Goal: Task Accomplishment & Management: Use online tool/utility

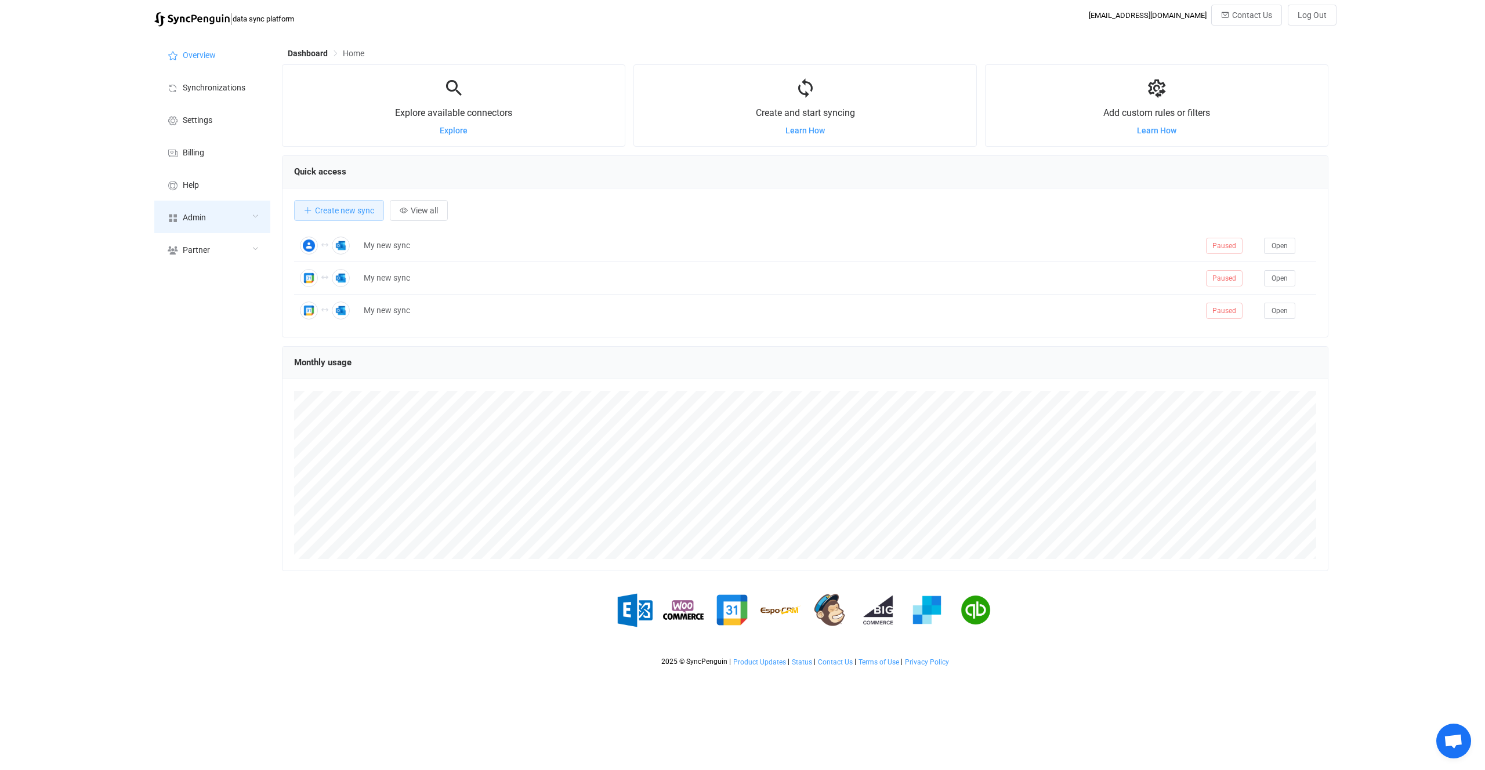
scroll to position [225, 1046]
click at [184, 216] on span "Admin" at bounding box center [194, 217] width 23 height 9
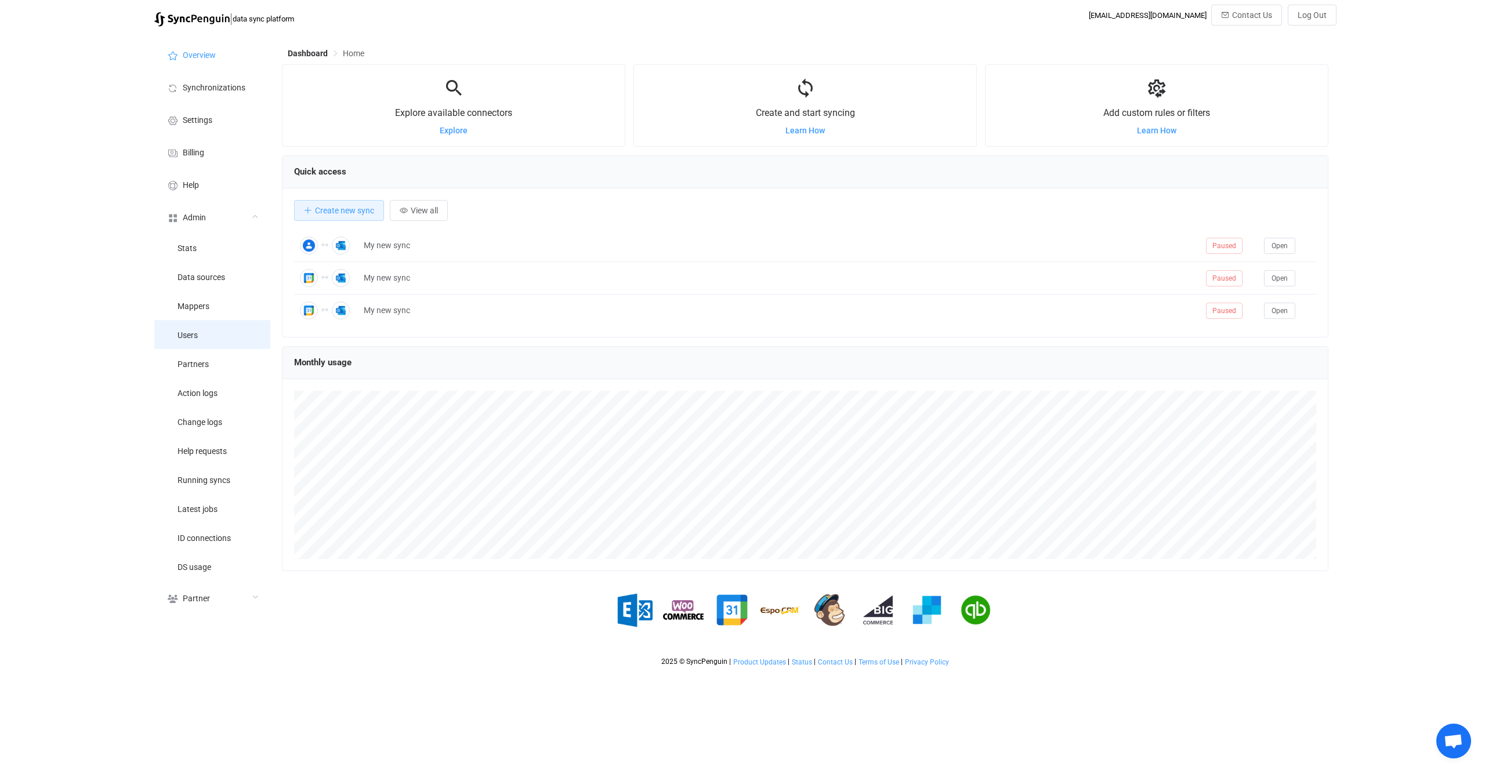
click at [201, 331] on li "Users" at bounding box center [212, 334] width 116 height 29
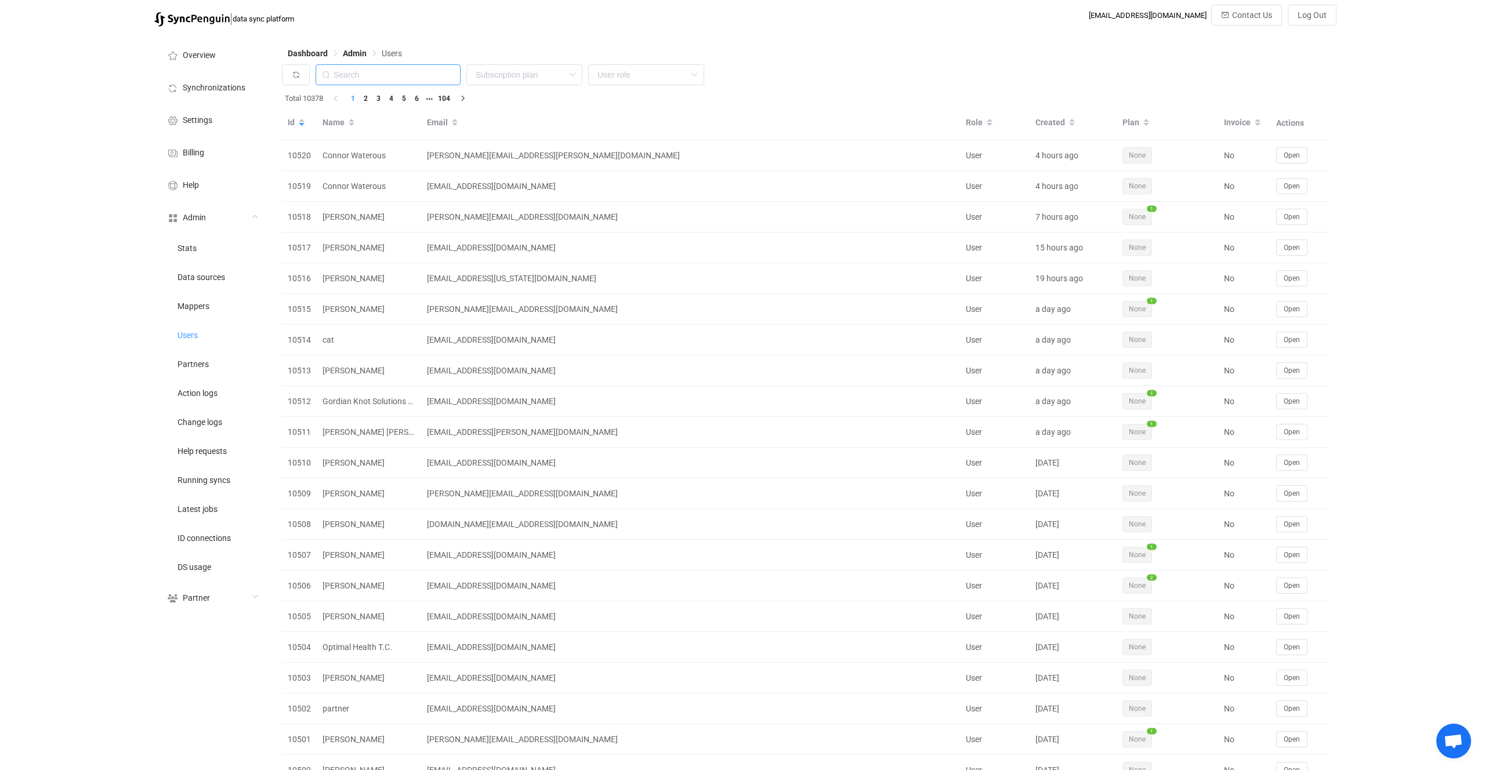
click at [419, 81] on input "text" at bounding box center [388, 74] width 145 height 21
paste input "baldystrok@yahoo.co.uk"
type input "baldystrok@yahoo.co.uk"
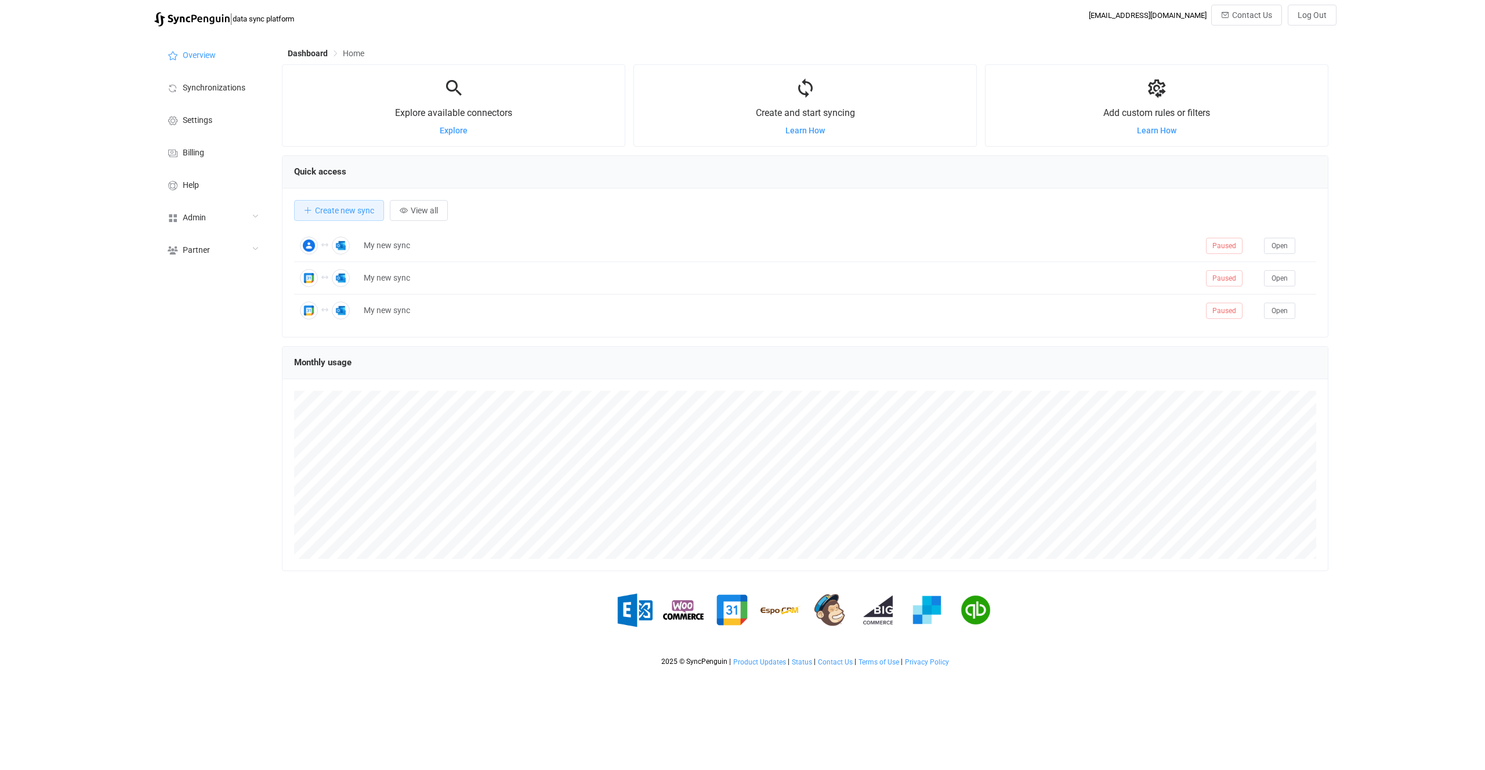
scroll to position [225, 1046]
click at [215, 217] on div "Admin" at bounding box center [212, 217] width 116 height 32
click at [205, 370] on li "Partners" at bounding box center [212, 363] width 116 height 29
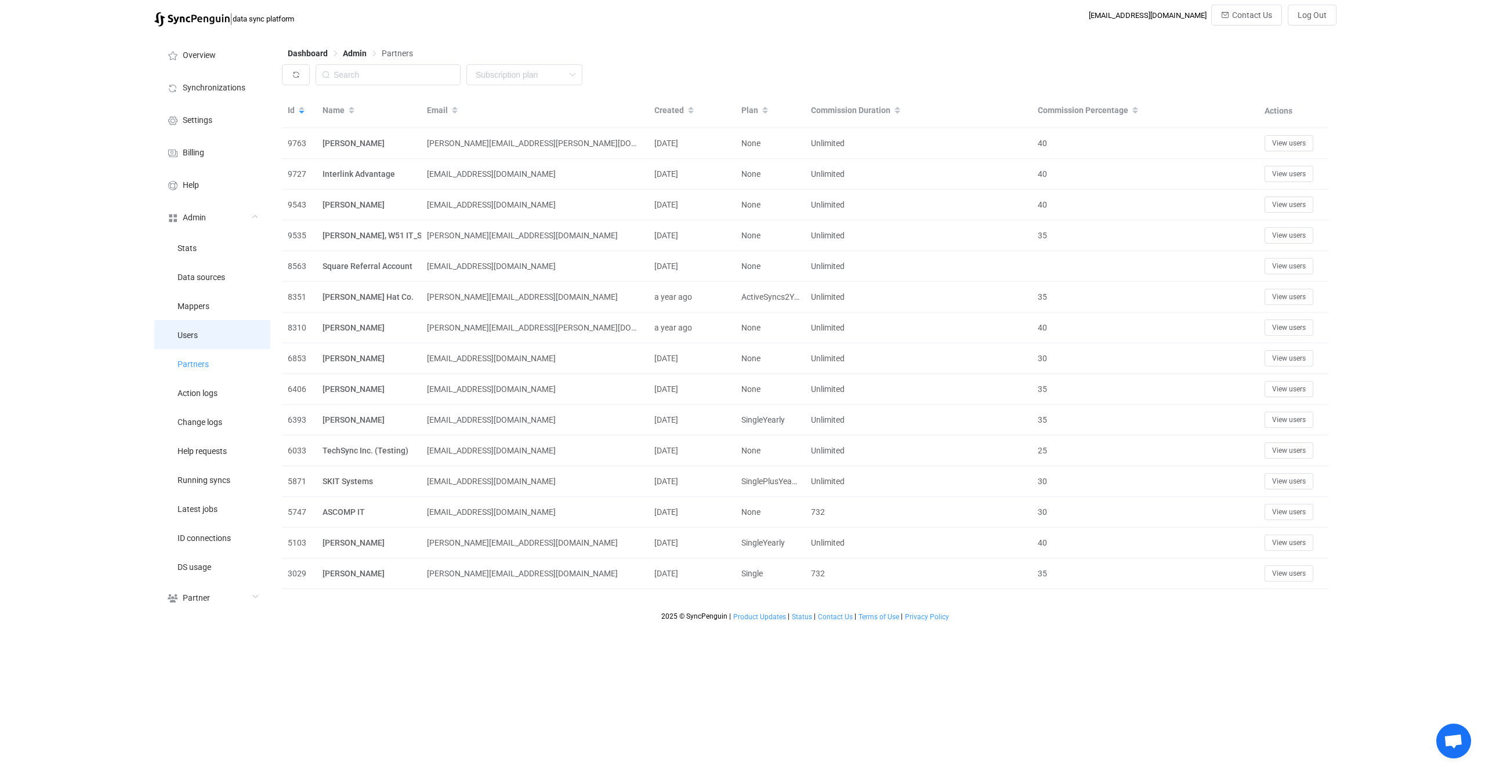
click at [223, 342] on li "Users" at bounding box center [212, 334] width 116 height 29
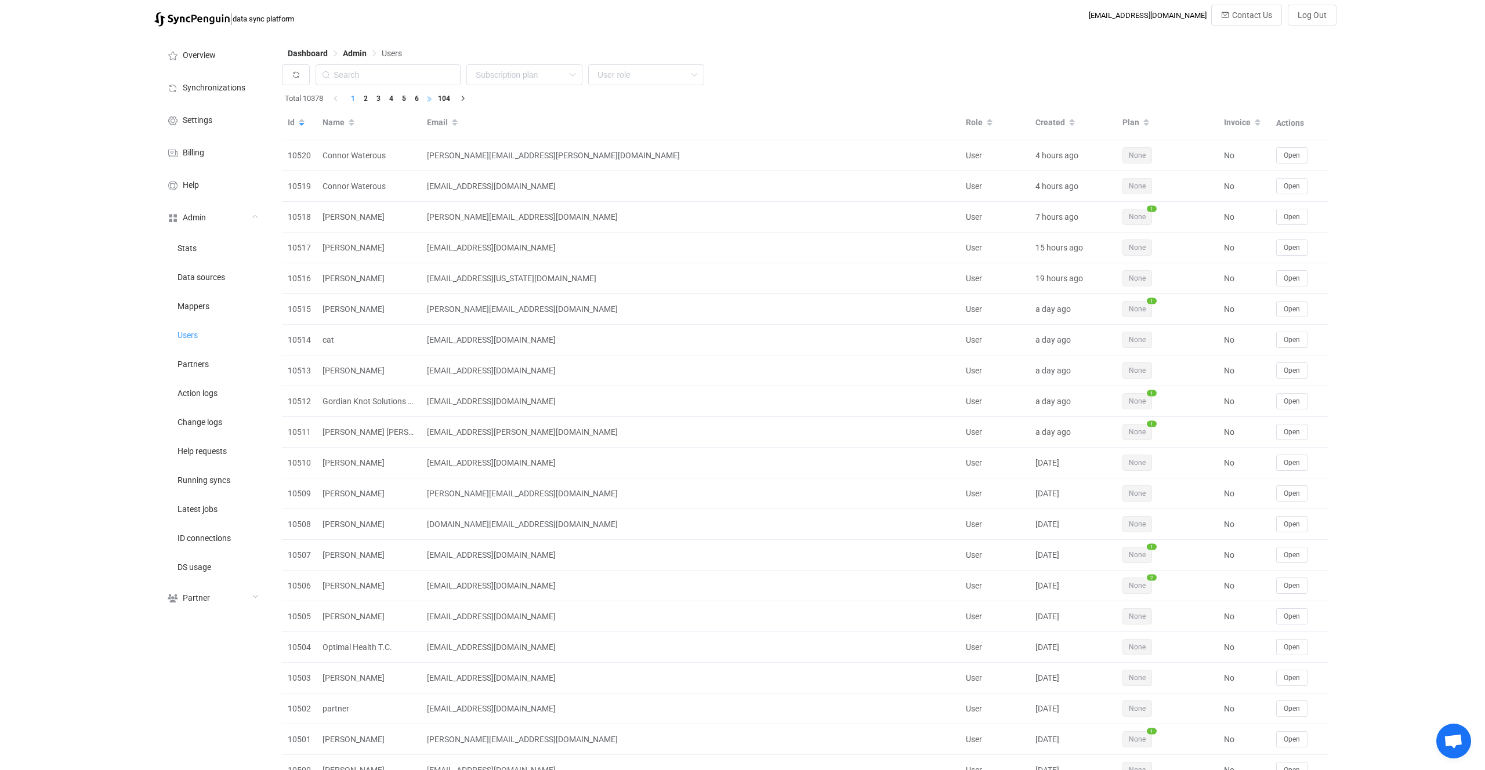
click at [425, 92] on li at bounding box center [429, 98] width 13 height 13
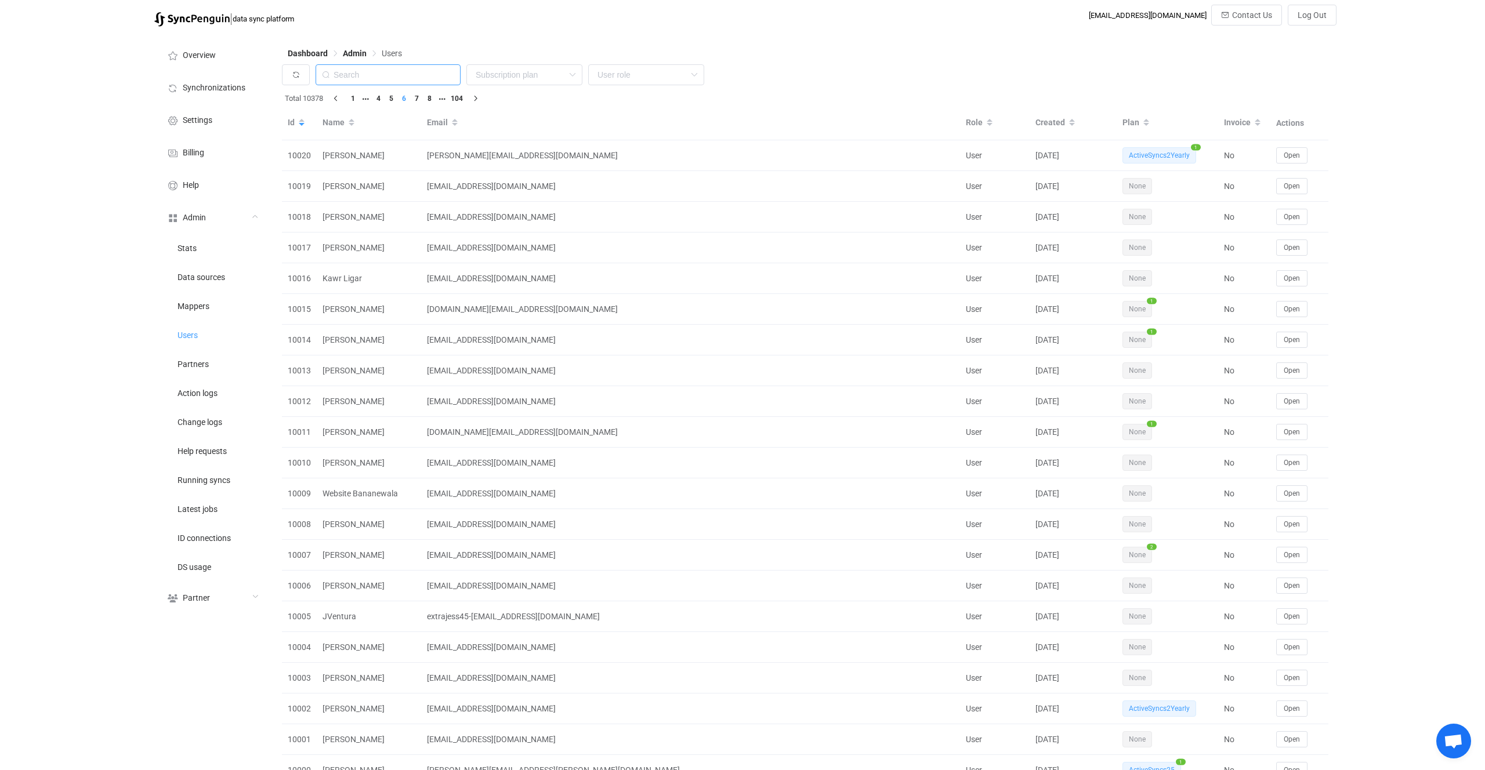
click at [403, 64] on input "text" at bounding box center [388, 74] width 145 height 21
paste input "sam.w.lee@resolutionlife.com.au"
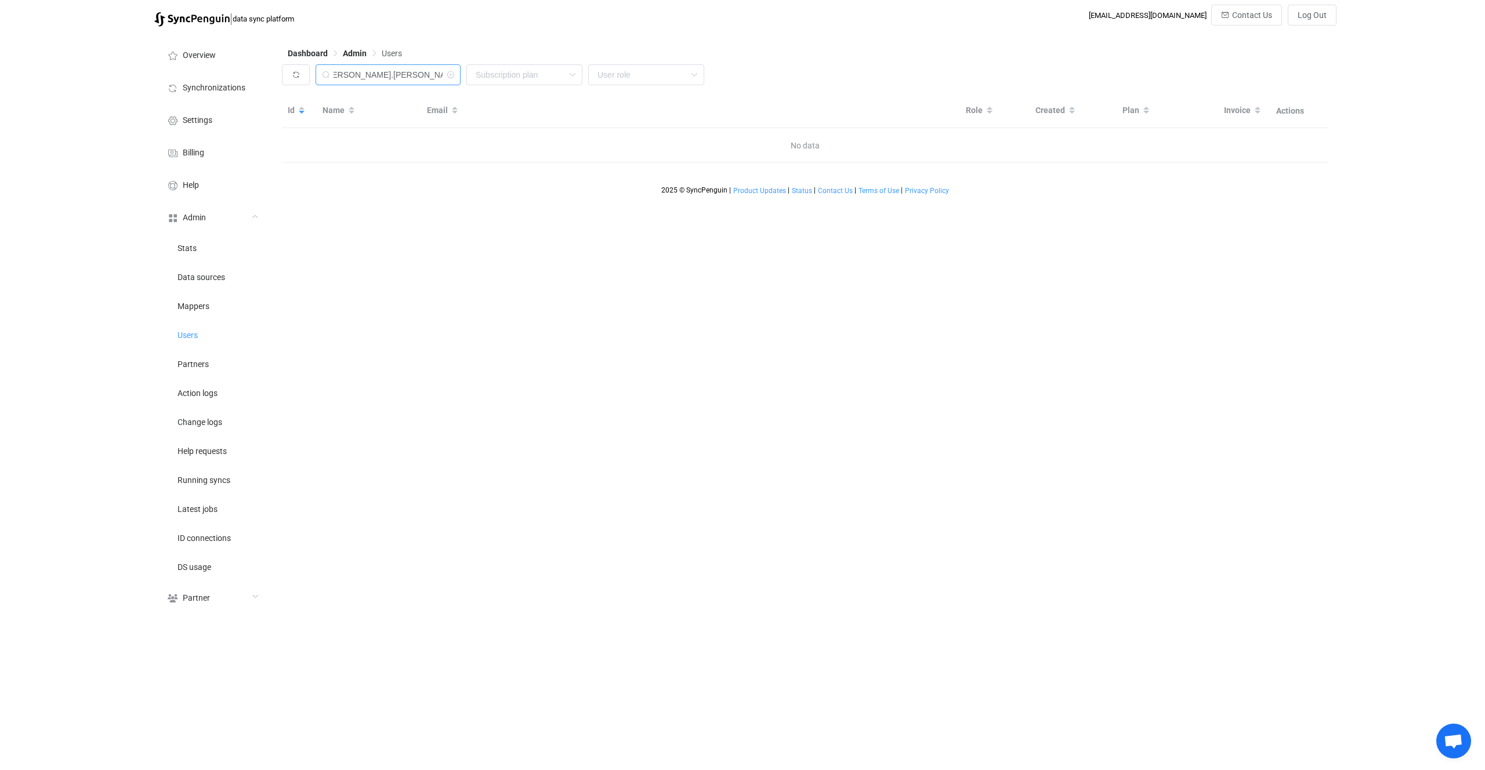
scroll to position [0, 5]
drag, startPoint x: 369, startPoint y: 74, endPoint x: 248, endPoint y: 66, distance: 122.1
click at [248, 66] on div "Overview Synchronizations Settings Billing Help Admin Stats Data sources Mapper…" at bounding box center [742, 325] width 1188 height 587
type input "resolutionlife.com.a"
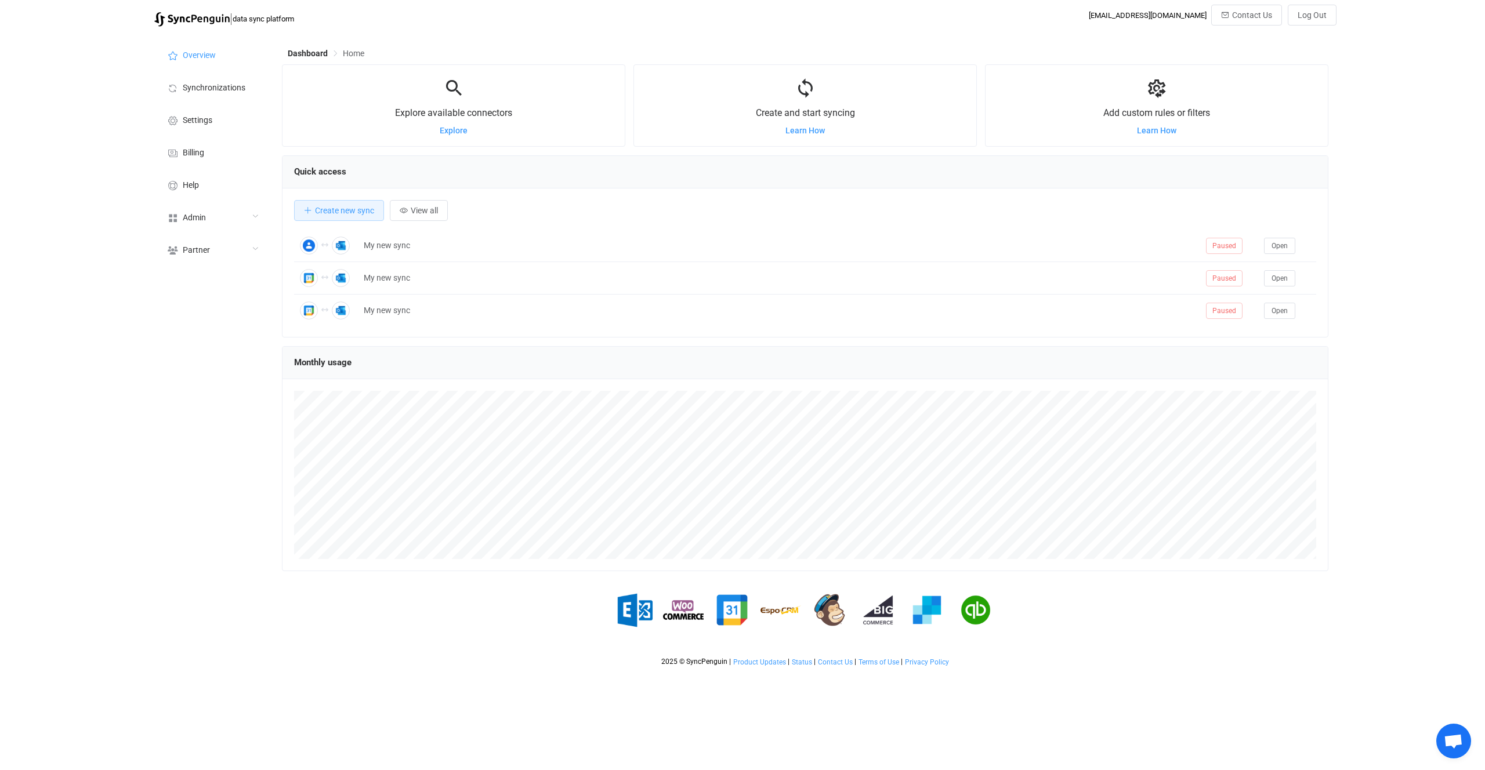
scroll to position [225, 1046]
click at [223, 94] on li "Synchronizations" at bounding box center [212, 87] width 116 height 32
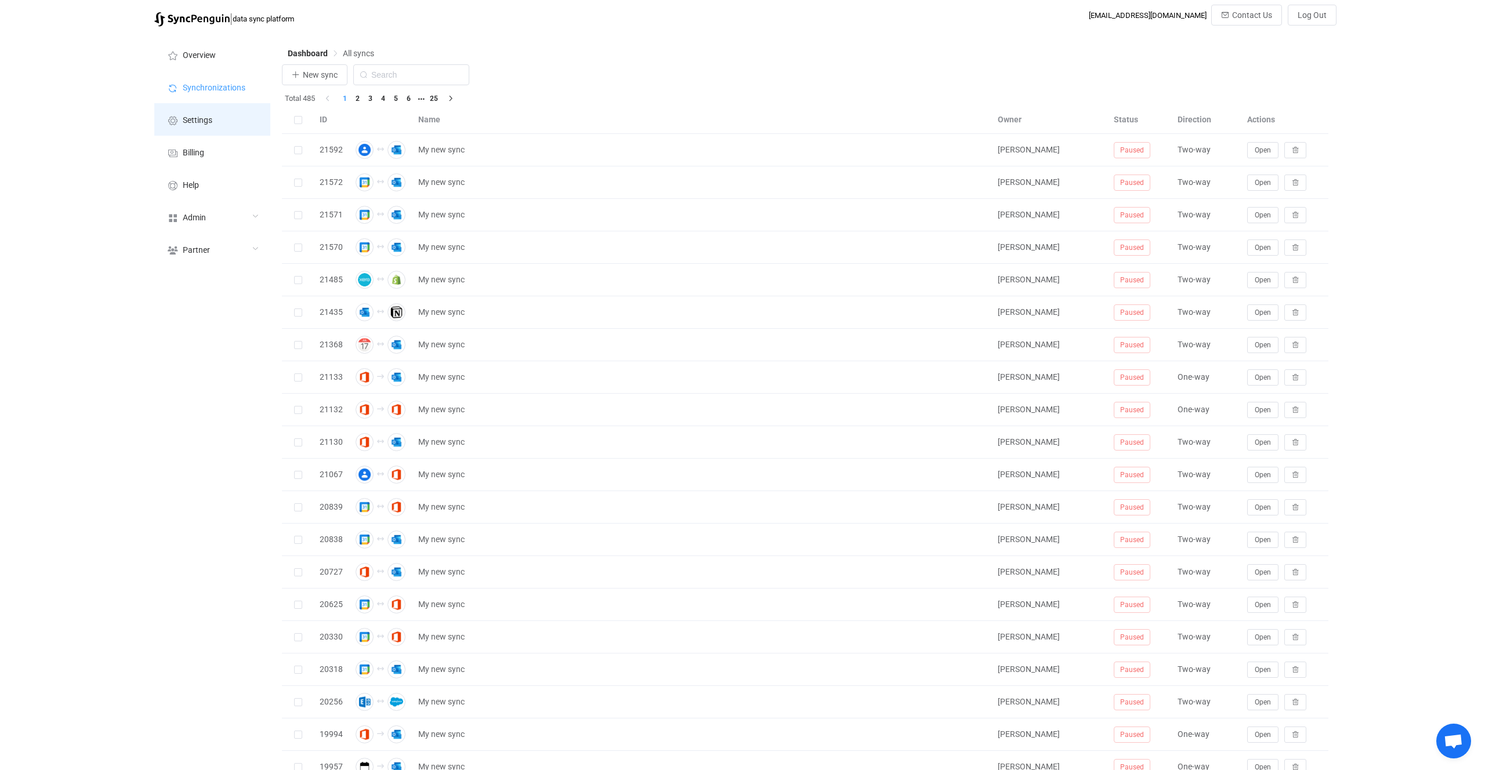
click at [220, 124] on li "Settings" at bounding box center [212, 119] width 116 height 32
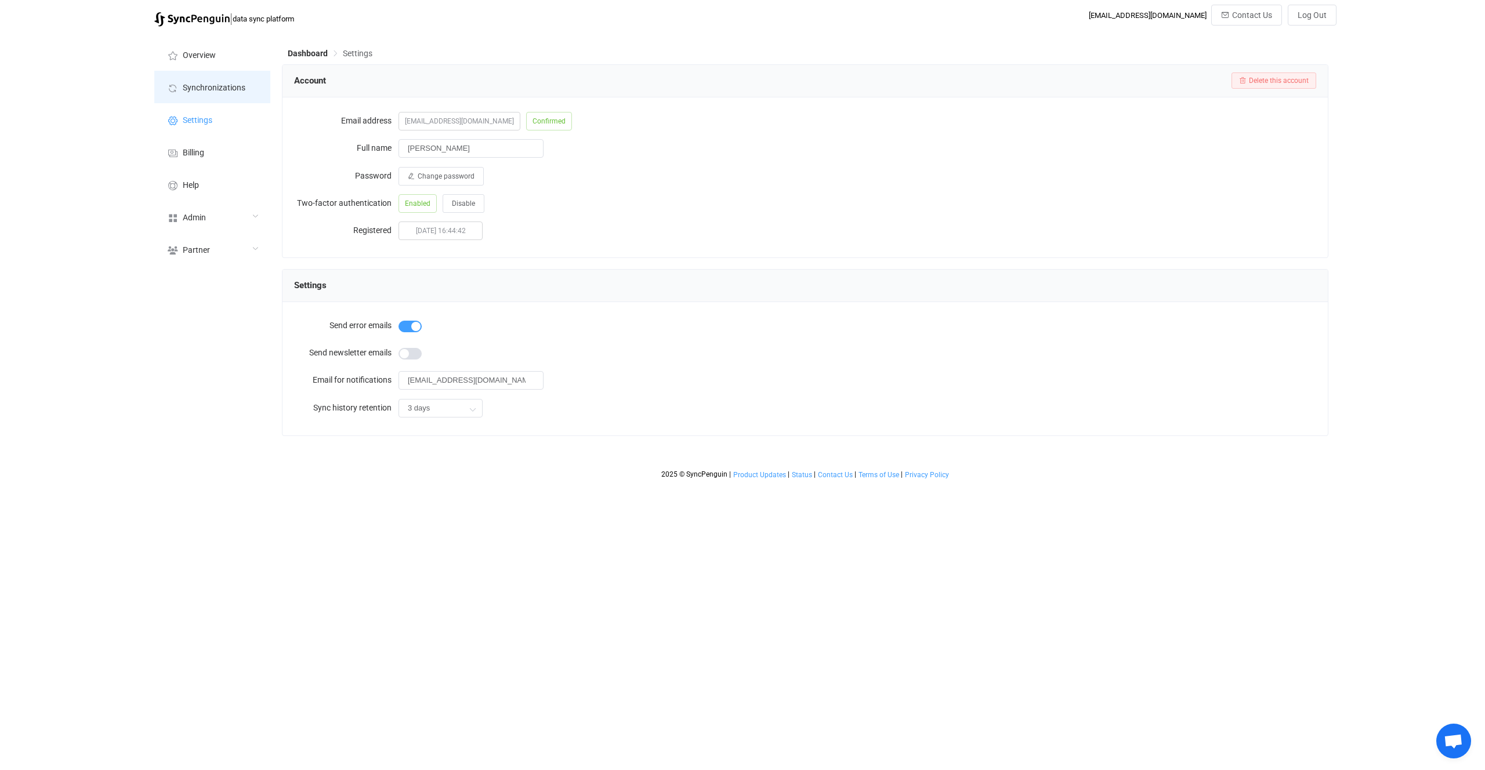
click at [243, 71] on li "Synchronizations" at bounding box center [212, 87] width 116 height 32
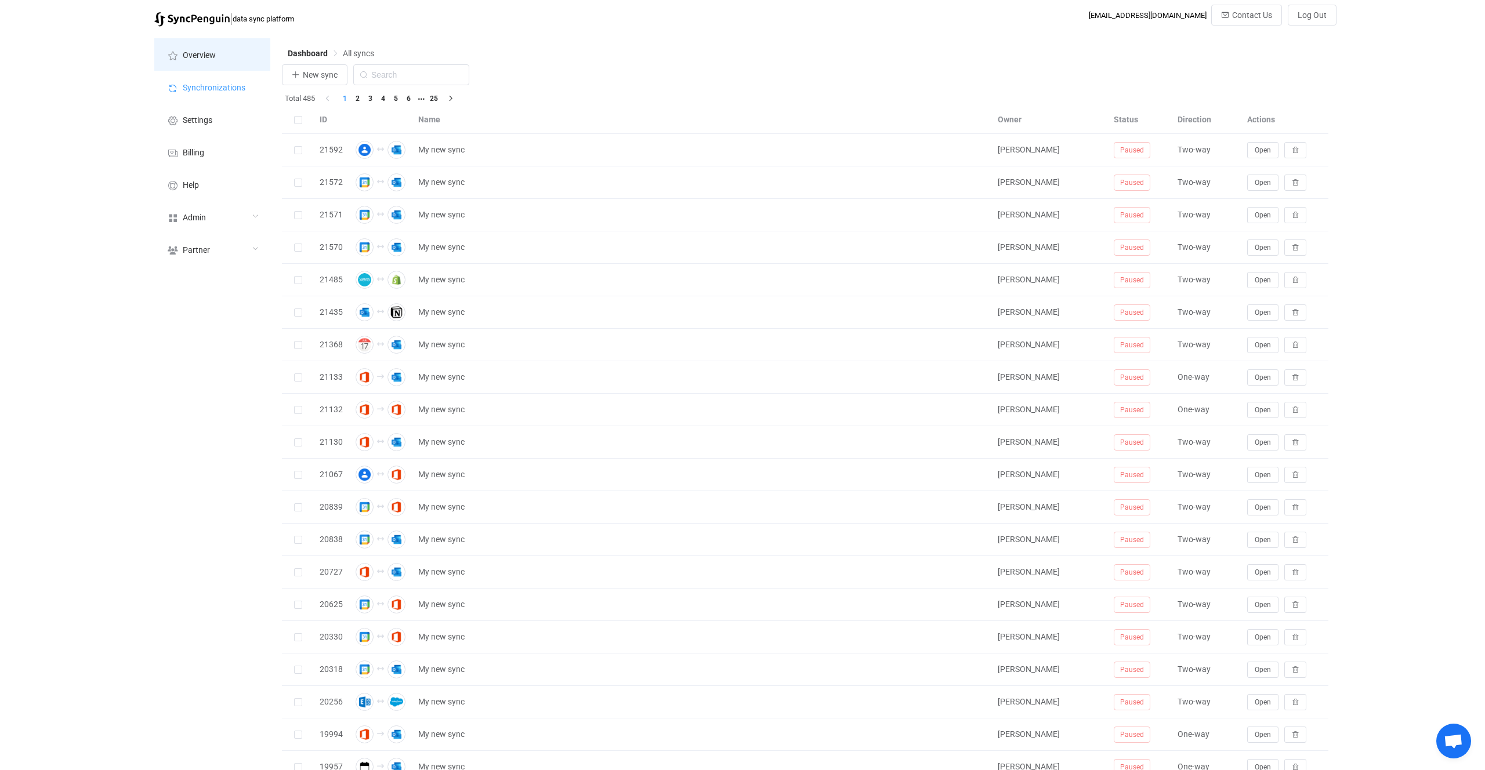
click at [240, 52] on li "Overview" at bounding box center [212, 54] width 116 height 32
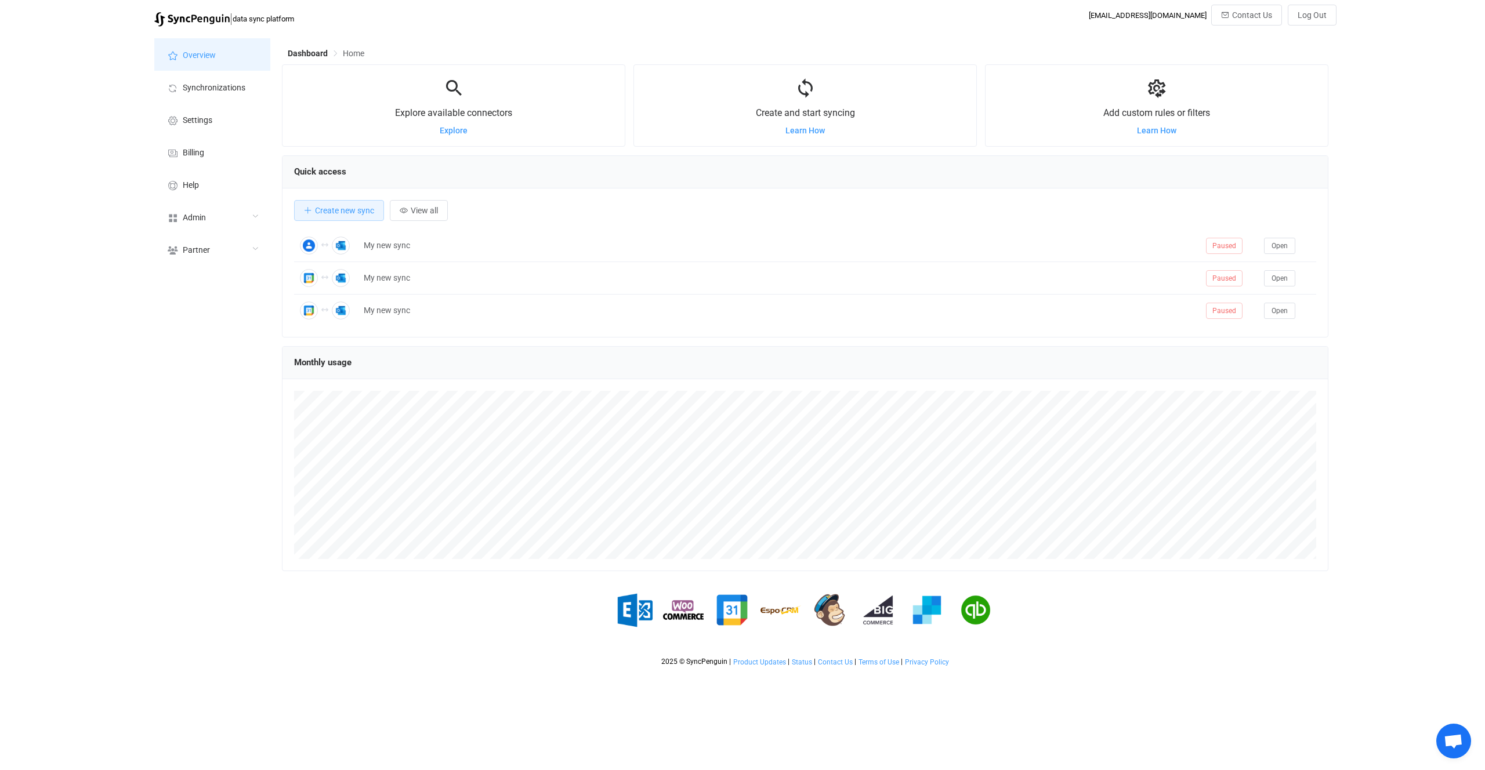
scroll to position [225, 1046]
click at [126, 215] on div "| data sync platform vitaliyherasymiv+74@gmail.com Contact Us Log Out Overview …" at bounding box center [742, 339] width 1485 height 668
click at [240, 217] on div "Admin" at bounding box center [212, 217] width 116 height 32
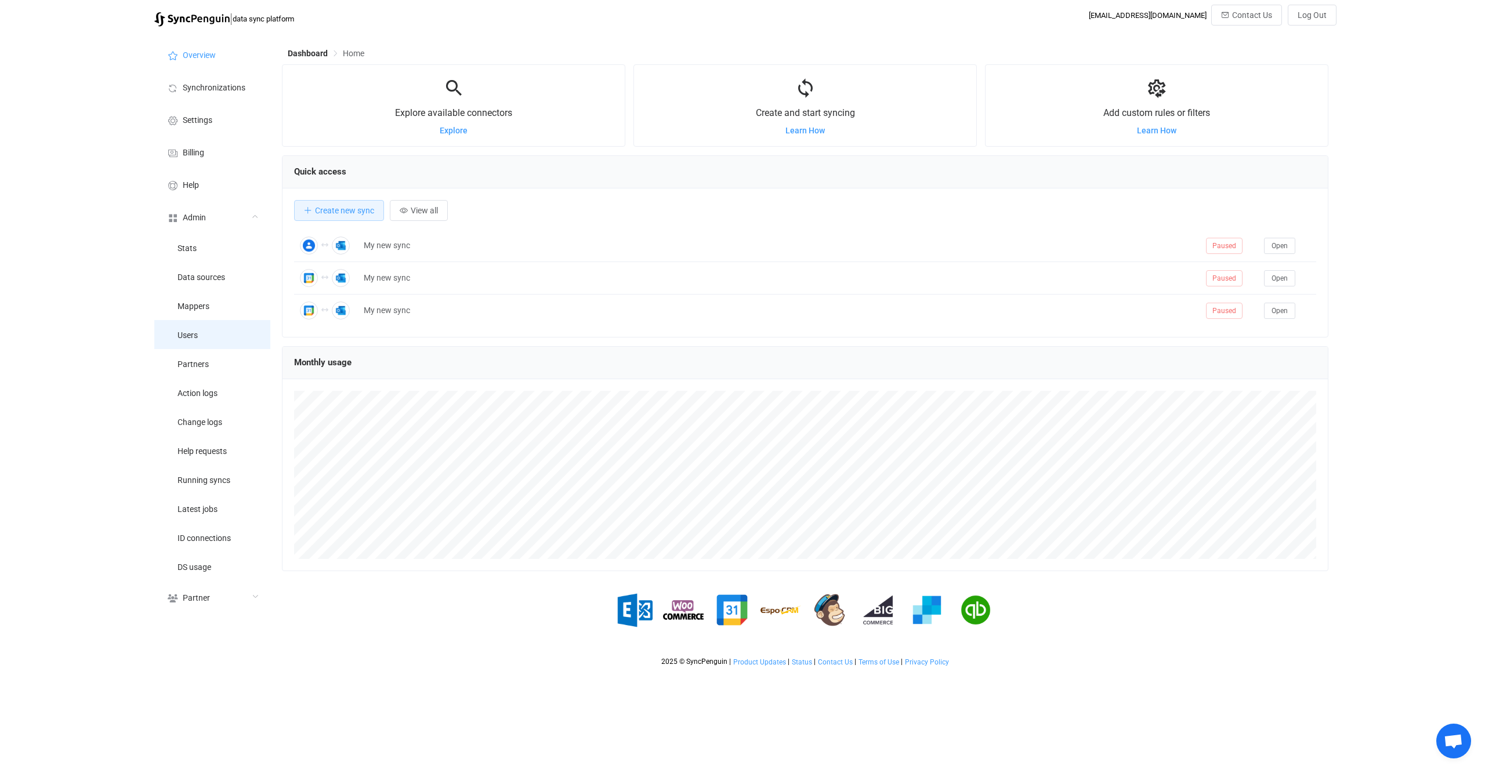
click at [230, 335] on li "Users" at bounding box center [212, 334] width 116 height 29
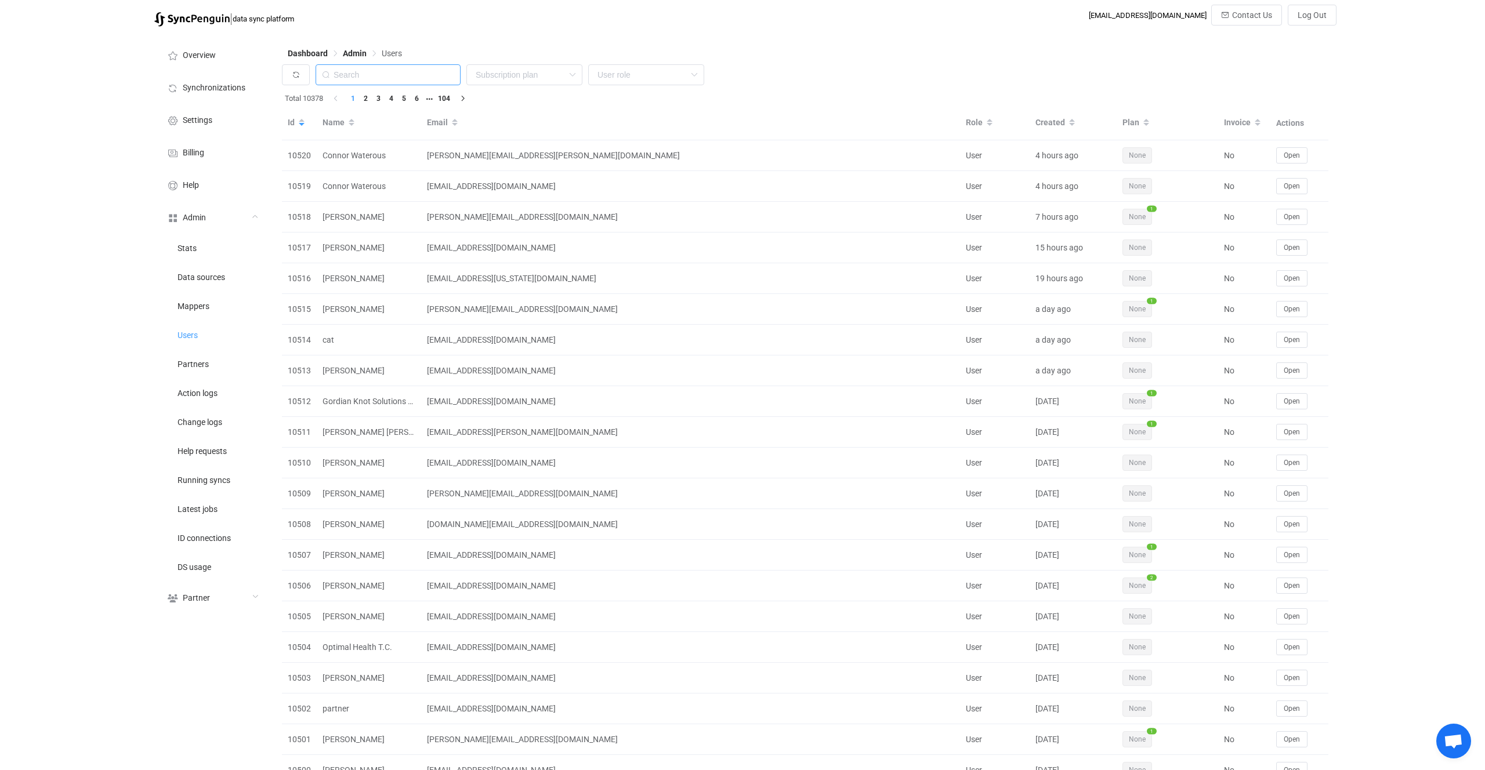
click at [396, 74] on input "text" at bounding box center [388, 74] width 145 height 21
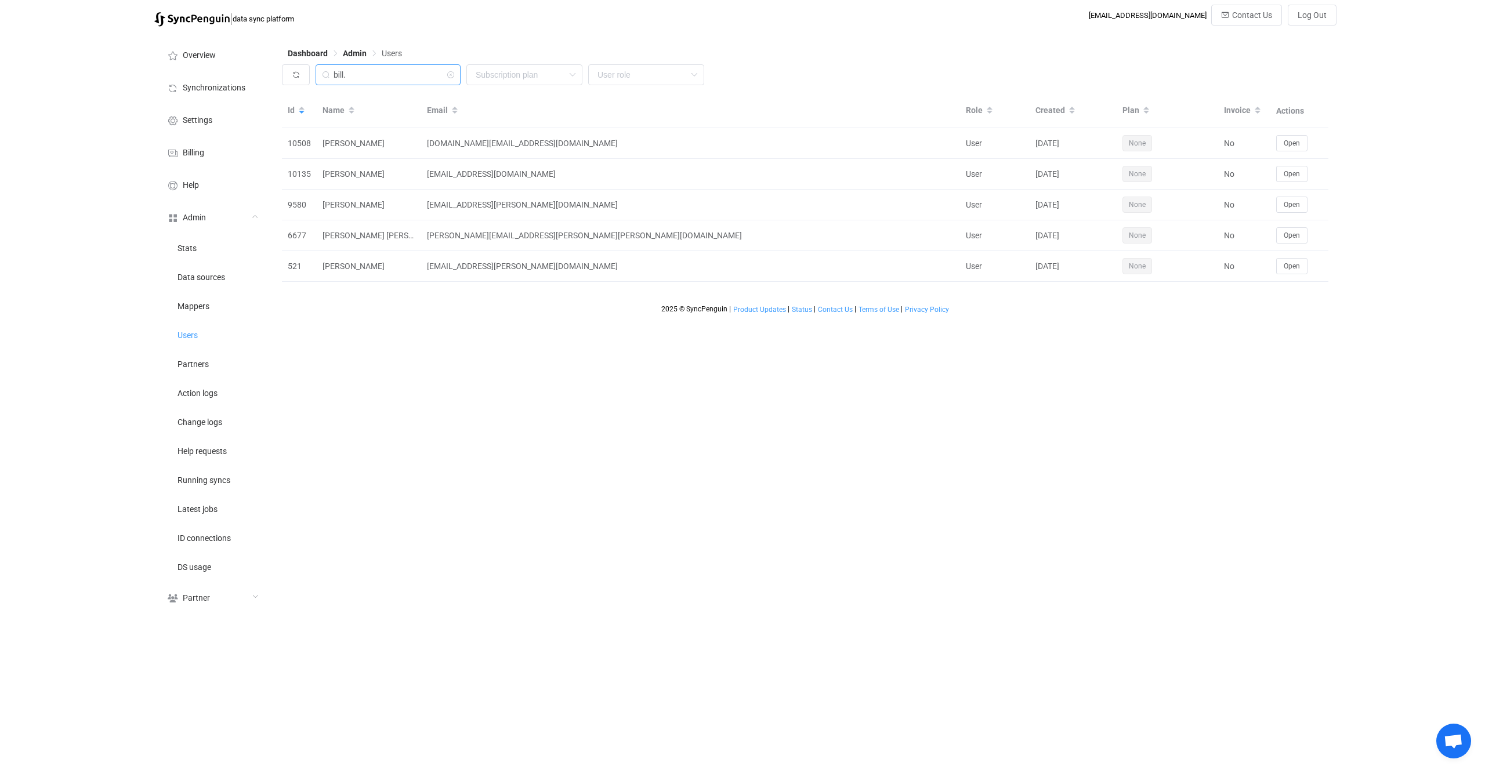
click at [416, 81] on input "bill." at bounding box center [388, 74] width 145 height 21
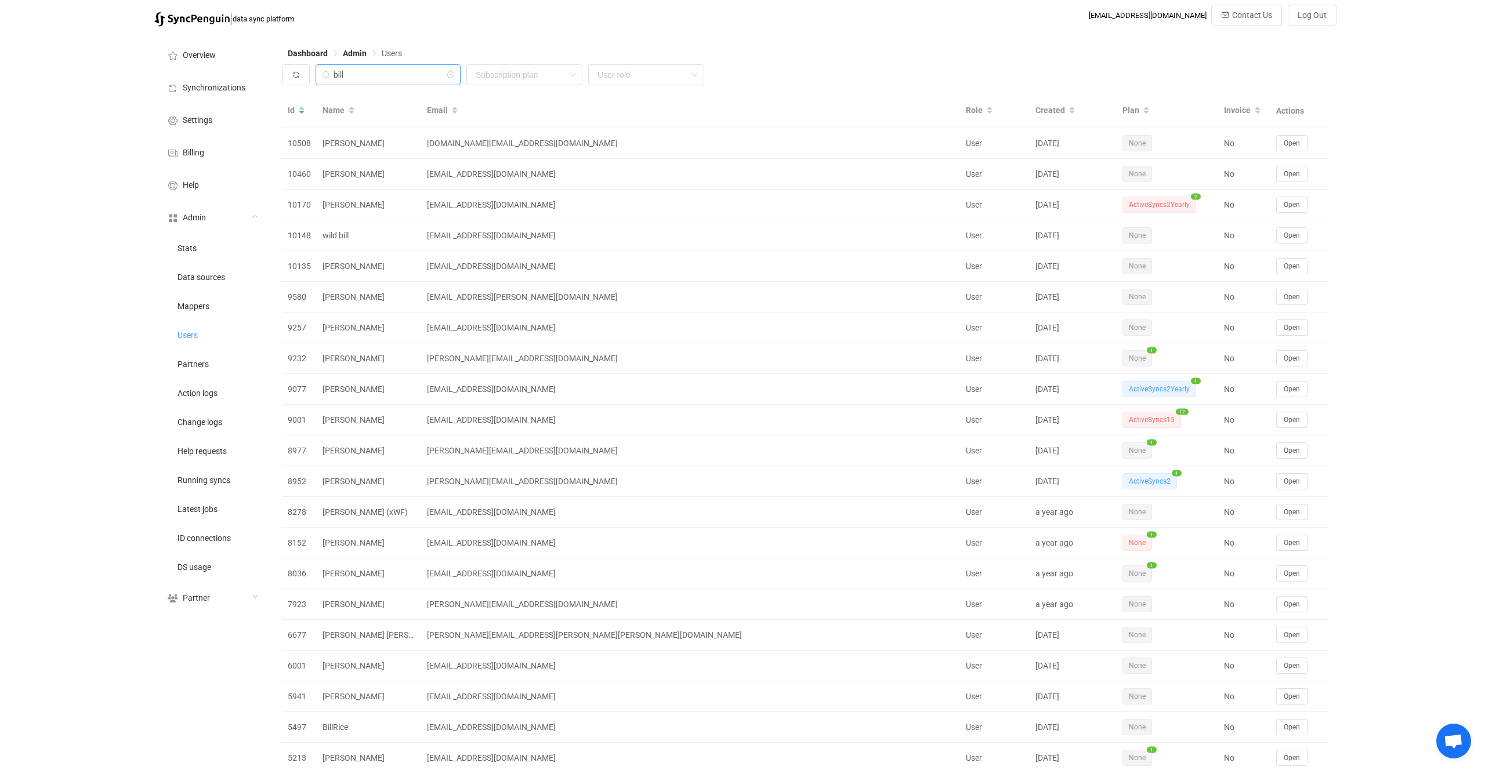
click at [405, 73] on input "bill" at bounding box center [388, 74] width 145 height 21
paste input ".ewan@fcp-nsn.gov"
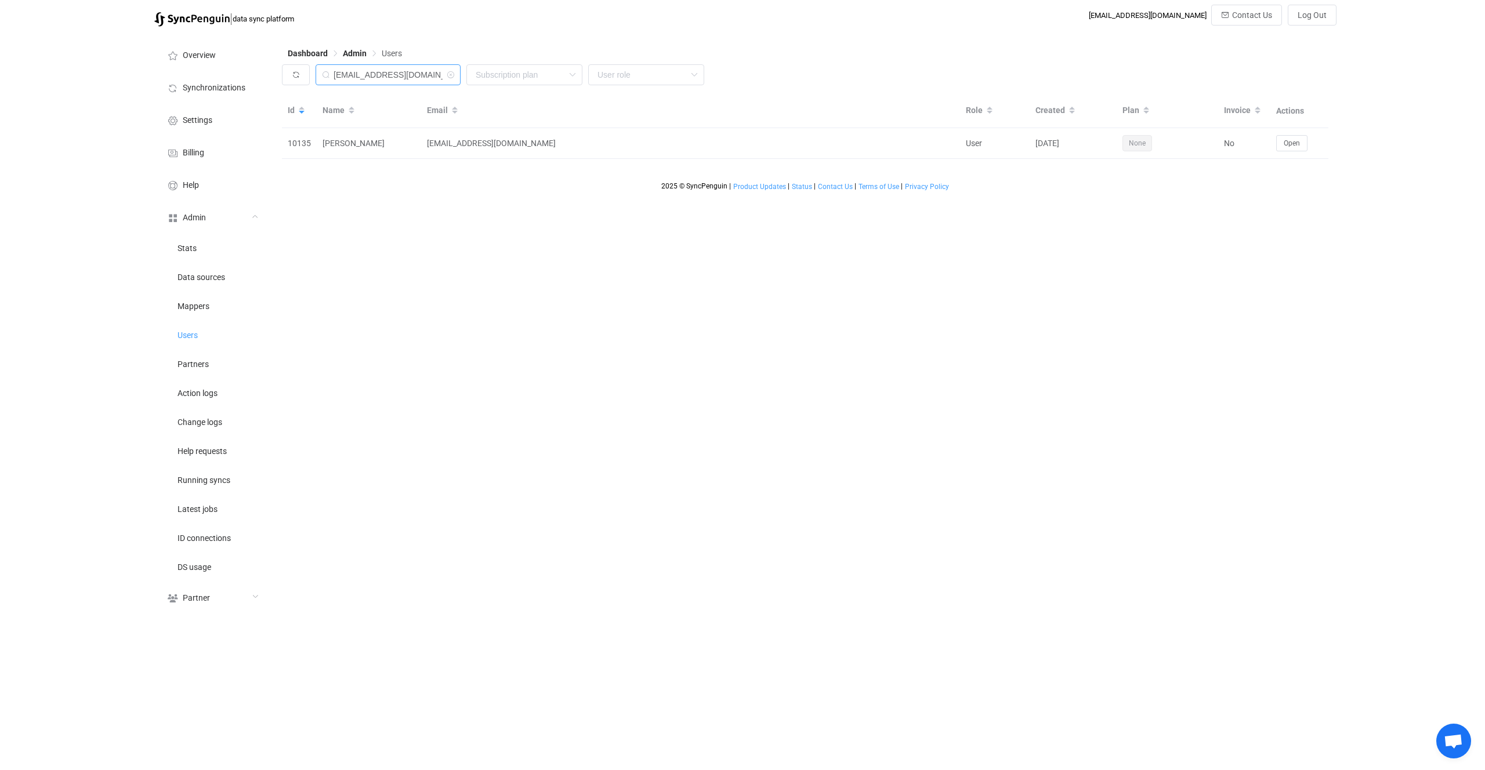
drag, startPoint x: 372, startPoint y: 78, endPoint x: 274, endPoint y: 75, distance: 98.1
click at [274, 75] on div "Overview Synchronizations Settings Billing Help Admin Stats Data sources Mapper…" at bounding box center [742, 325] width 1188 height 587
type input "fcp-nsn.gov"
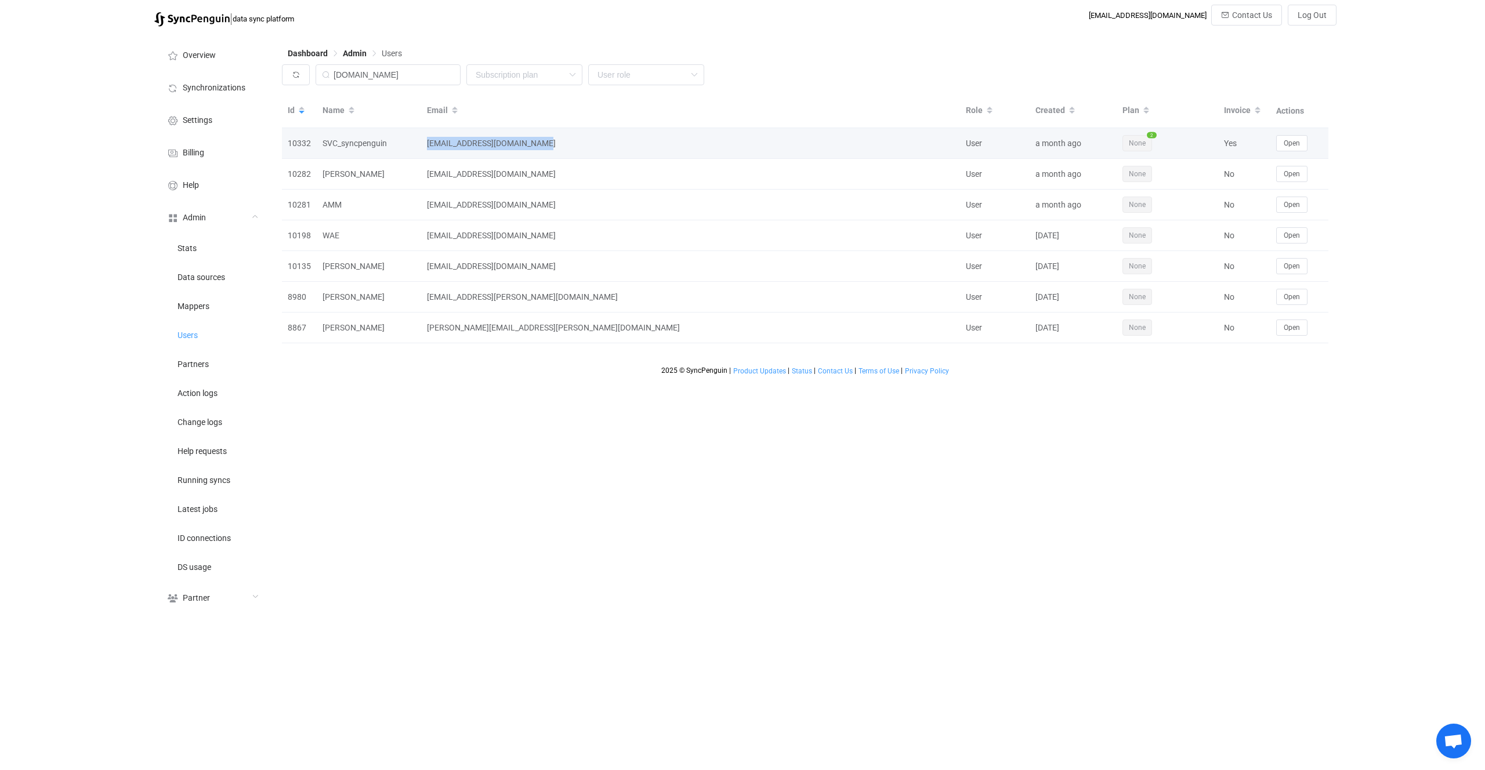
drag, startPoint x: 570, startPoint y: 143, endPoint x: 425, endPoint y: 137, distance: 144.5
click at [425, 137] on div "SVC_syncpenguin@fcp-nsn.gov" at bounding box center [690, 143] width 539 height 13
copy div "SVC_syncpenguin@fcp-nsn.gov"
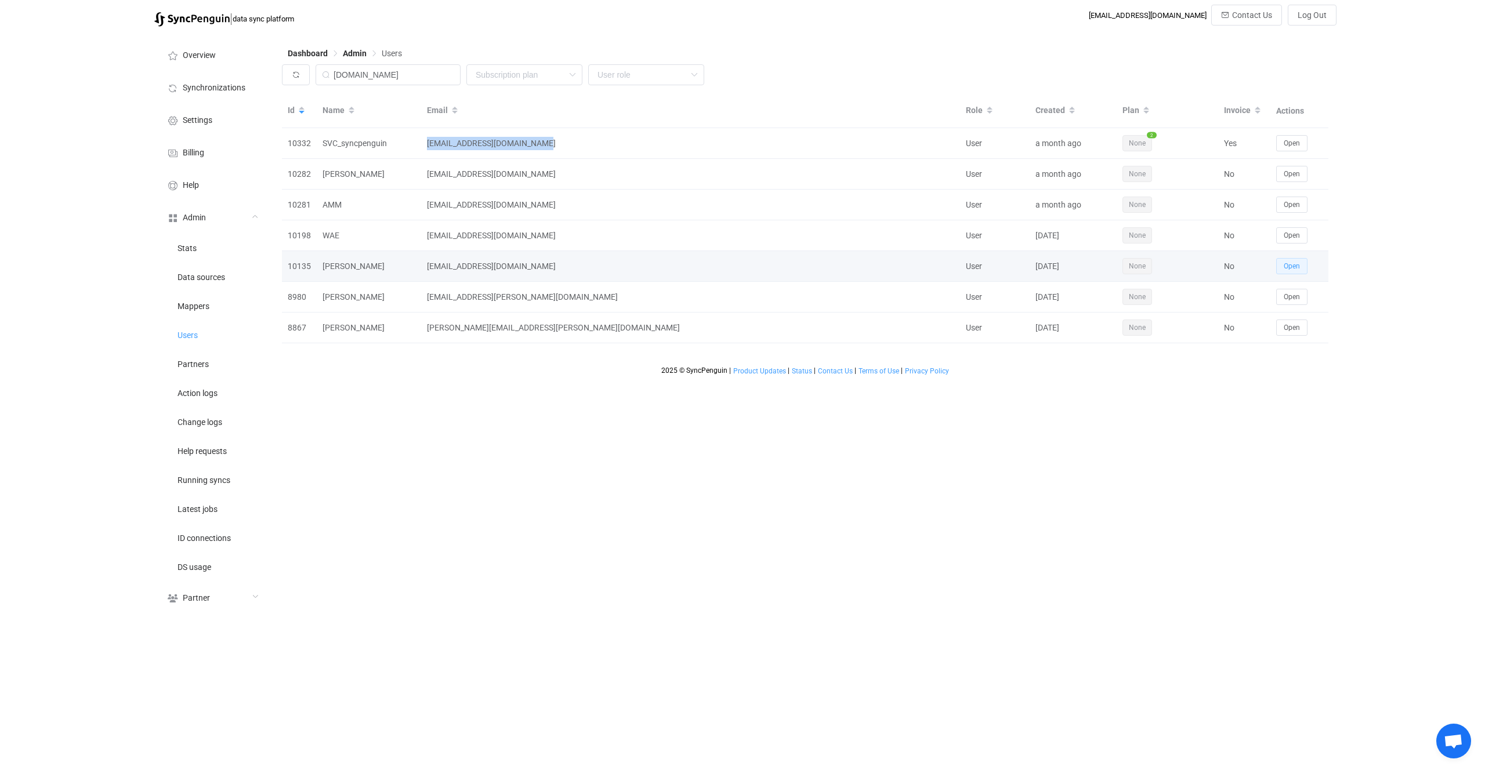
click at [1294, 265] on span "Open" at bounding box center [1292, 266] width 16 height 8
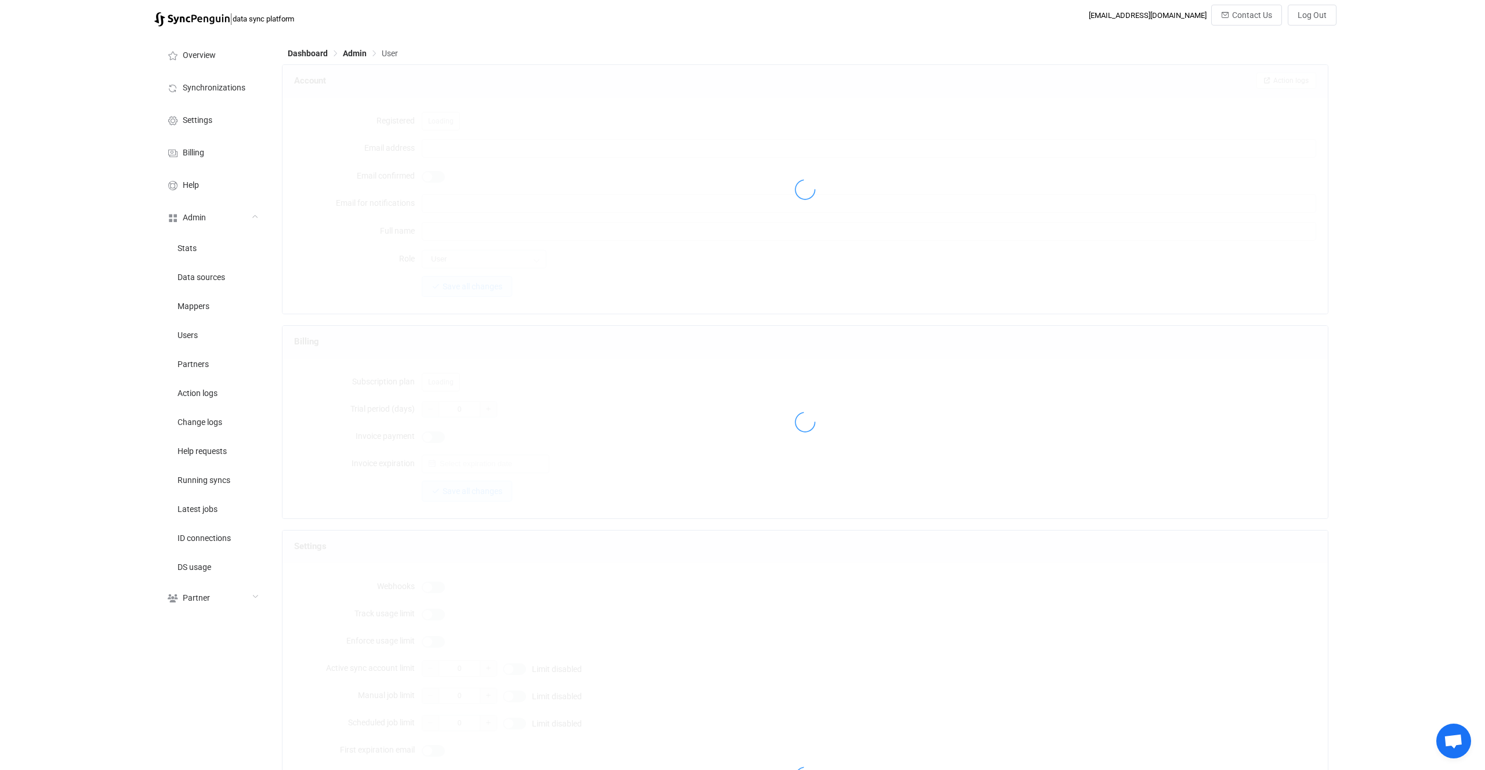
type input "bill.ewan@fcp-nsn.gov"
type input "Bill Ewan"
type input "14"
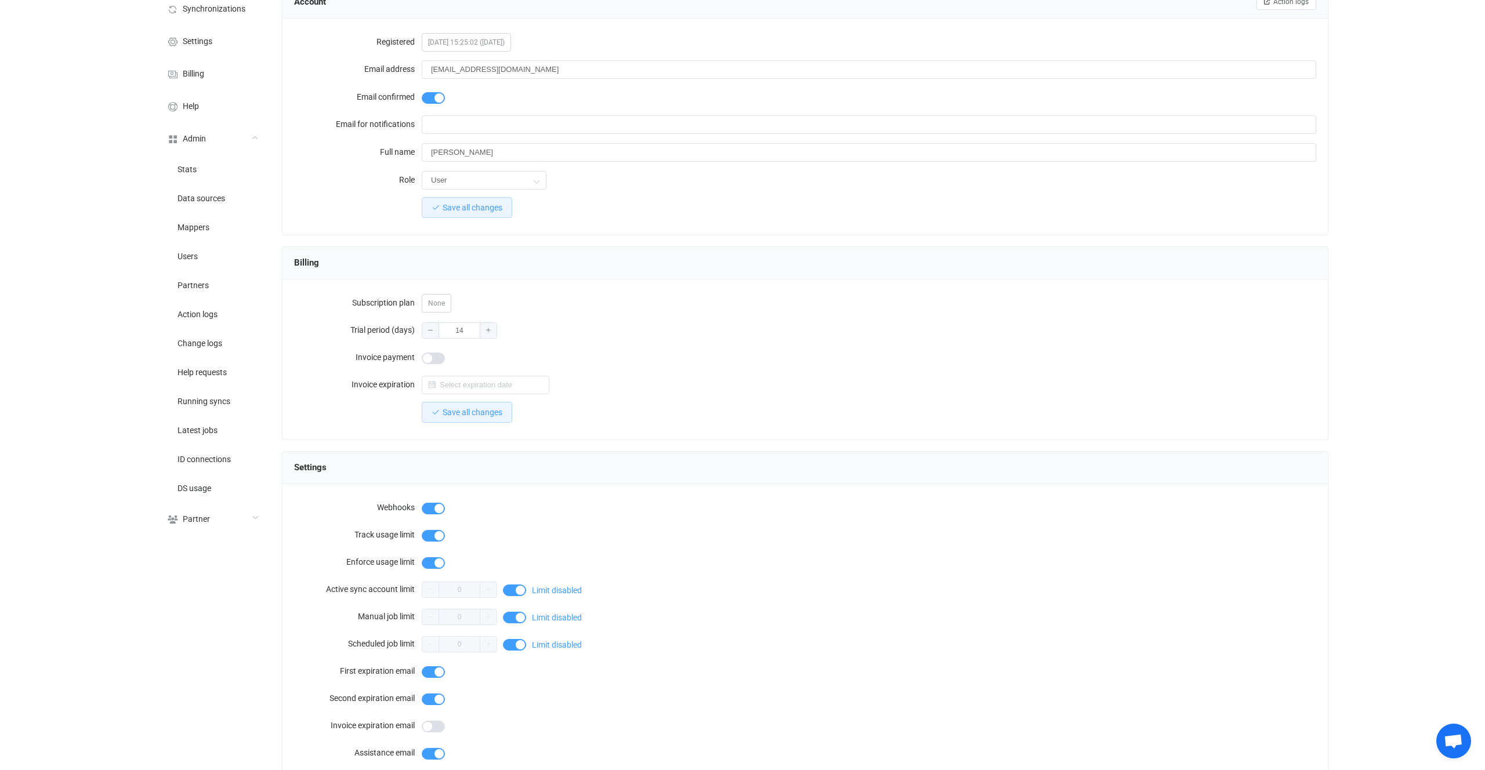
scroll to position [136, 0]
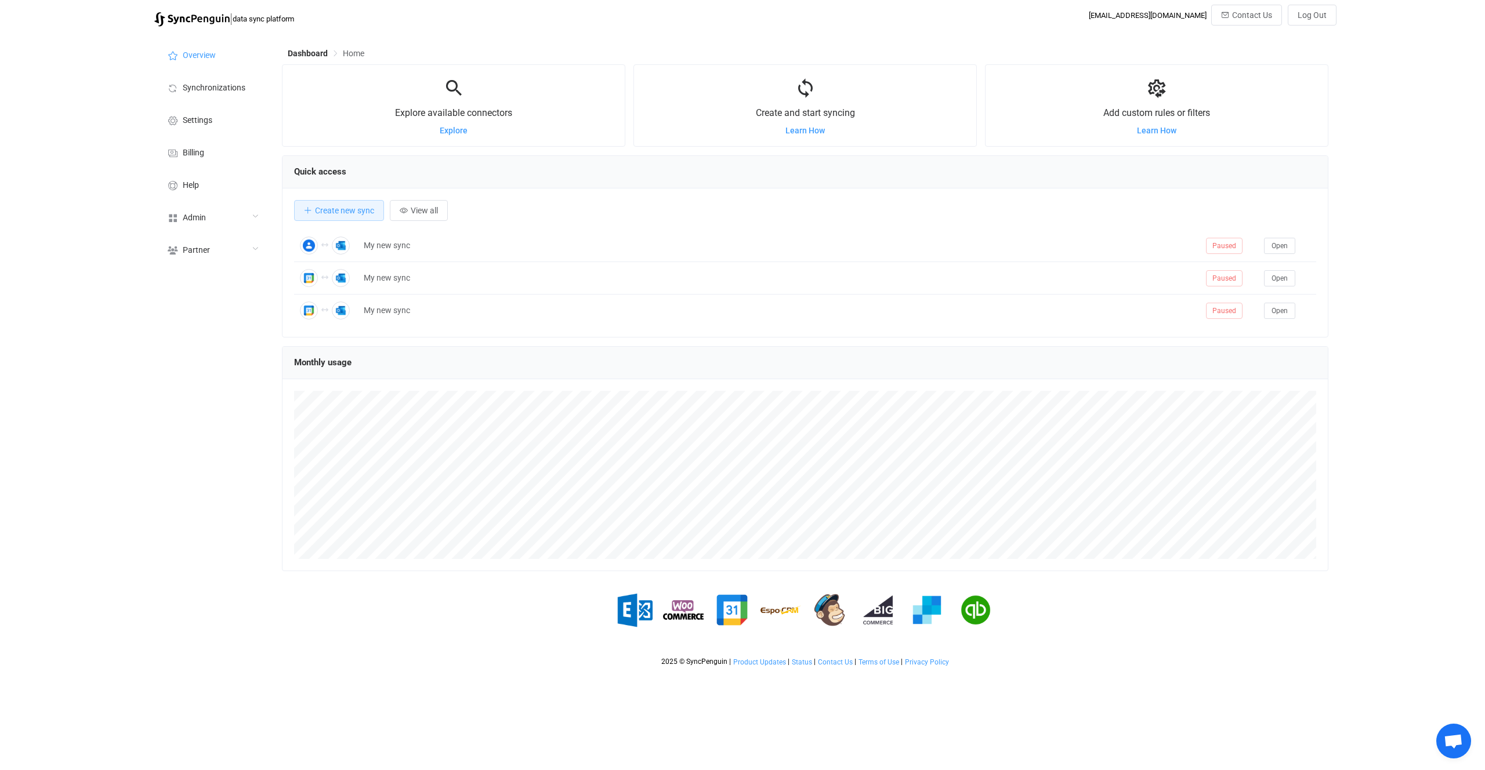
scroll to position [225, 1046]
click at [252, 215] on icon at bounding box center [255, 216] width 7 height 7
click at [220, 322] on li "Users" at bounding box center [212, 334] width 116 height 29
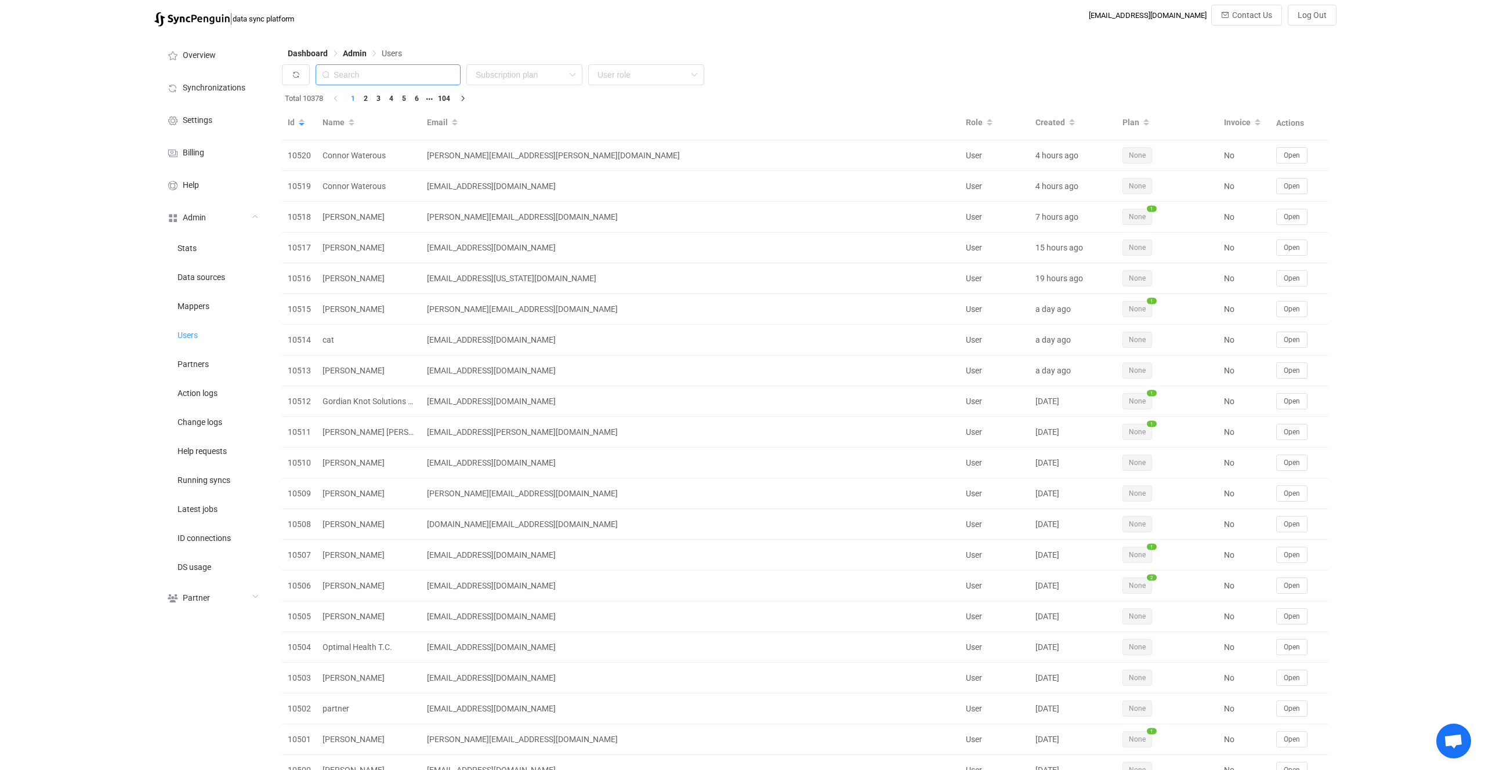
click at [398, 74] on input "text" at bounding box center [388, 74] width 145 height 21
paste input "bill.ewan@fcp-nsn.gov"
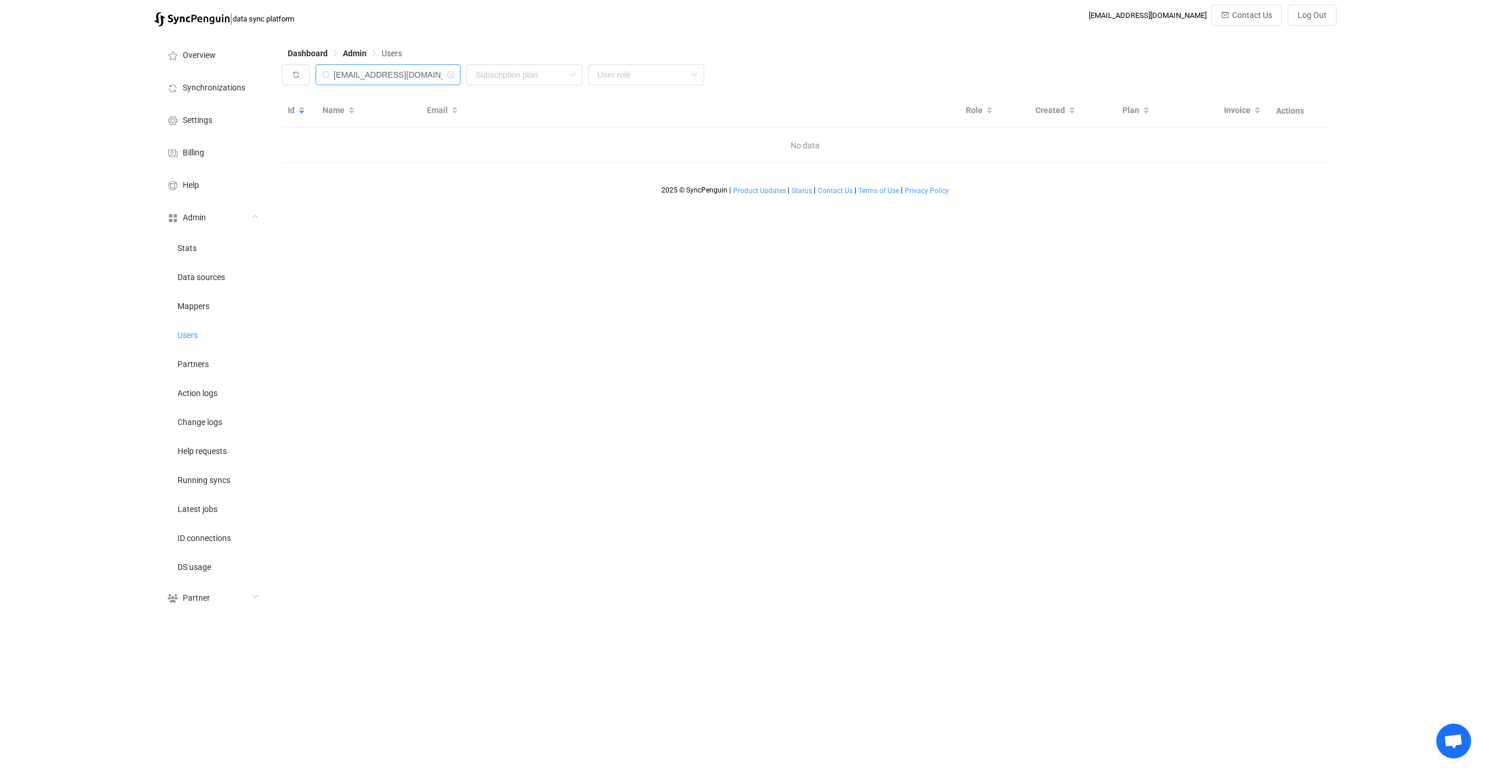
drag, startPoint x: 377, startPoint y: 75, endPoint x: 328, endPoint y: 85, distance: 50.3
click at [328, 85] on div "bill.ewan@fcp-nsn.gov]" at bounding box center [388, 74] width 145 height 21
click at [432, 75] on input "cp-nsn.gov]" at bounding box center [388, 74] width 145 height 21
type input "cp-nsn.gov"
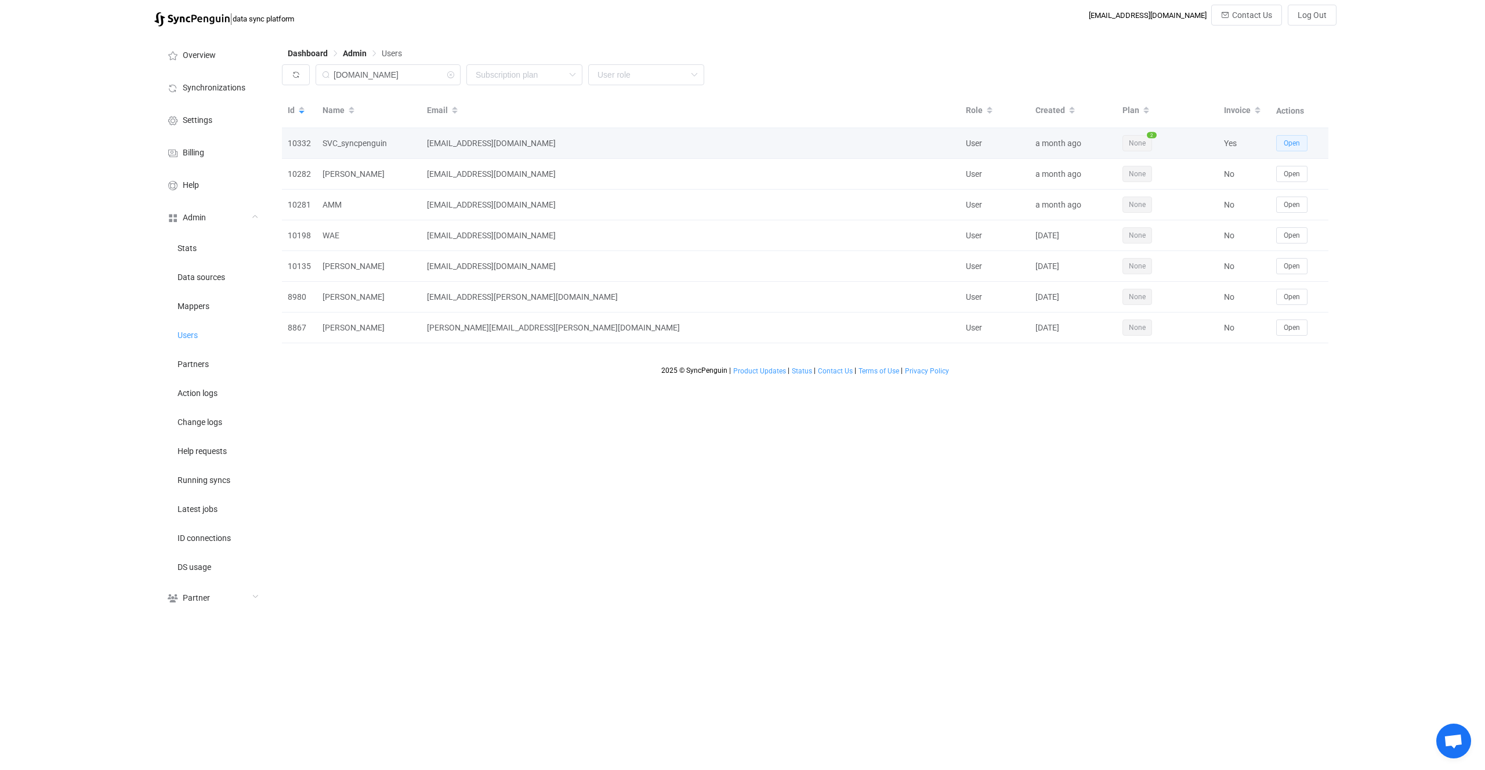
click at [1281, 144] on button "Open" at bounding box center [1291, 143] width 31 height 16
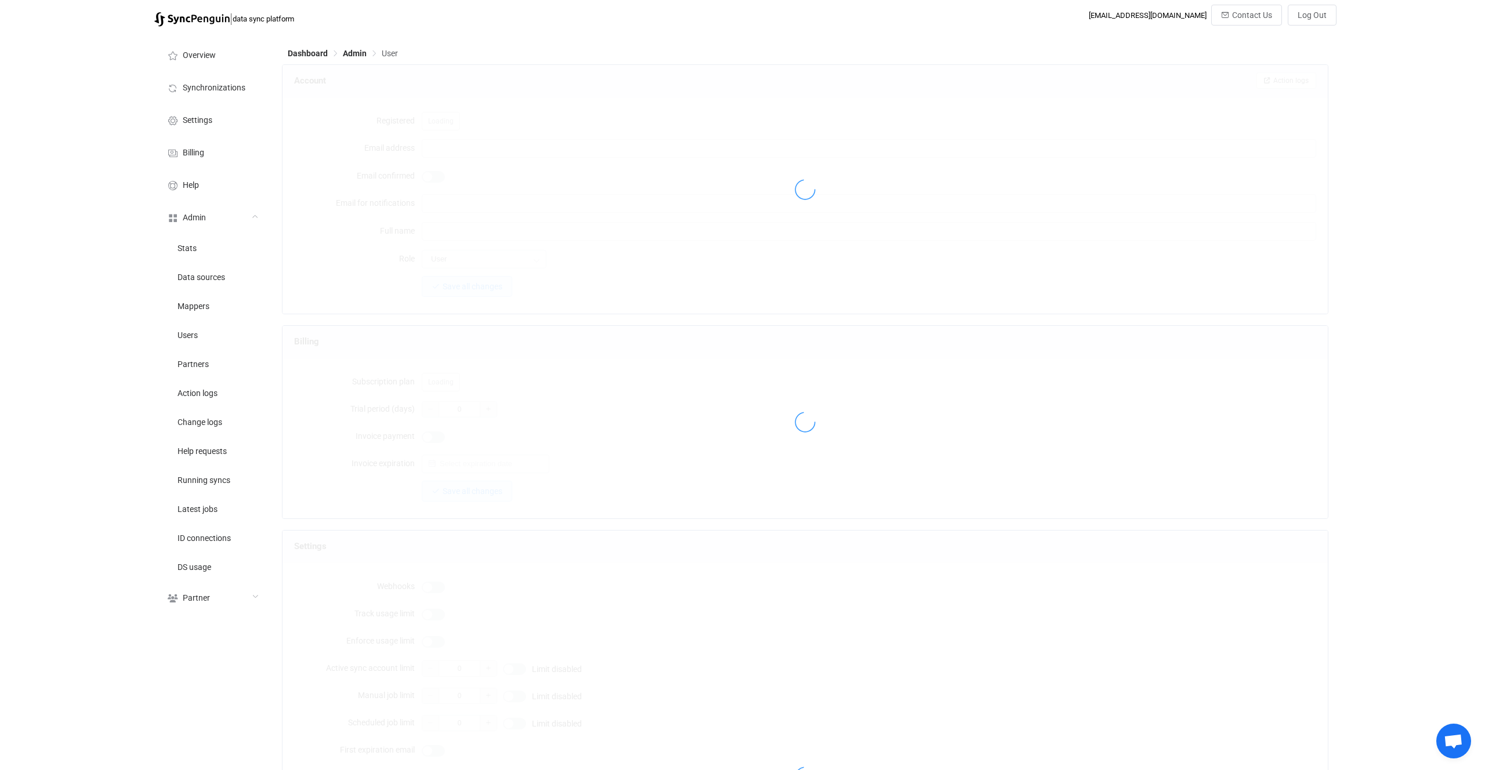
type input "SVC_syncpenguin@fcp-nsn.gov"
type input "SVC_syncpenguin"
type input "14"
type input "2026-02-28"
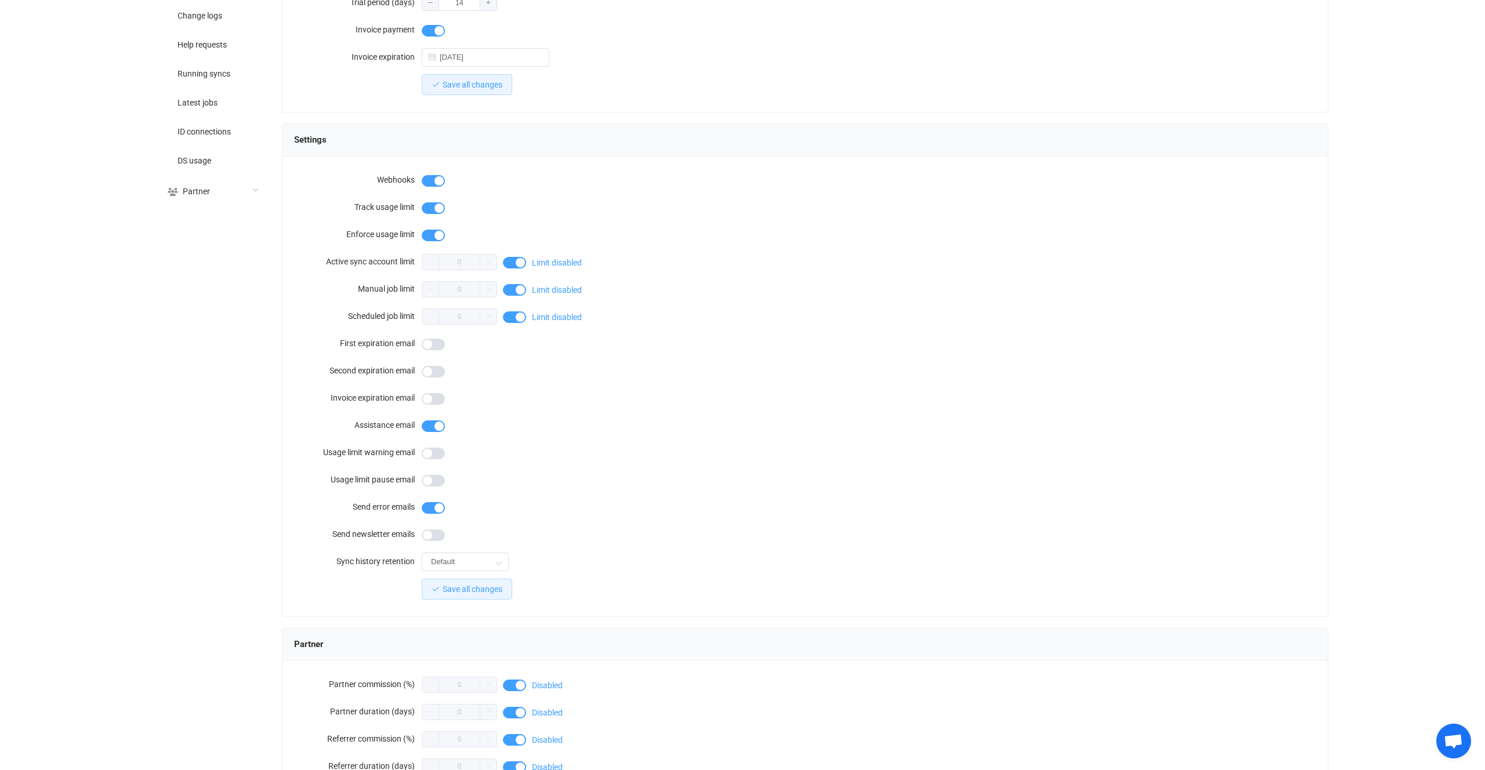
scroll to position [409, 0]
click at [514, 261] on span at bounding box center [514, 261] width 23 height 12
click at [470, 261] on input "0" at bounding box center [459, 260] width 75 height 16
type input "50"
click at [484, 570] on div "Default" at bounding box center [465, 559] width 87 height 23
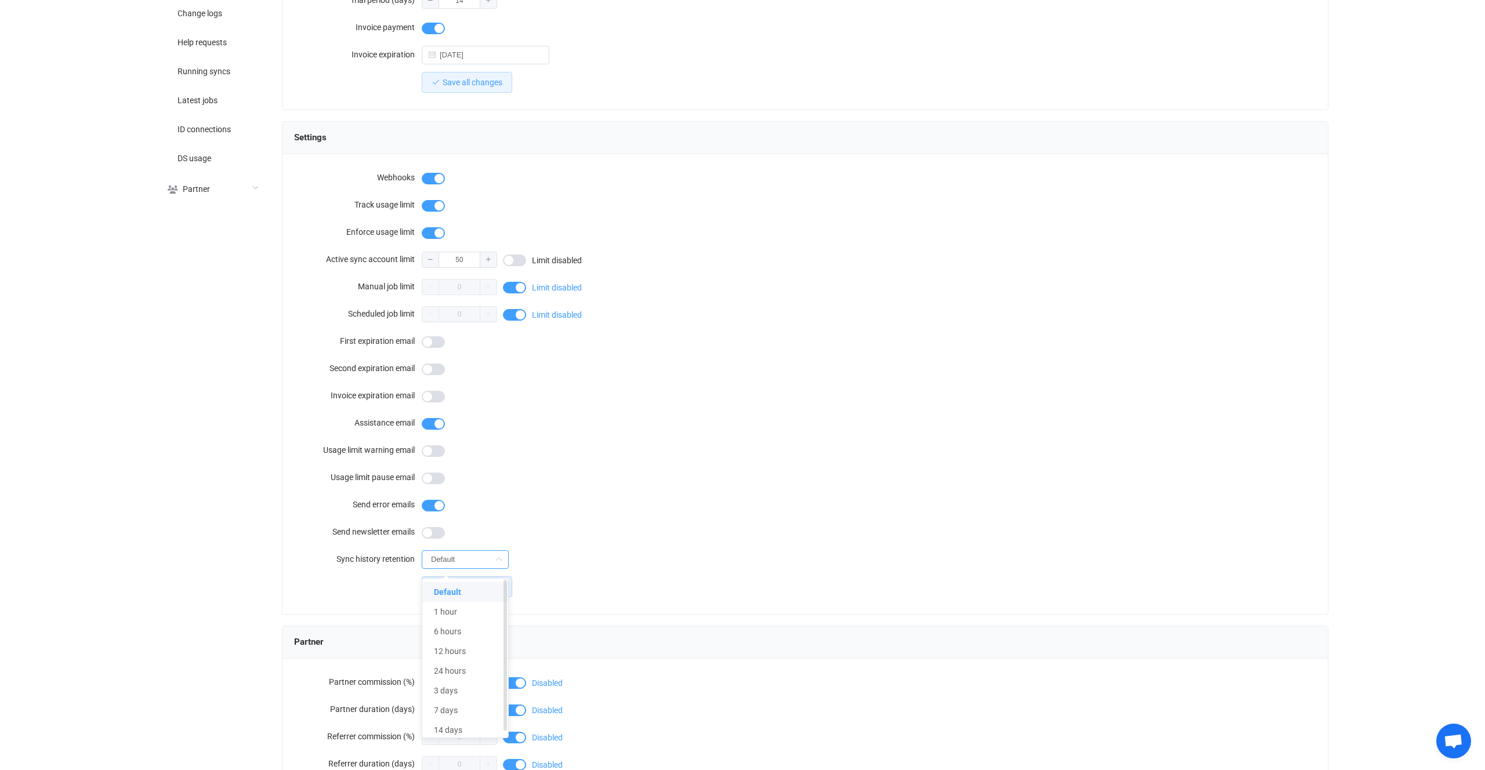
drag, startPoint x: 476, startPoint y: 592, endPoint x: 491, endPoint y: 578, distance: 20.5
click at [476, 592] on li "Default" at bounding box center [465, 592] width 86 height 20
click at [480, 571] on div "Default" at bounding box center [465, 559] width 87 height 23
click at [575, 555] on div "Default" at bounding box center [869, 560] width 894 height 24
click at [493, 581] on button "Save all changes" at bounding box center [467, 587] width 90 height 21
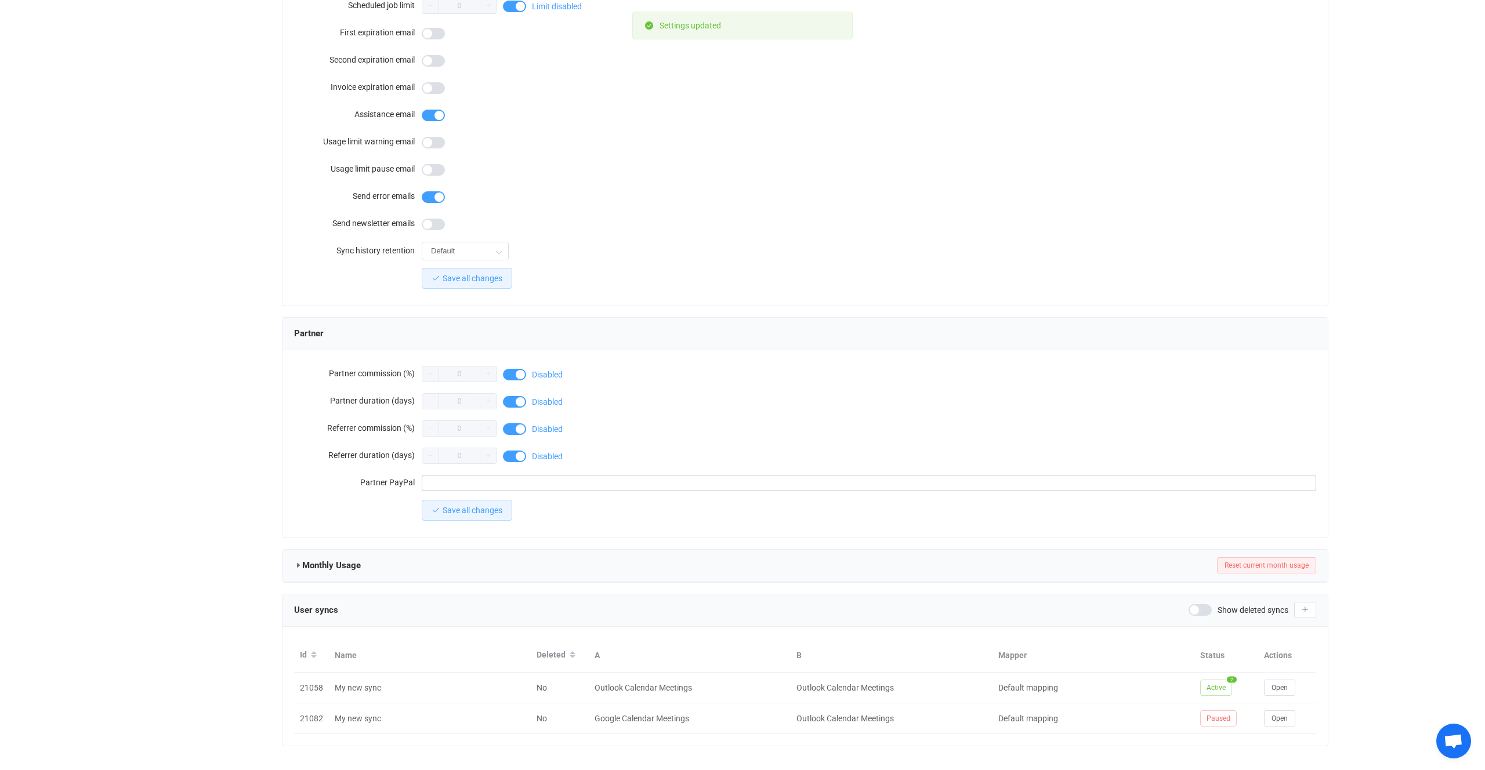
scroll to position [731, 0]
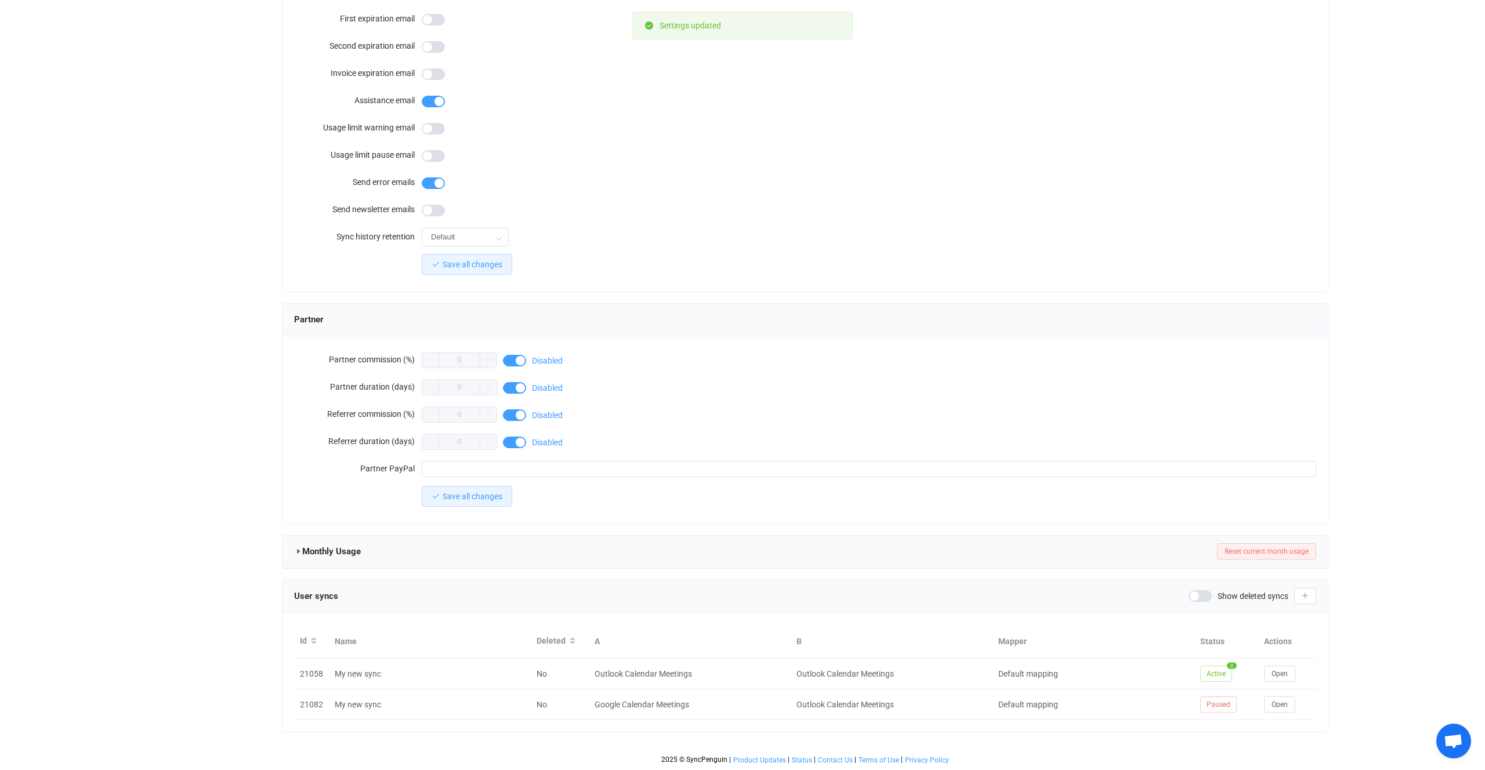
click at [752, 438] on div "0 Disabled" at bounding box center [869, 441] width 894 height 23
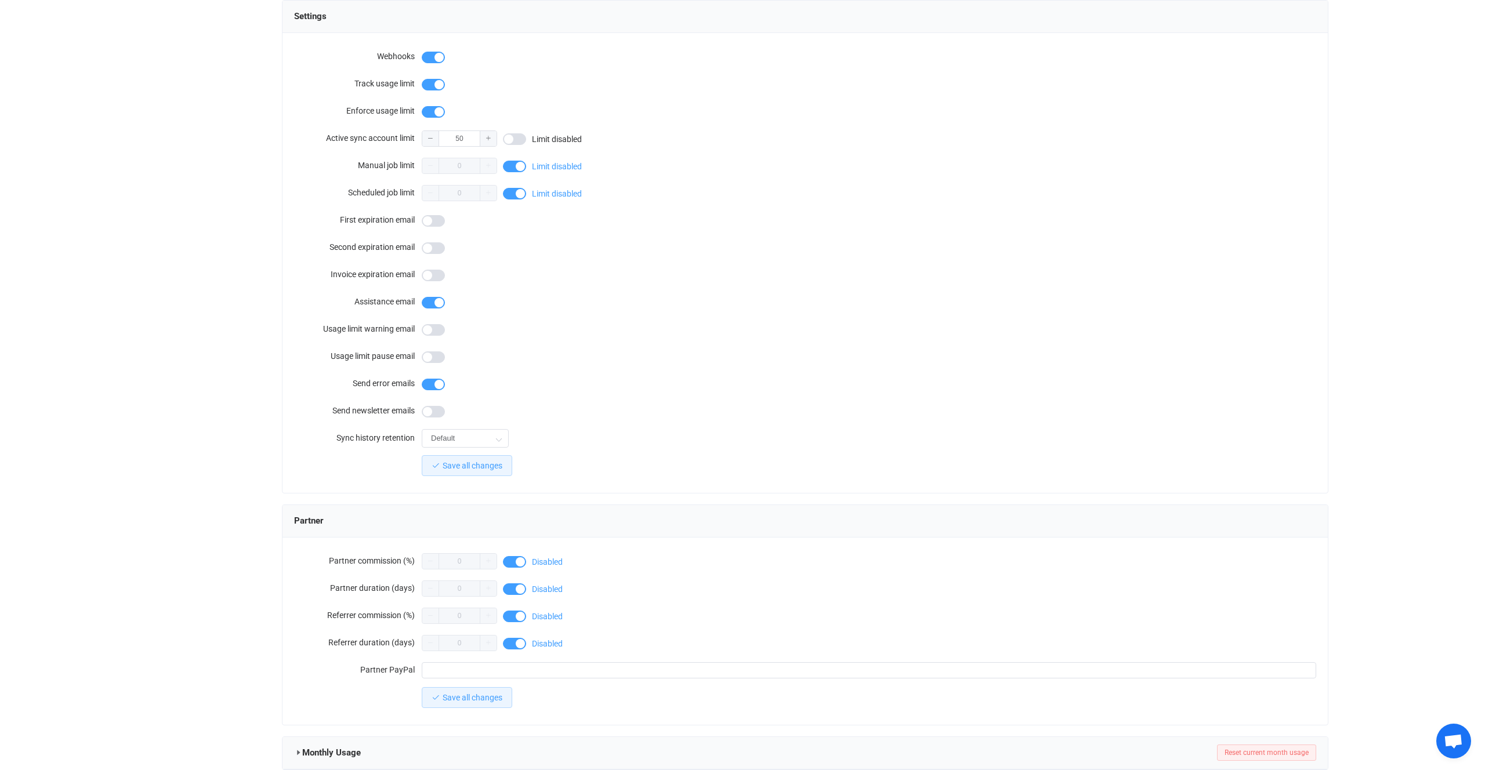
scroll to position [506, 0]
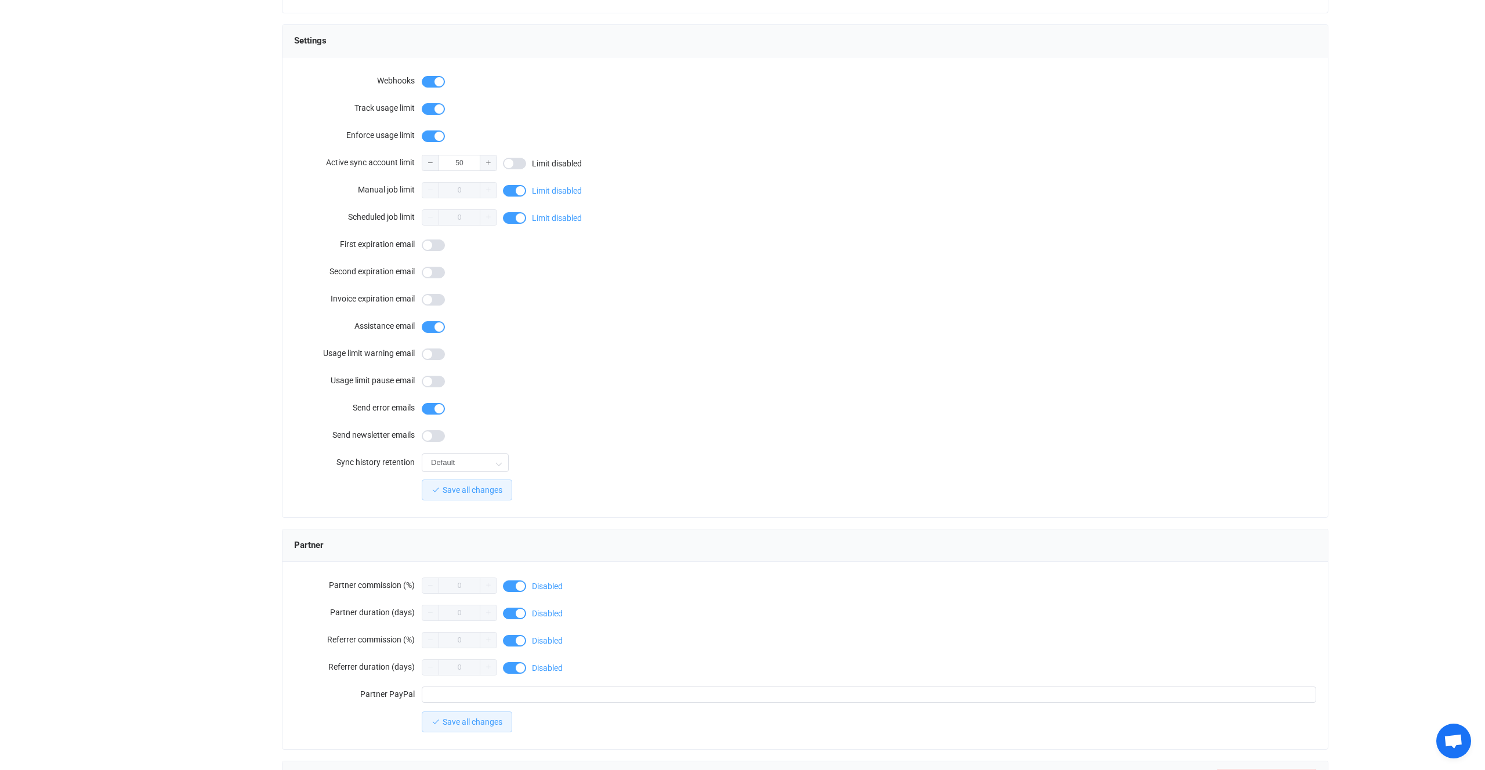
click at [733, 303] on div at bounding box center [869, 298] width 894 height 23
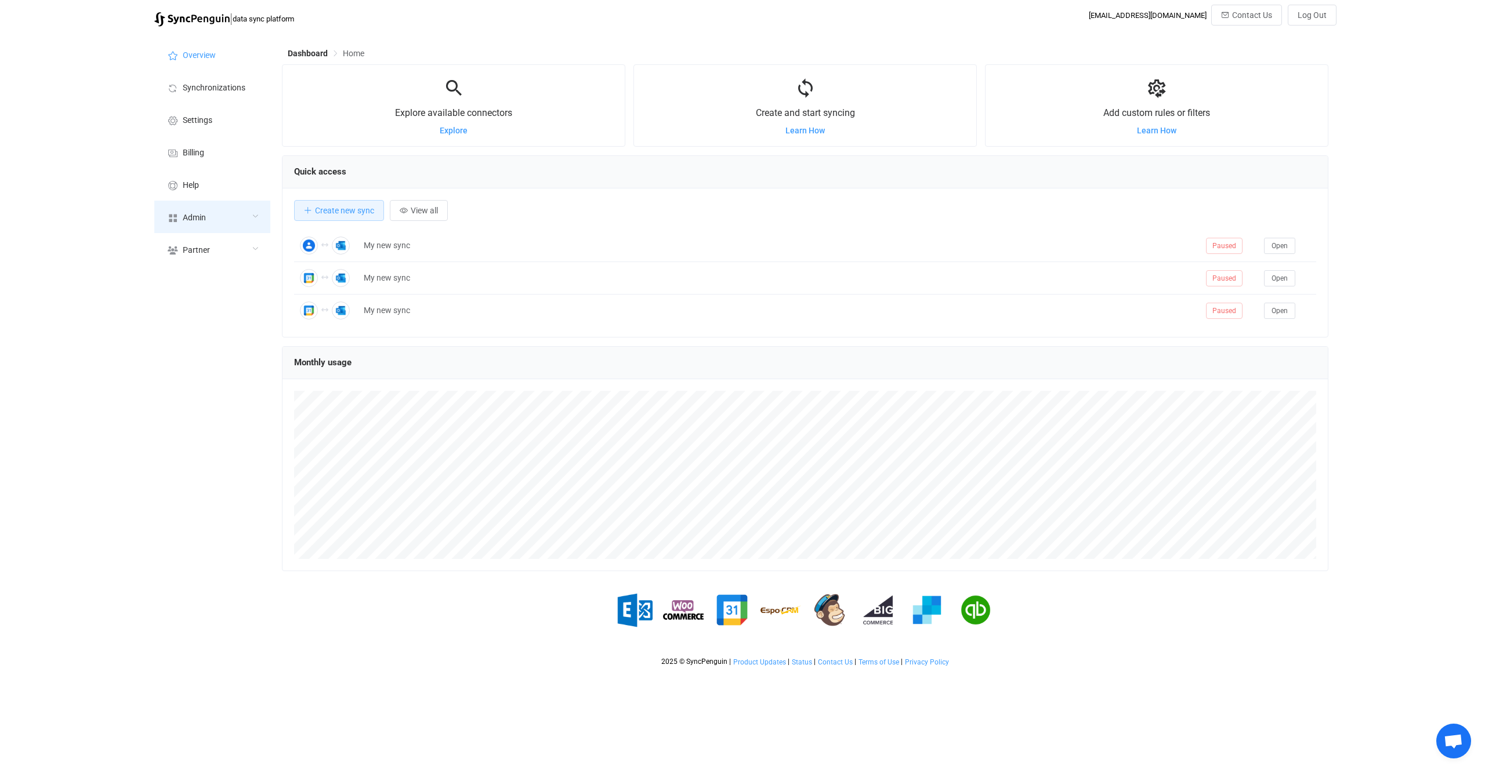
scroll to position [225, 1046]
click at [230, 204] on div "Admin" at bounding box center [212, 217] width 116 height 32
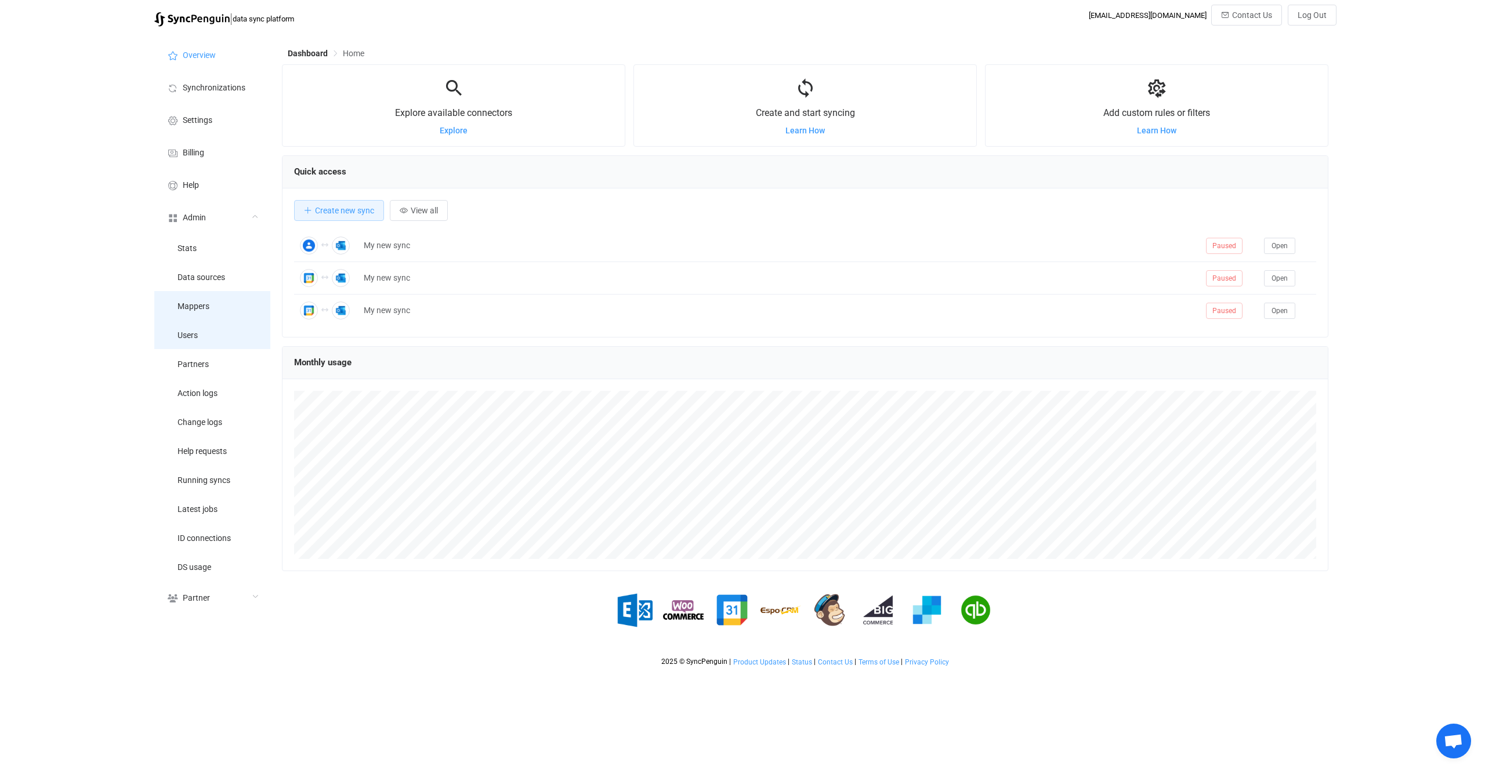
drag, startPoint x: 226, startPoint y: 328, endPoint x: 251, endPoint y: 303, distance: 36.1
click at [226, 328] on li "Users" at bounding box center [212, 334] width 116 height 29
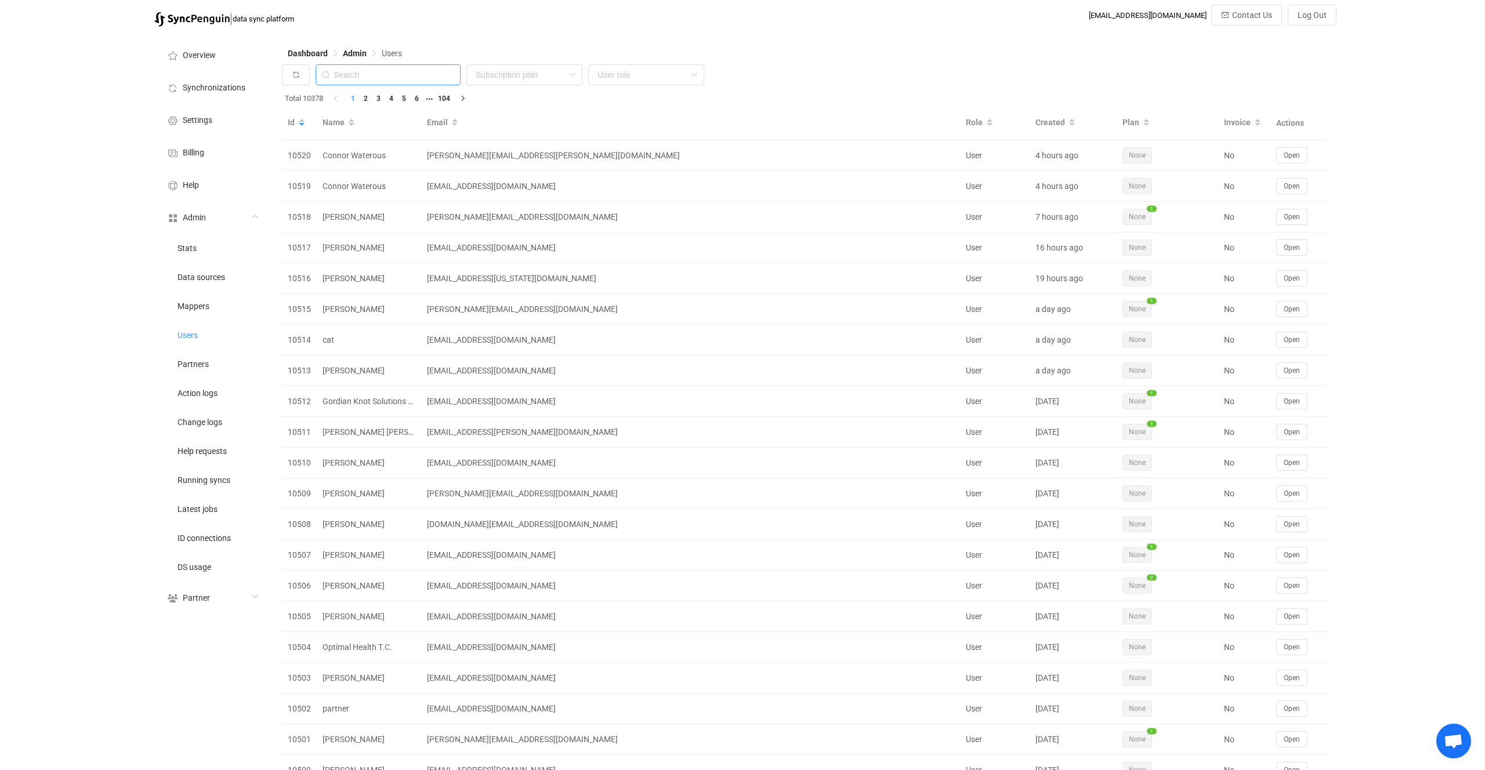
click at [427, 79] on input "text" at bounding box center [388, 74] width 145 height 21
paste input "ken@pixelhaze.co.uk"
type input "ken@pixelhaze.co.uk"
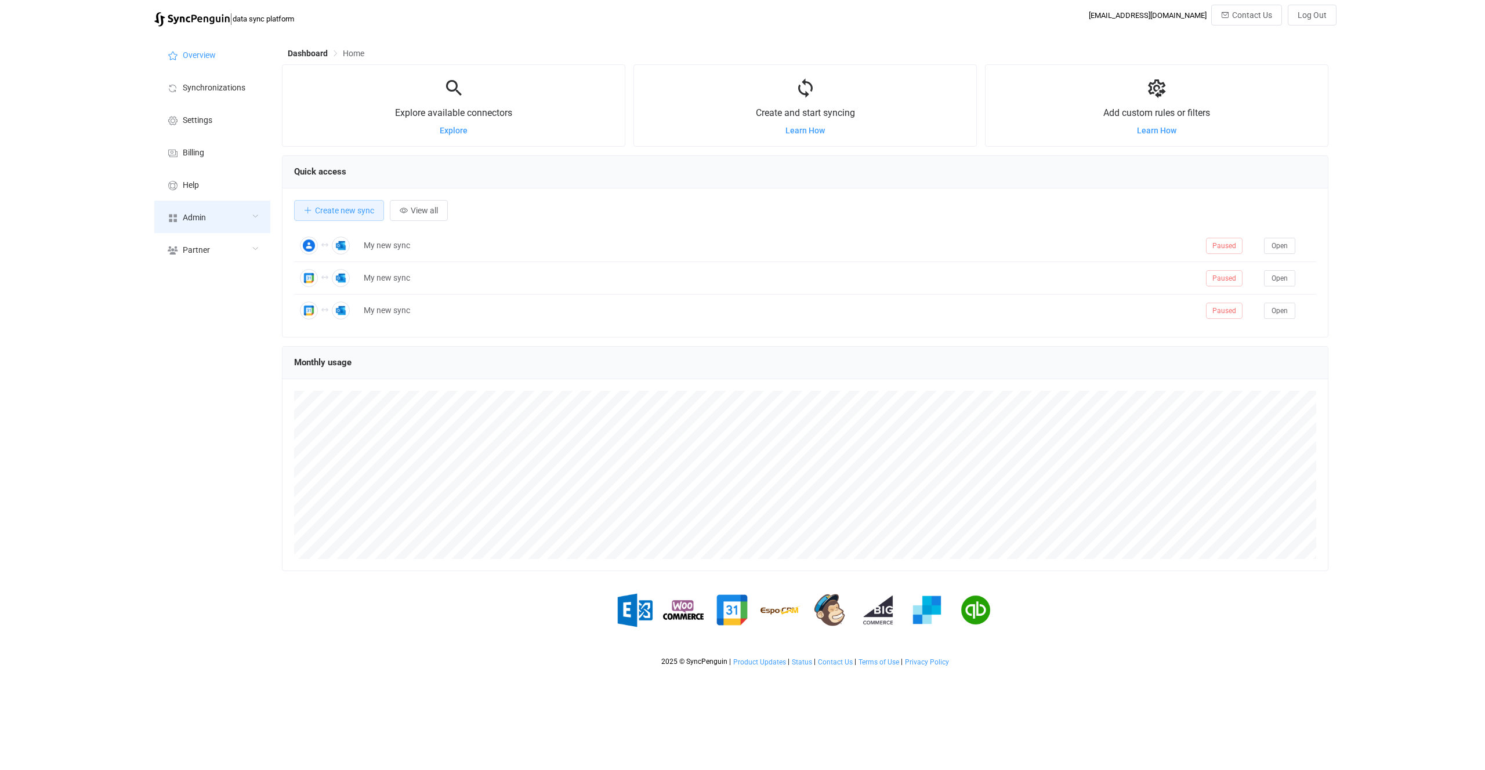
scroll to position [225, 1046]
click at [235, 202] on div "Admin" at bounding box center [212, 217] width 116 height 32
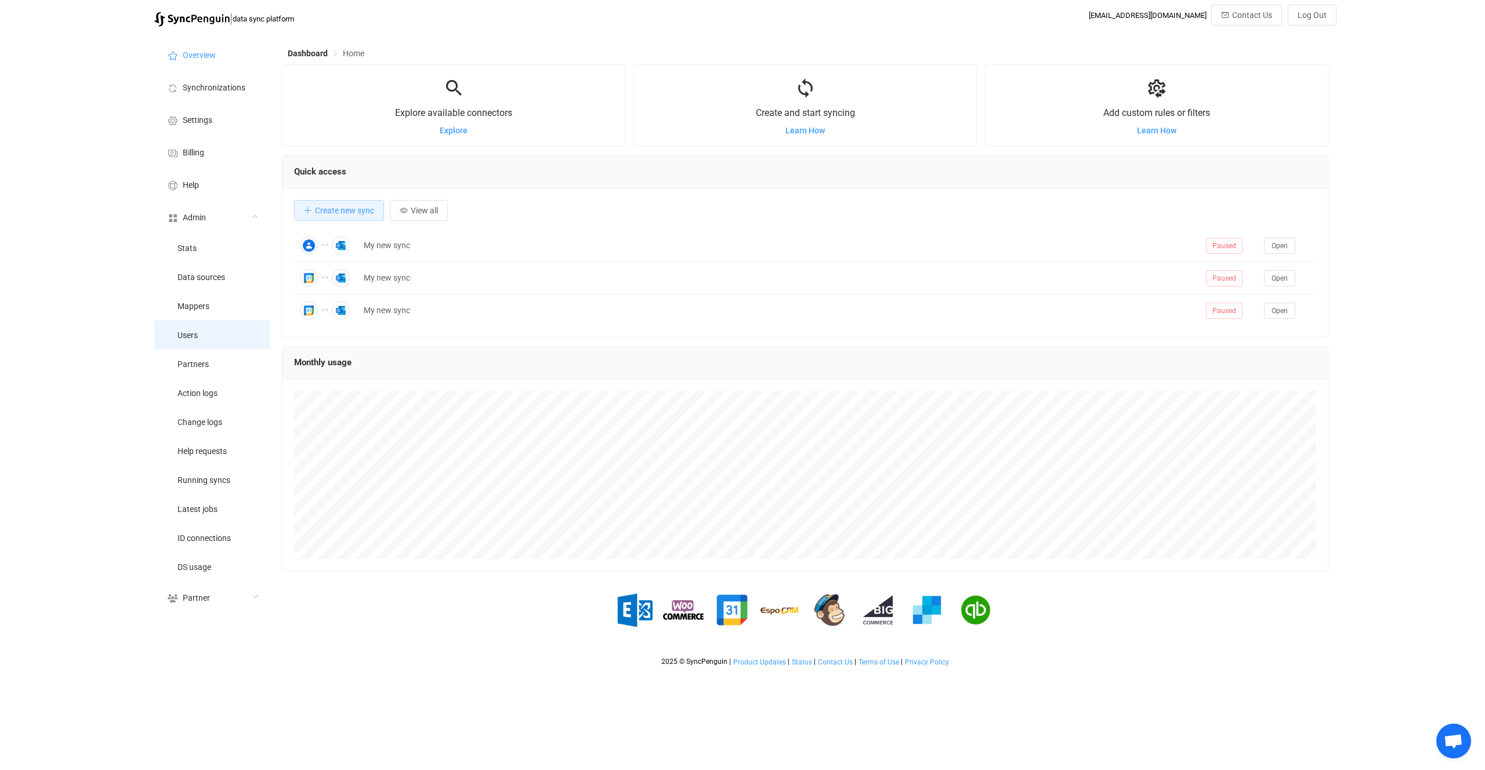
click at [239, 321] on li "Users" at bounding box center [212, 334] width 116 height 29
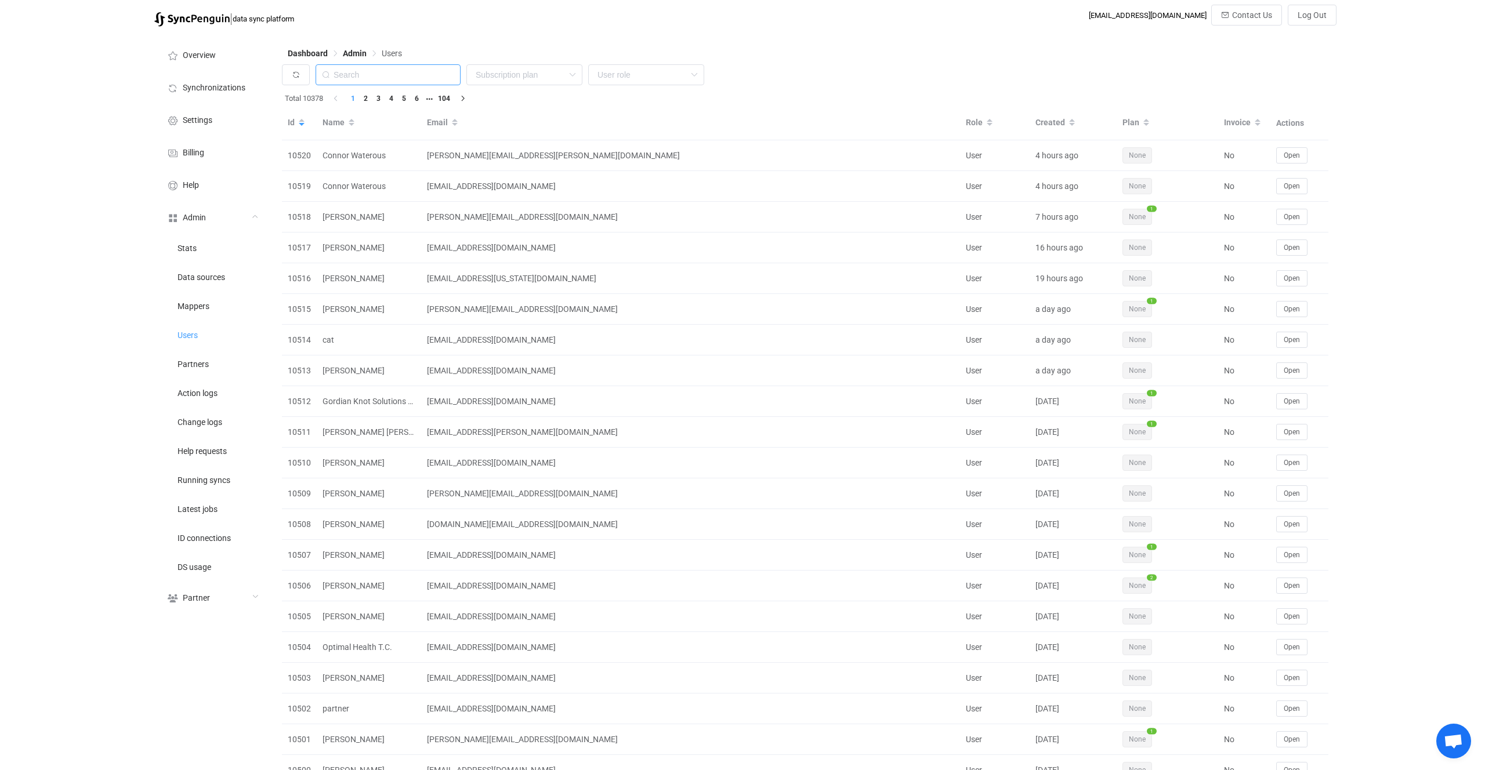
drag, startPoint x: 439, startPoint y: 79, endPoint x: 427, endPoint y: 78, distance: 11.7
click at [428, 78] on input "text" at bounding box center [388, 74] width 145 height 21
paste input "[EMAIL_ADDRESS][DOMAIN_NAME]"
type input "[EMAIL_ADDRESS][DOMAIN_NAME]"
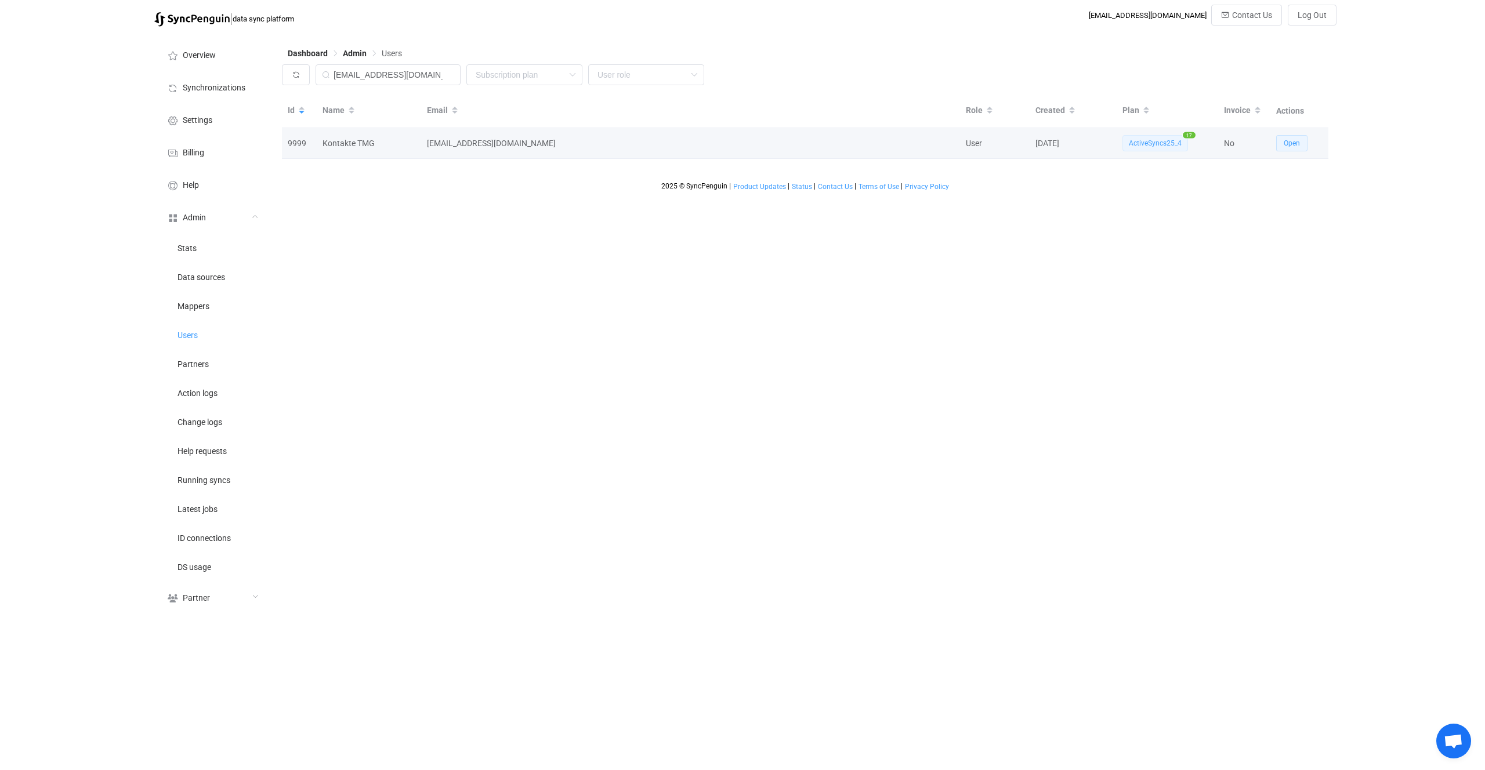
click at [1290, 143] on span "Open" at bounding box center [1292, 143] width 16 height 8
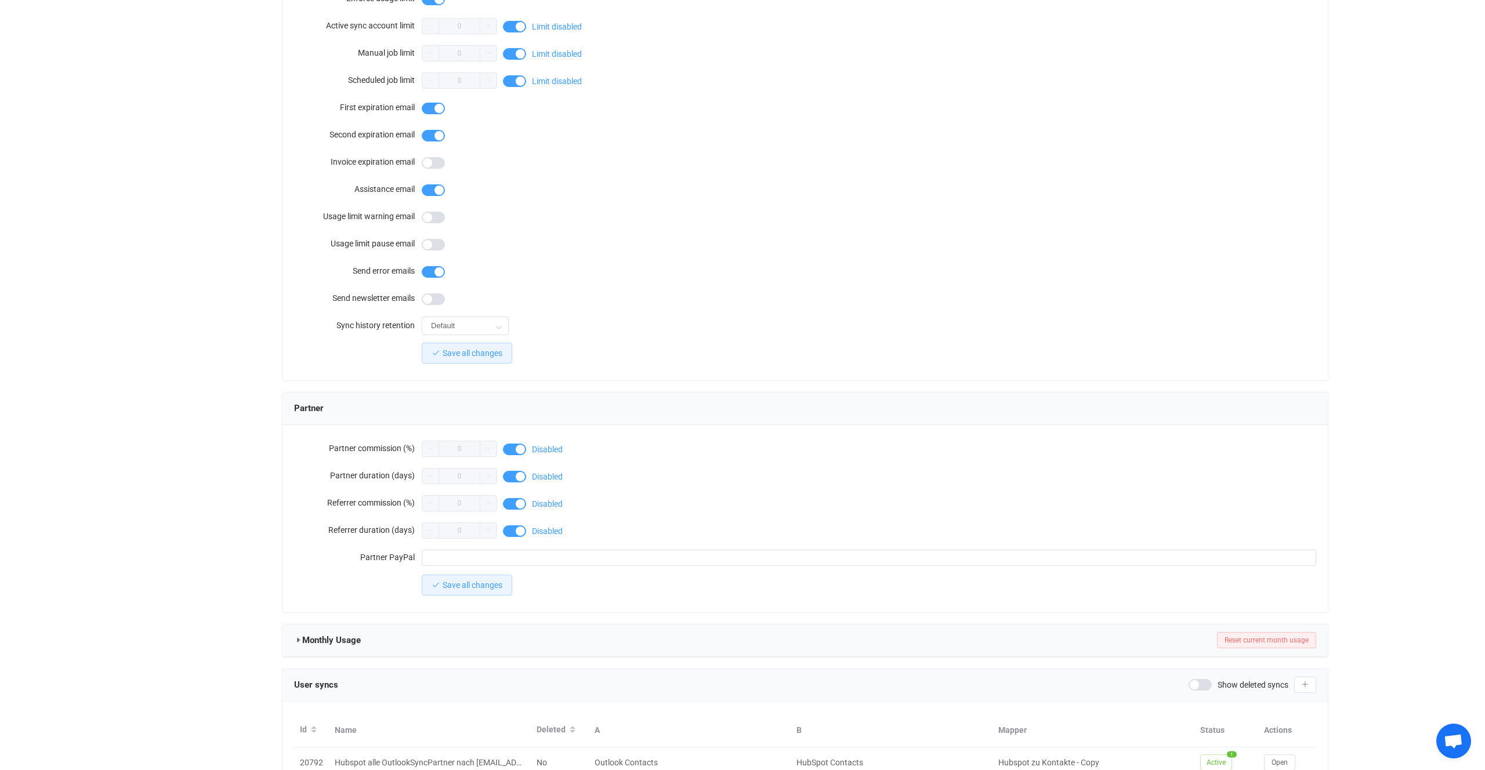
scroll to position [762, 0]
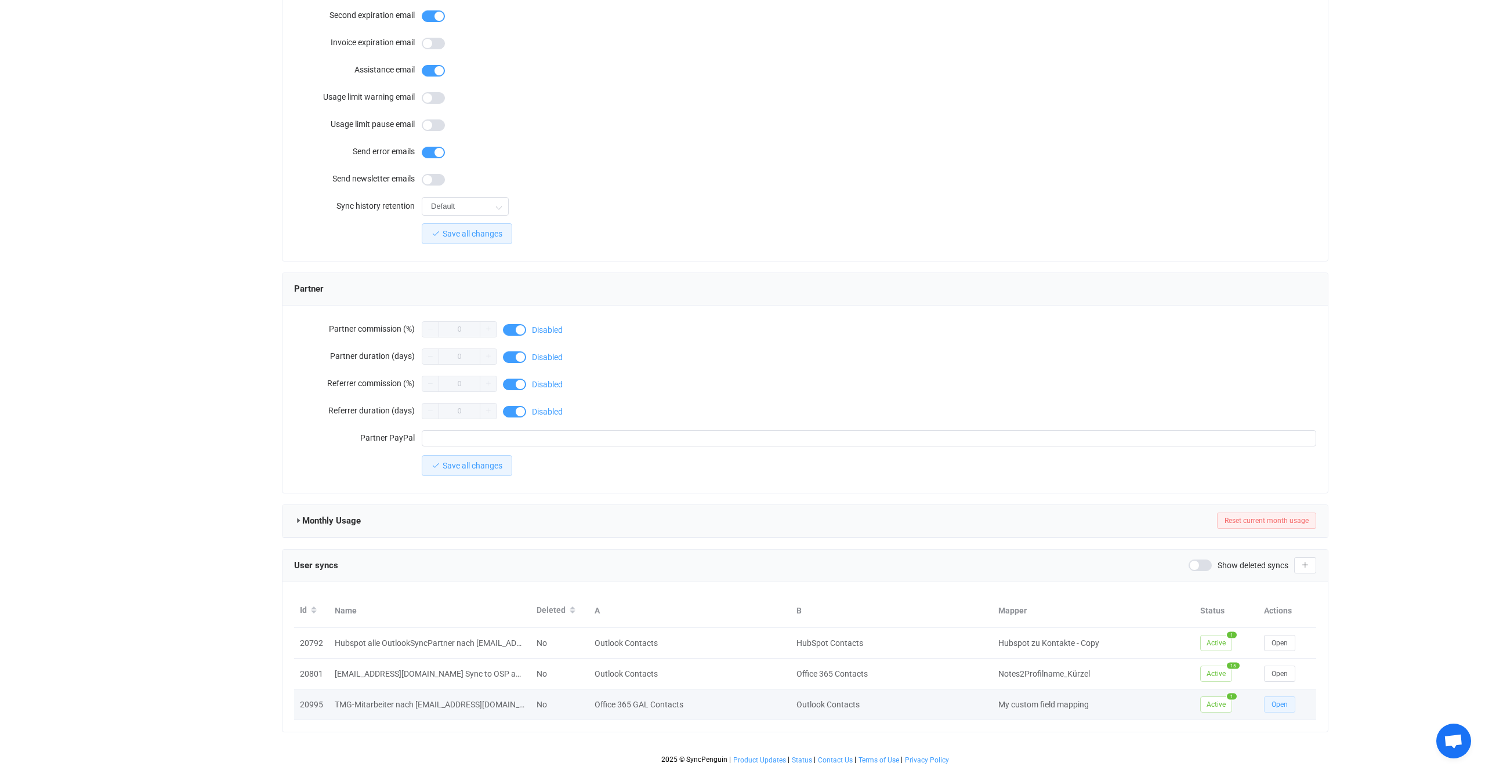
click at [1268, 701] on button "Open" at bounding box center [1279, 705] width 31 height 16
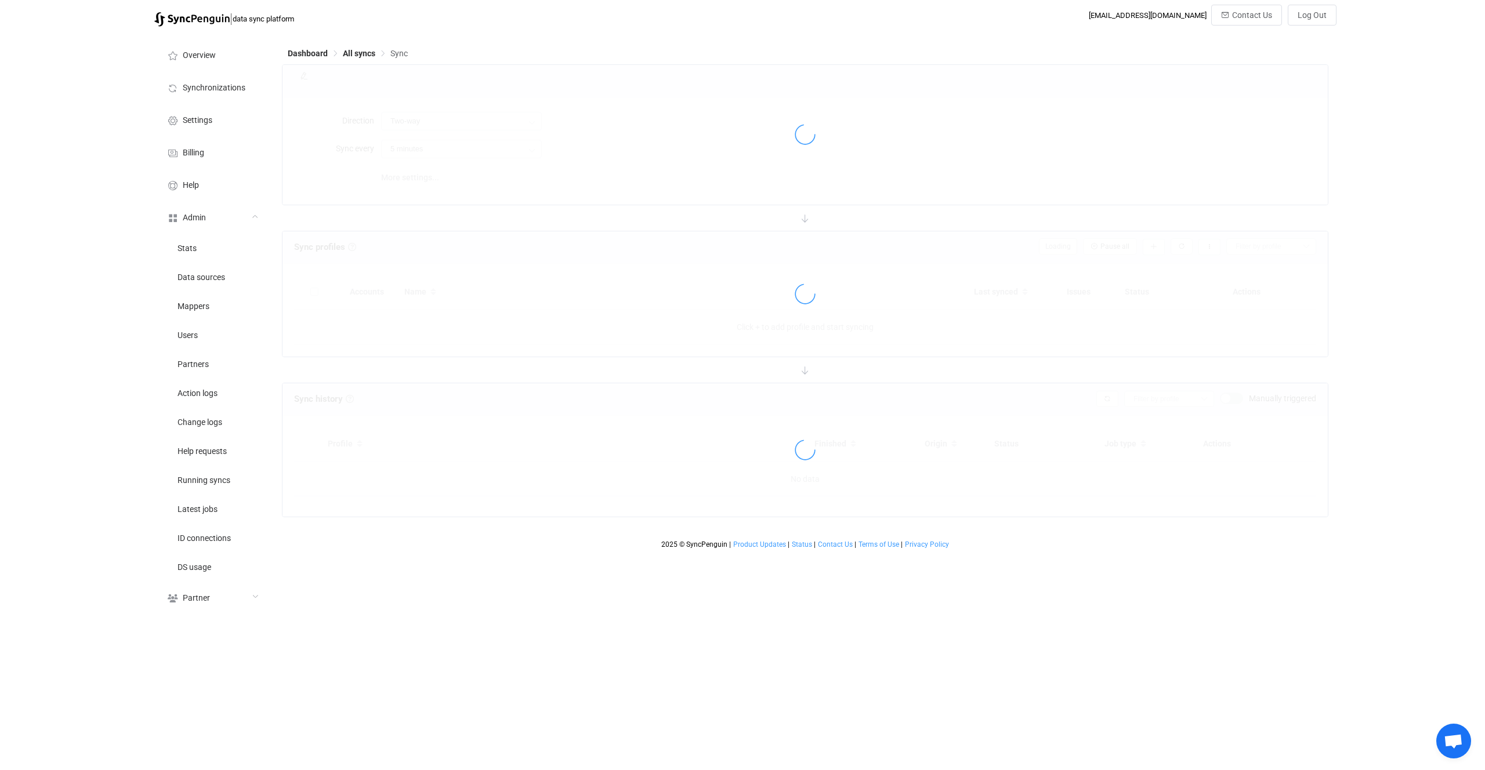
type input "Office 365 GAL → Outlook"
type input "24 hours"
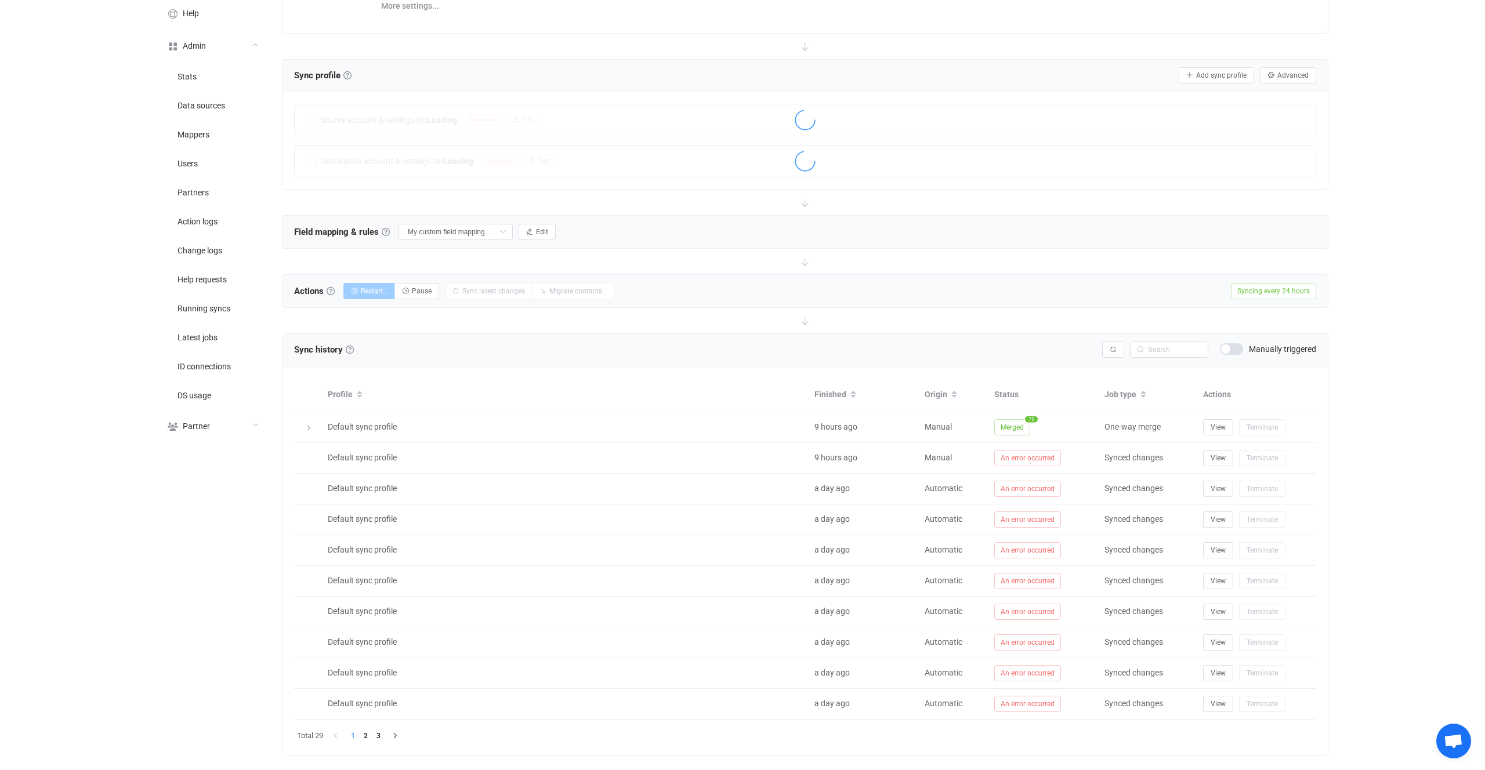
scroll to position [194, 0]
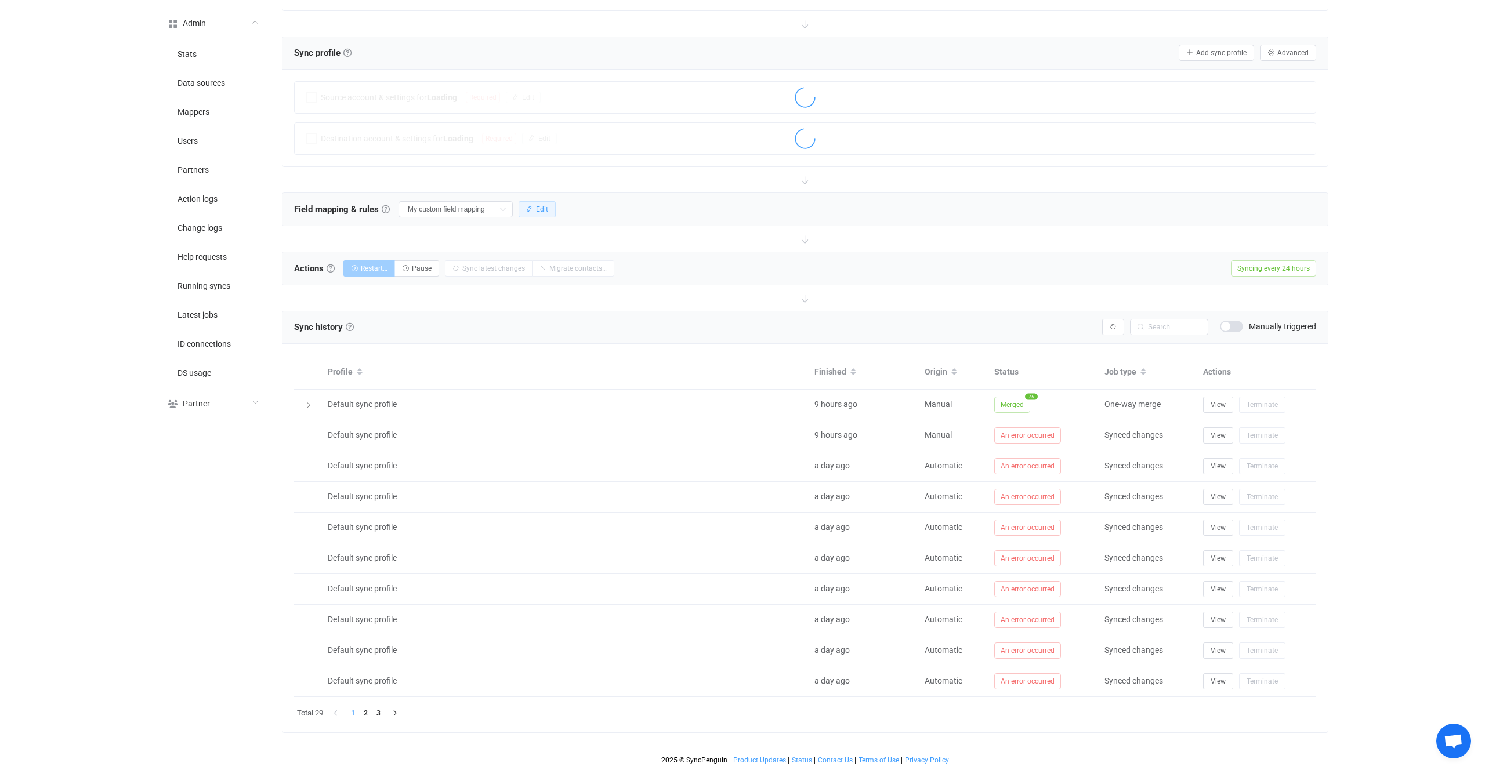
drag, startPoint x: 521, startPoint y: 197, endPoint x: 523, endPoint y: 208, distance: 11.1
click at [521, 197] on div "Field mapping & rules Field mapping & rules By default, all contacts of the con…" at bounding box center [804, 209] width 1045 height 32
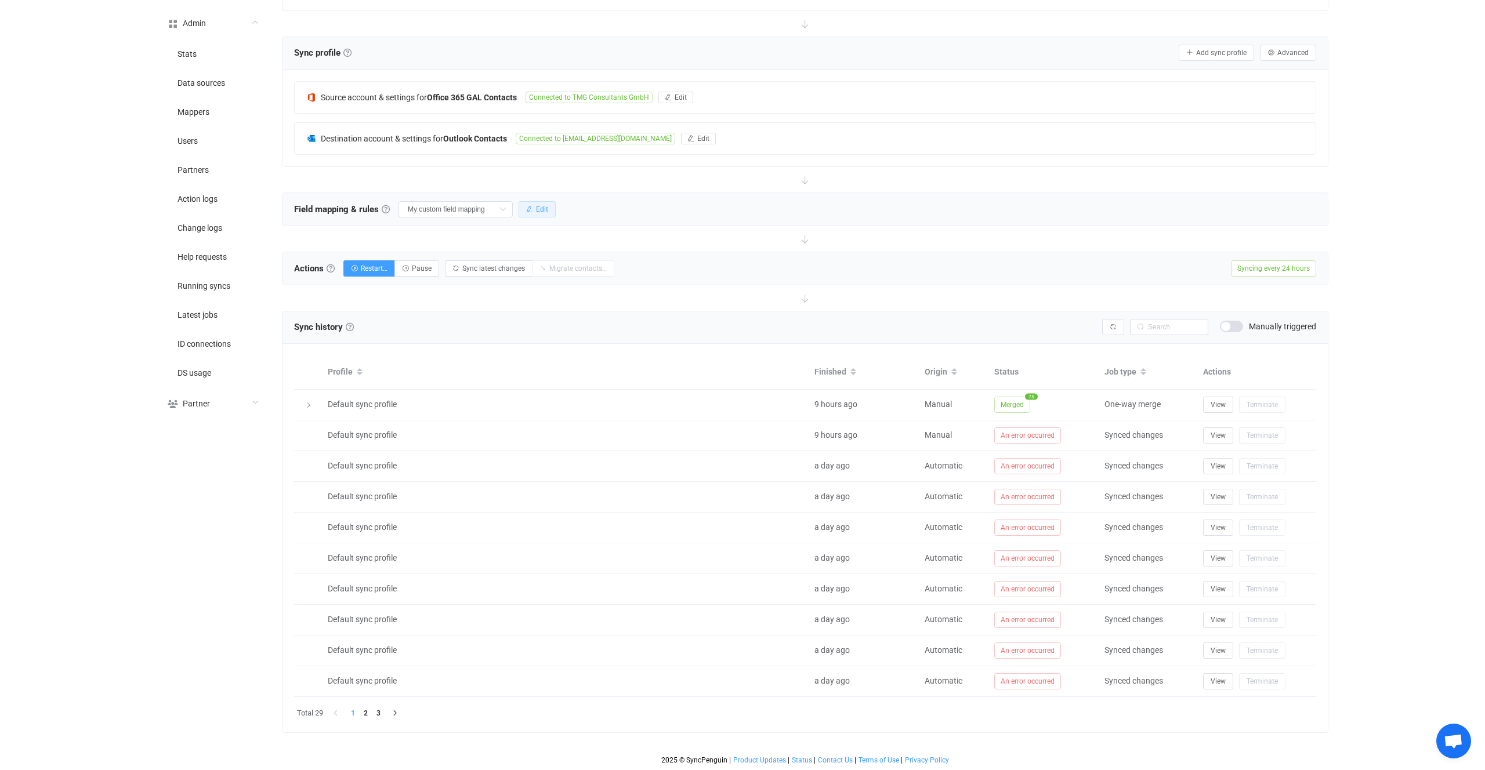
click at [523, 208] on button "Edit" at bounding box center [537, 209] width 37 height 16
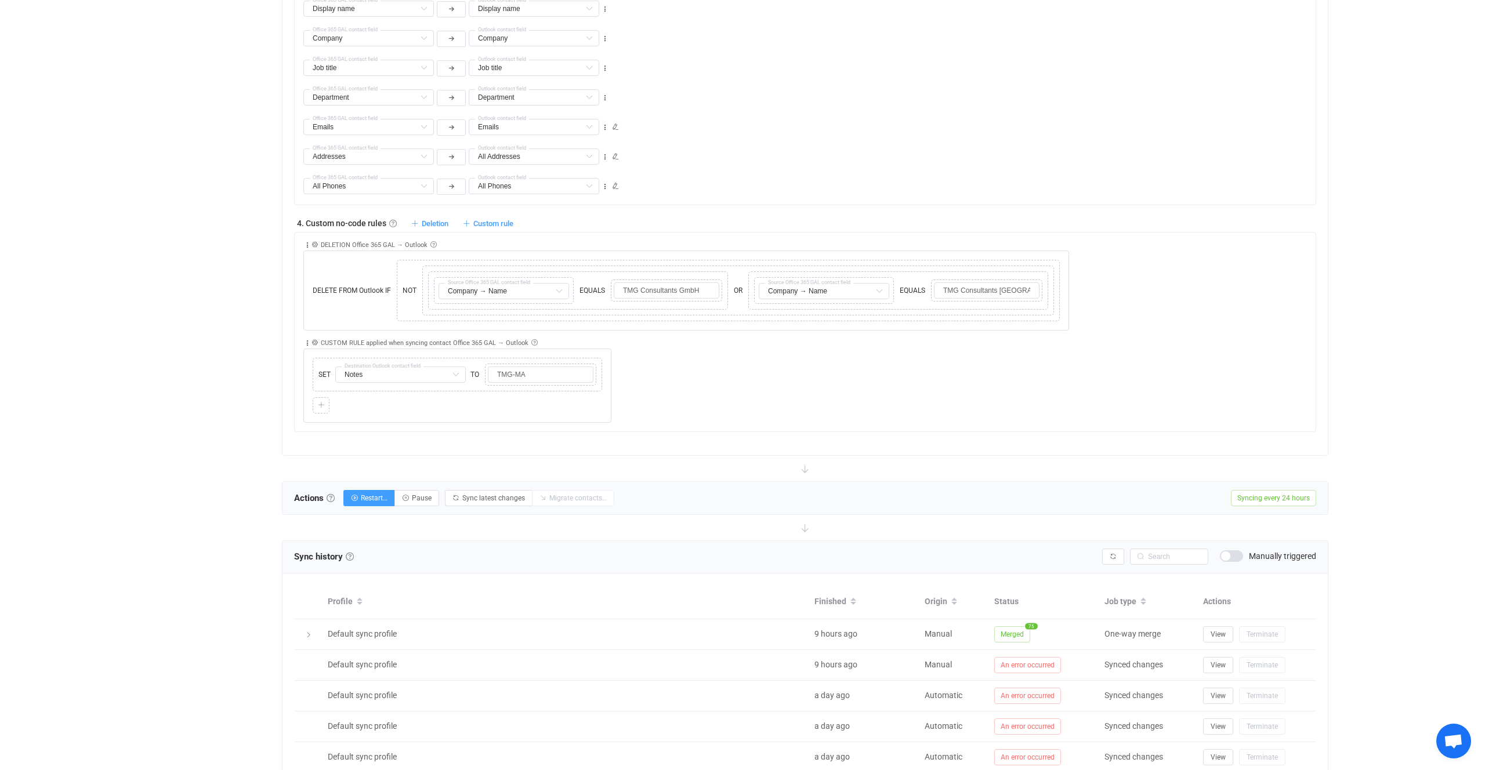
scroll to position [792, 0]
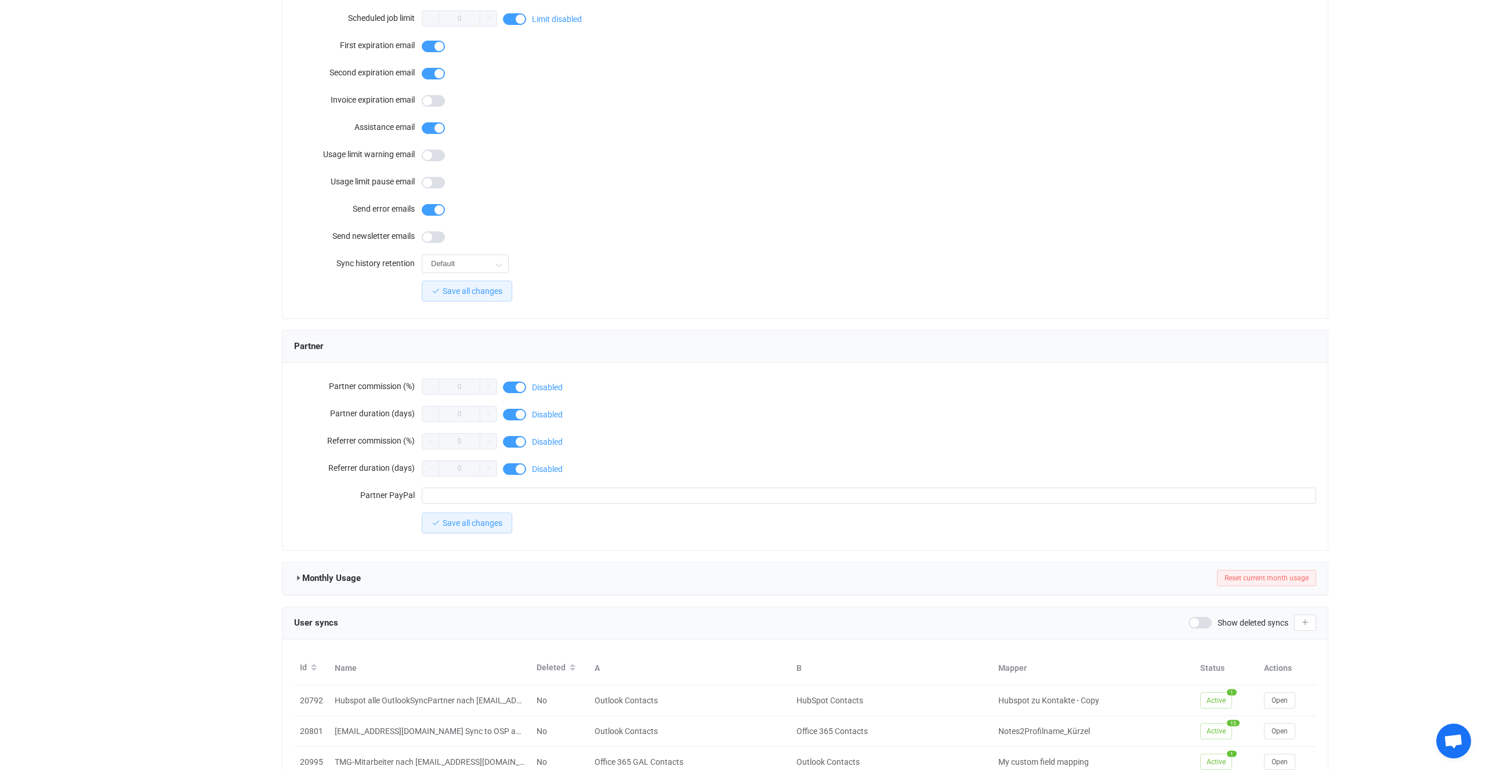
scroll to position [762, 0]
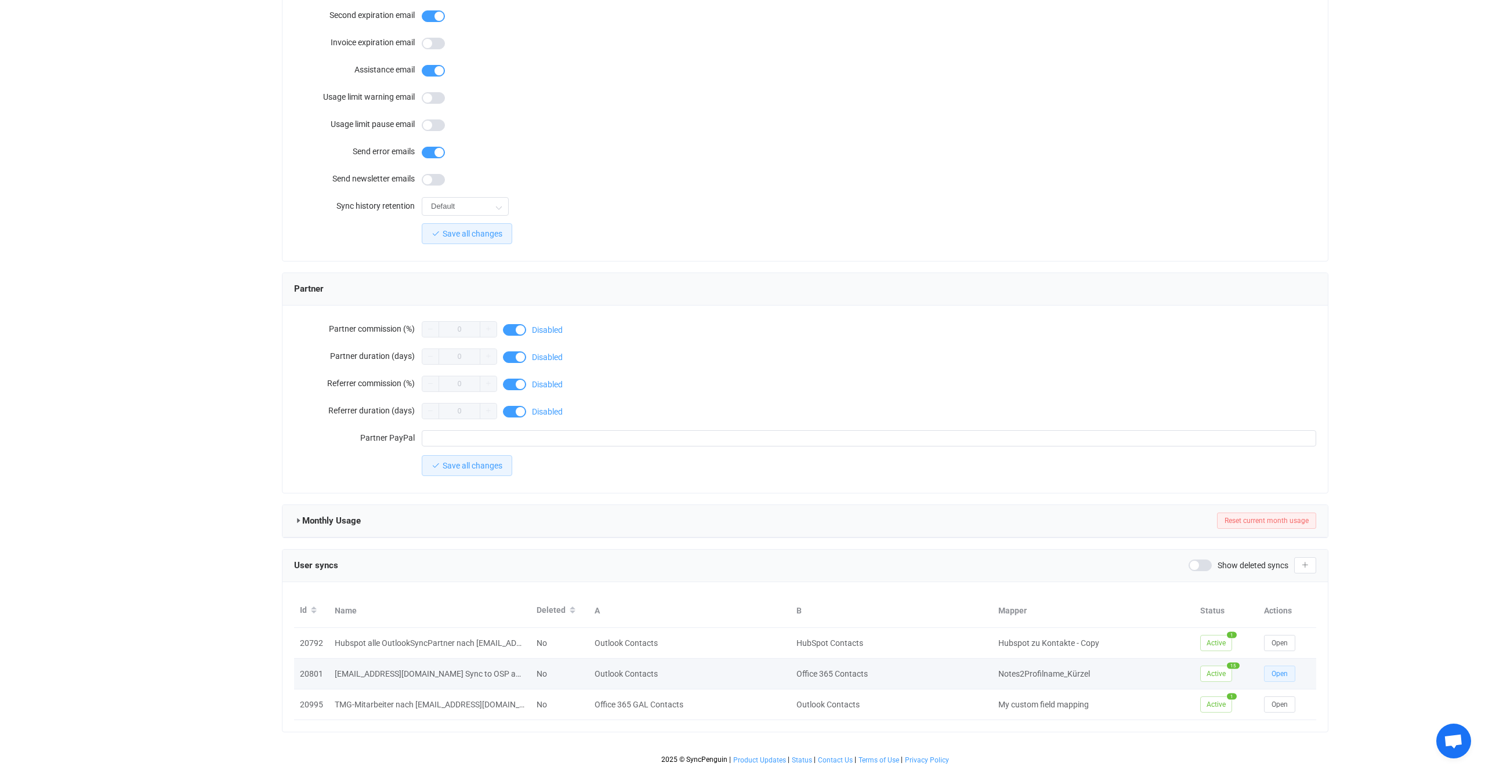
click at [1278, 673] on span "Open" at bounding box center [1279, 674] width 16 height 8
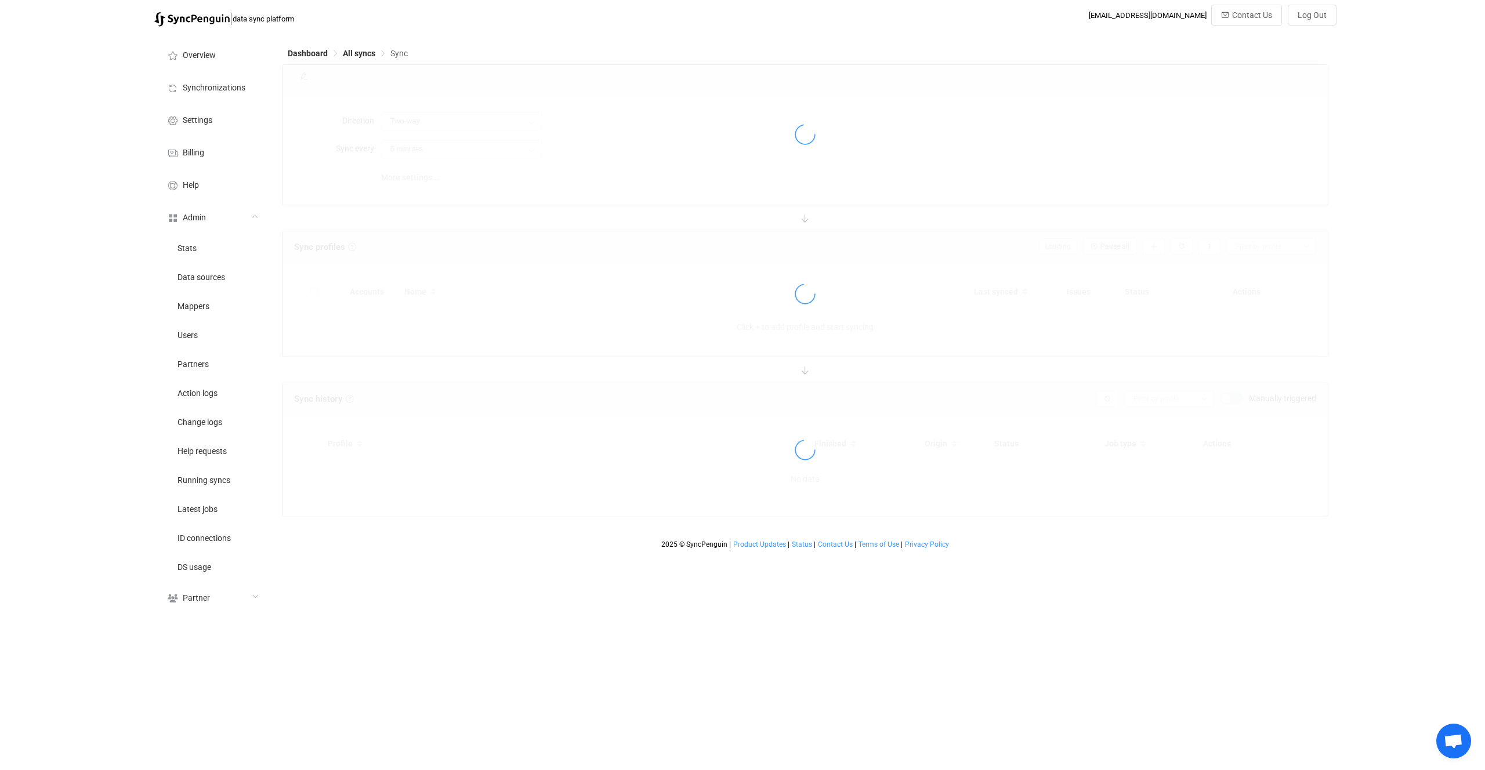
type input "Outlook → Office 365 (one to many)"
type input "1 hour"
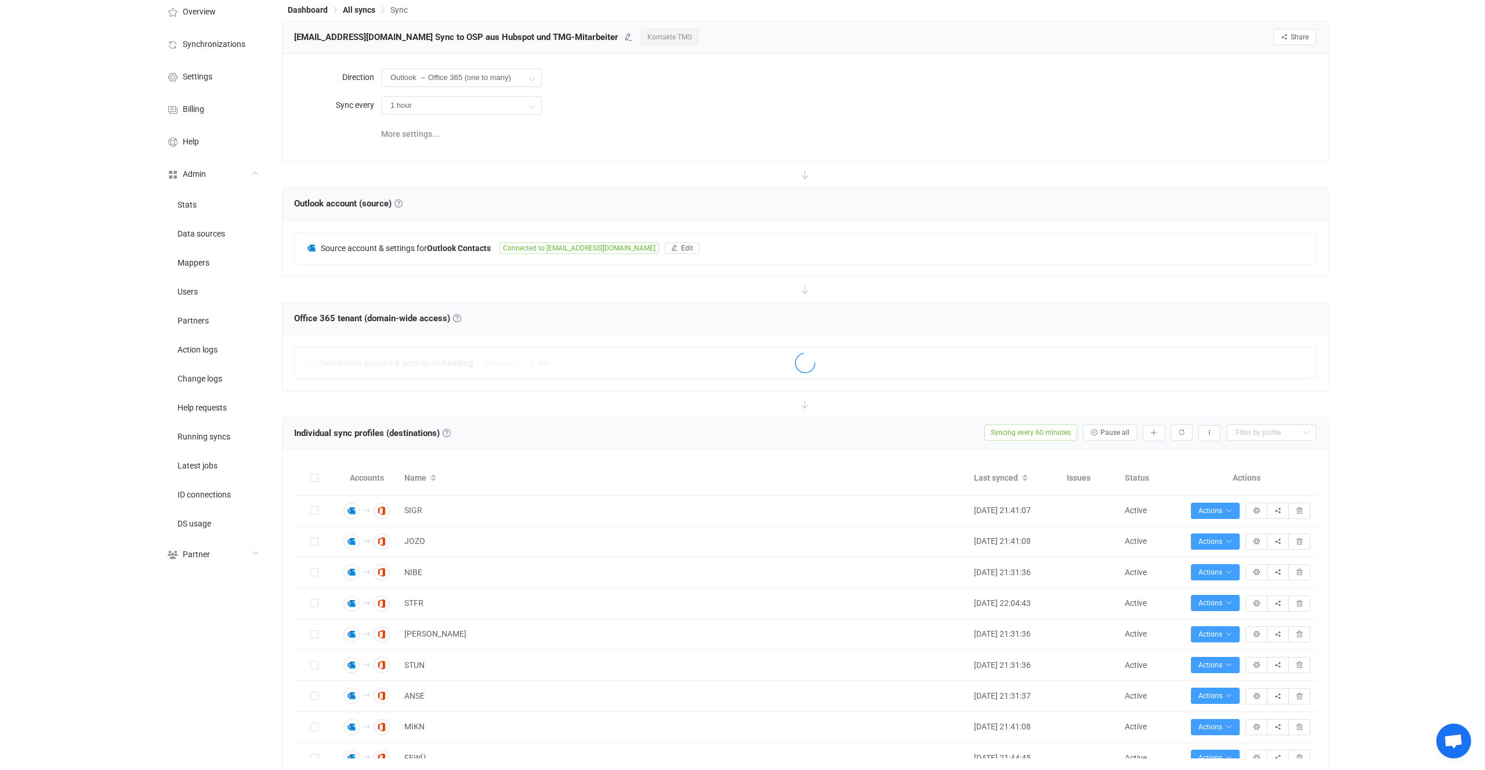
scroll to position [588, 0]
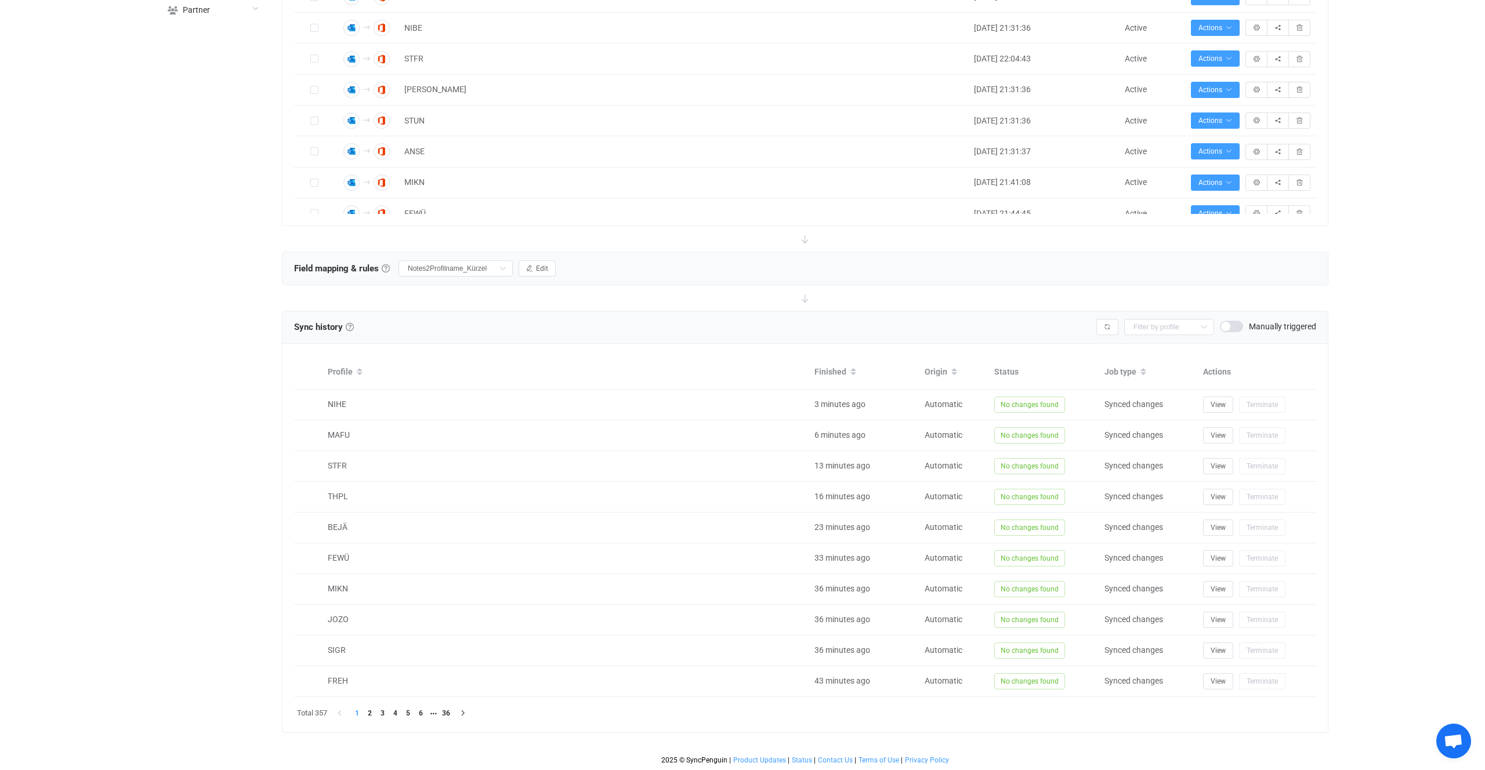
click at [514, 256] on div "Field mapping & rules Field mapping & rules By default, all contacts of the con…" at bounding box center [804, 268] width 1045 height 32
click at [526, 260] on button "Edit" at bounding box center [537, 268] width 37 height 16
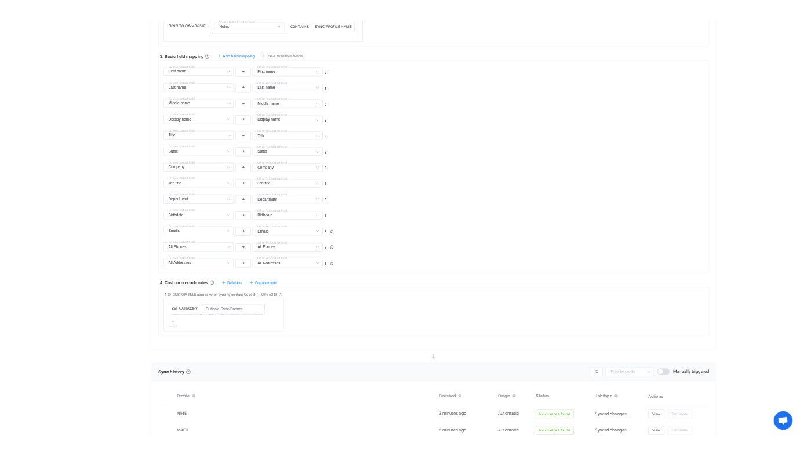
scroll to position [1224, 0]
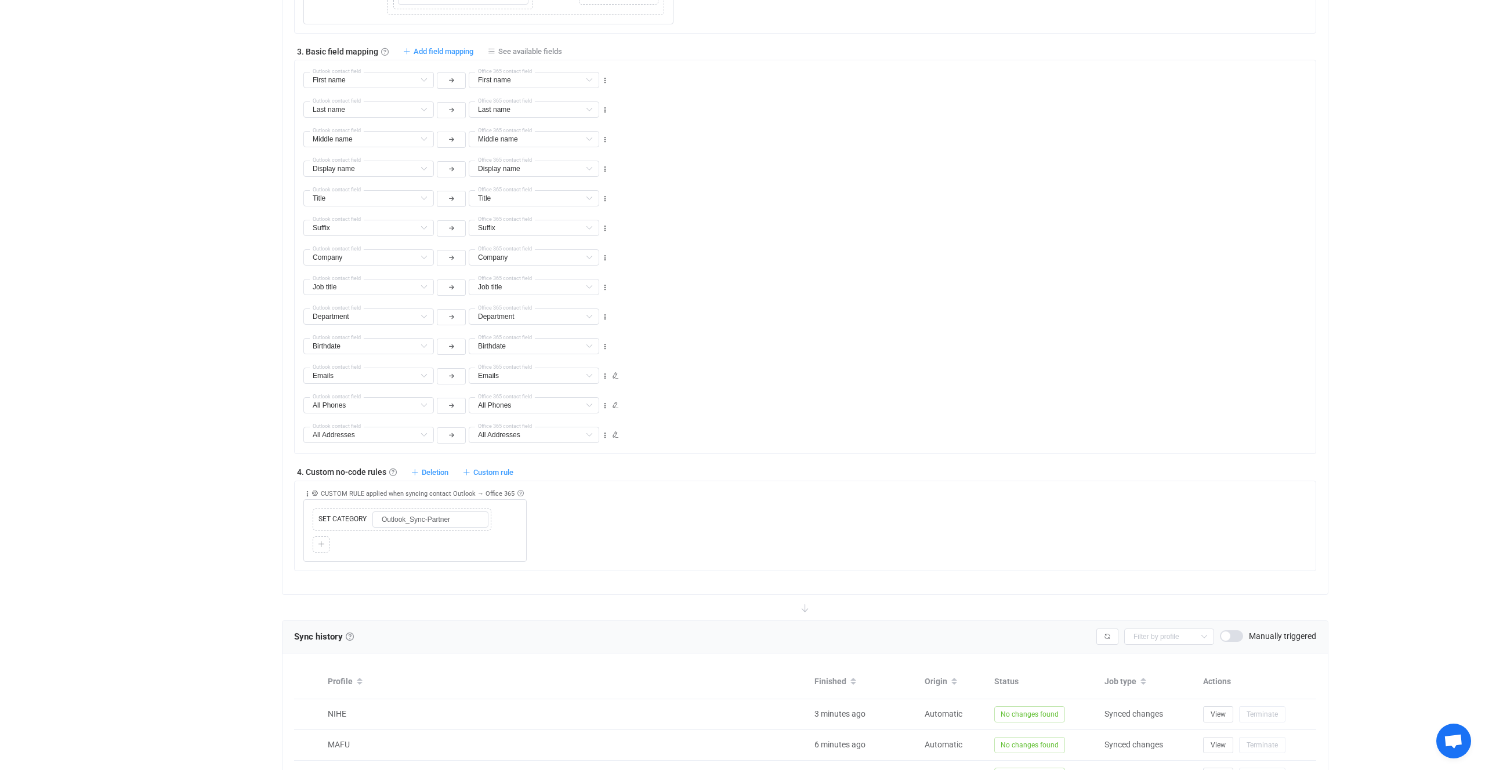
click at [318, 494] on span "Applied to Only contact(s) from Outlook Only contact(s) from Outlook All contac…" at bounding box center [315, 494] width 9 height 8
click at [317, 494] on icon at bounding box center [314, 493] width 6 height 6
click at [318, 497] on span at bounding box center [315, 494] width 9 height 8
click at [316, 493] on icon at bounding box center [314, 493] width 6 height 6
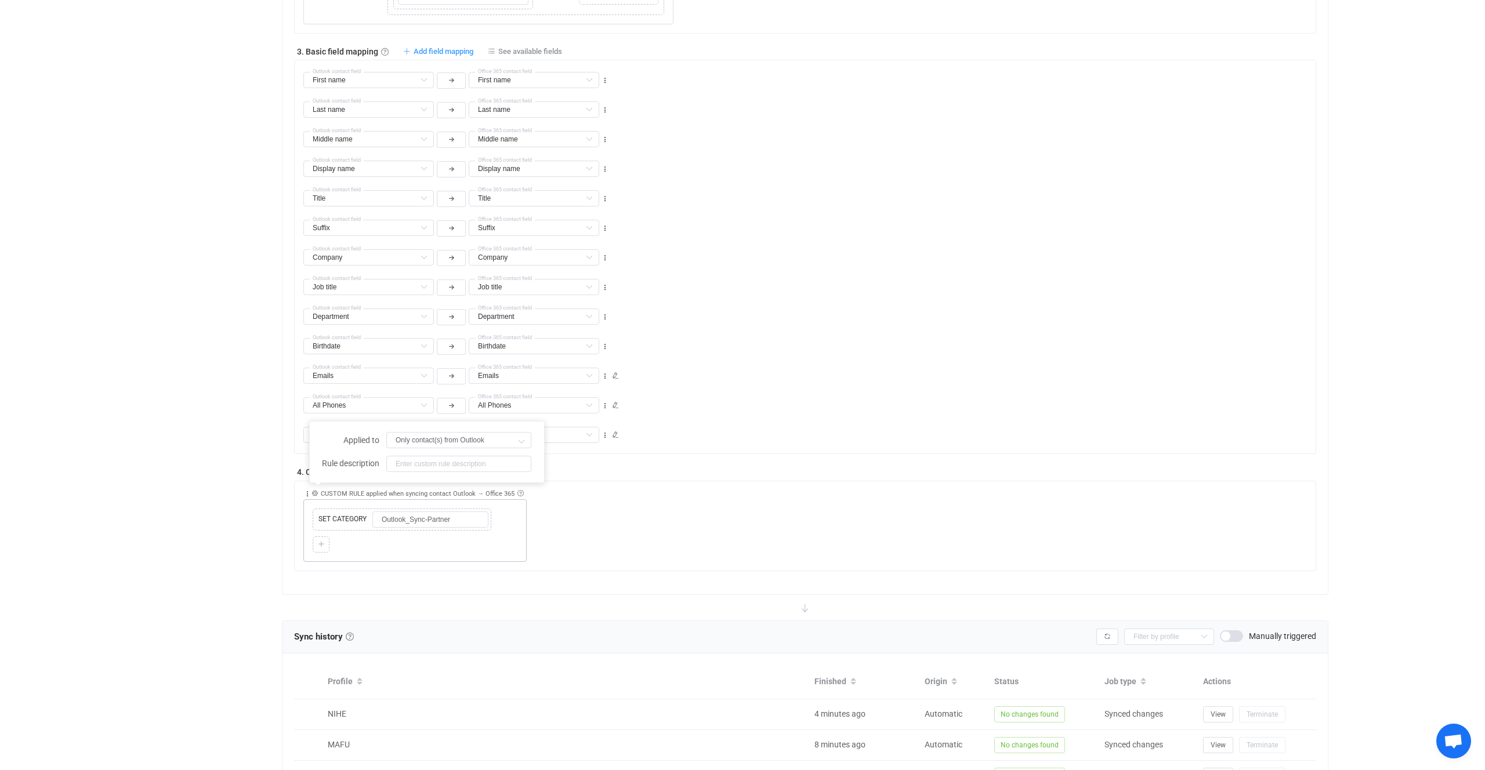
click at [445, 532] on div "Copy Cut Replace SET CATEGORY Outlook_Sync-Partner Copy Cut Paste Add action" at bounding box center [415, 531] width 211 height 44
drag, startPoint x: 466, startPoint y: 523, endPoint x: 371, endPoint y: 515, distance: 96.0
click at [371, 515] on div "SET CATEGORY Outlook_Sync-Partner" at bounding box center [402, 520] width 173 height 16
type input "CATEGORY"
click at [318, 492] on span at bounding box center [315, 494] width 9 height 8
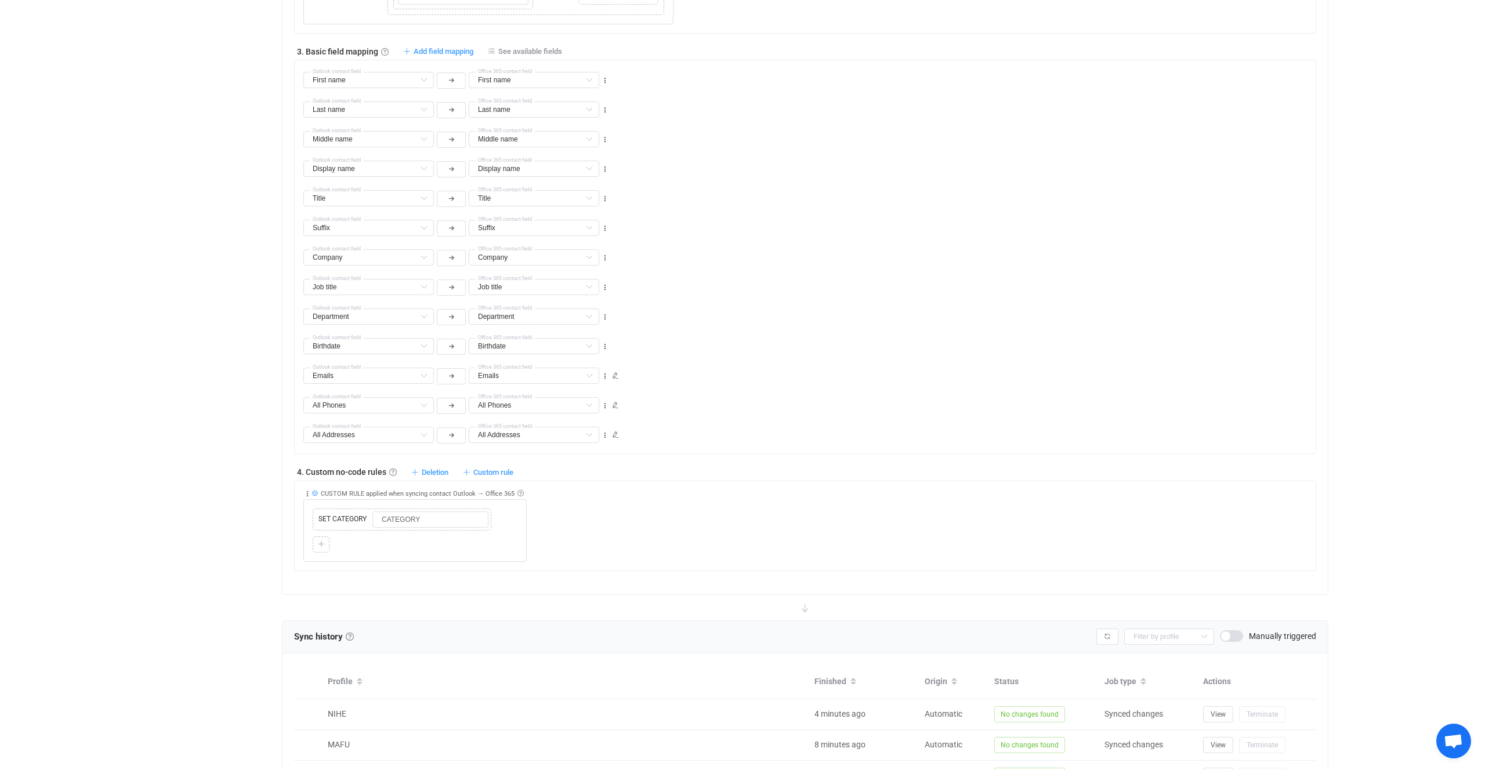
click at [316, 494] on icon at bounding box center [314, 493] width 6 height 6
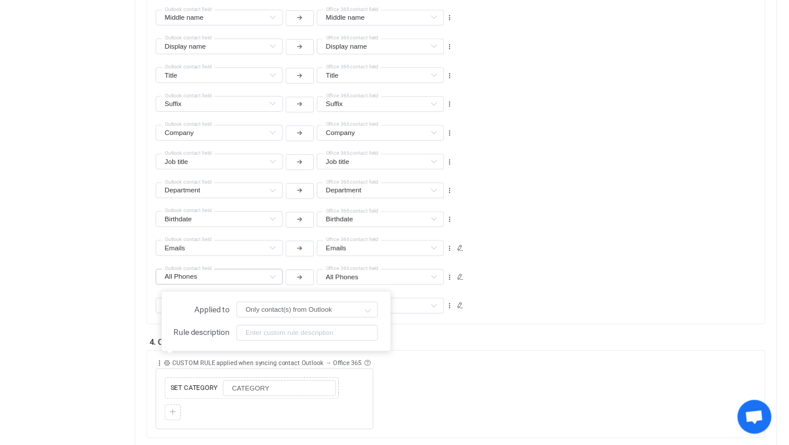
scroll to position [1375, 0]
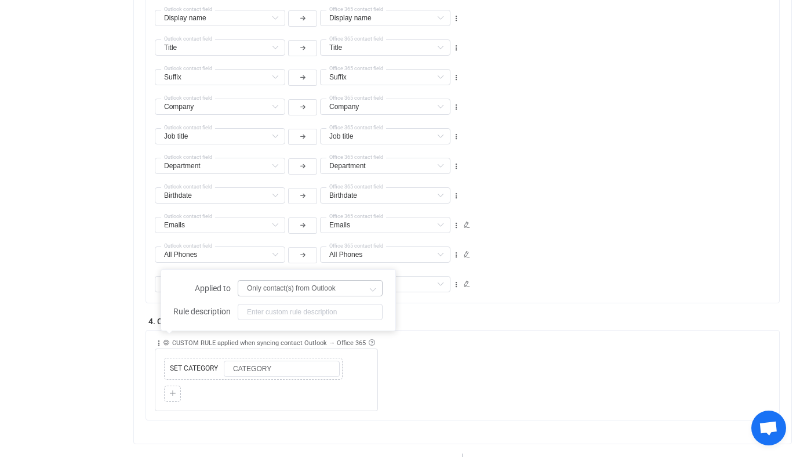
click at [299, 279] on div "Only contact(s) from Outlook" at bounding box center [310, 288] width 145 height 23
click at [299, 281] on input "Only contact(s) from Outlook" at bounding box center [310, 288] width 145 height 16
click at [543, 212] on div "Emails Nickname Default field Notes Default field Business website Default fiel…" at bounding box center [467, 220] width 625 height 30
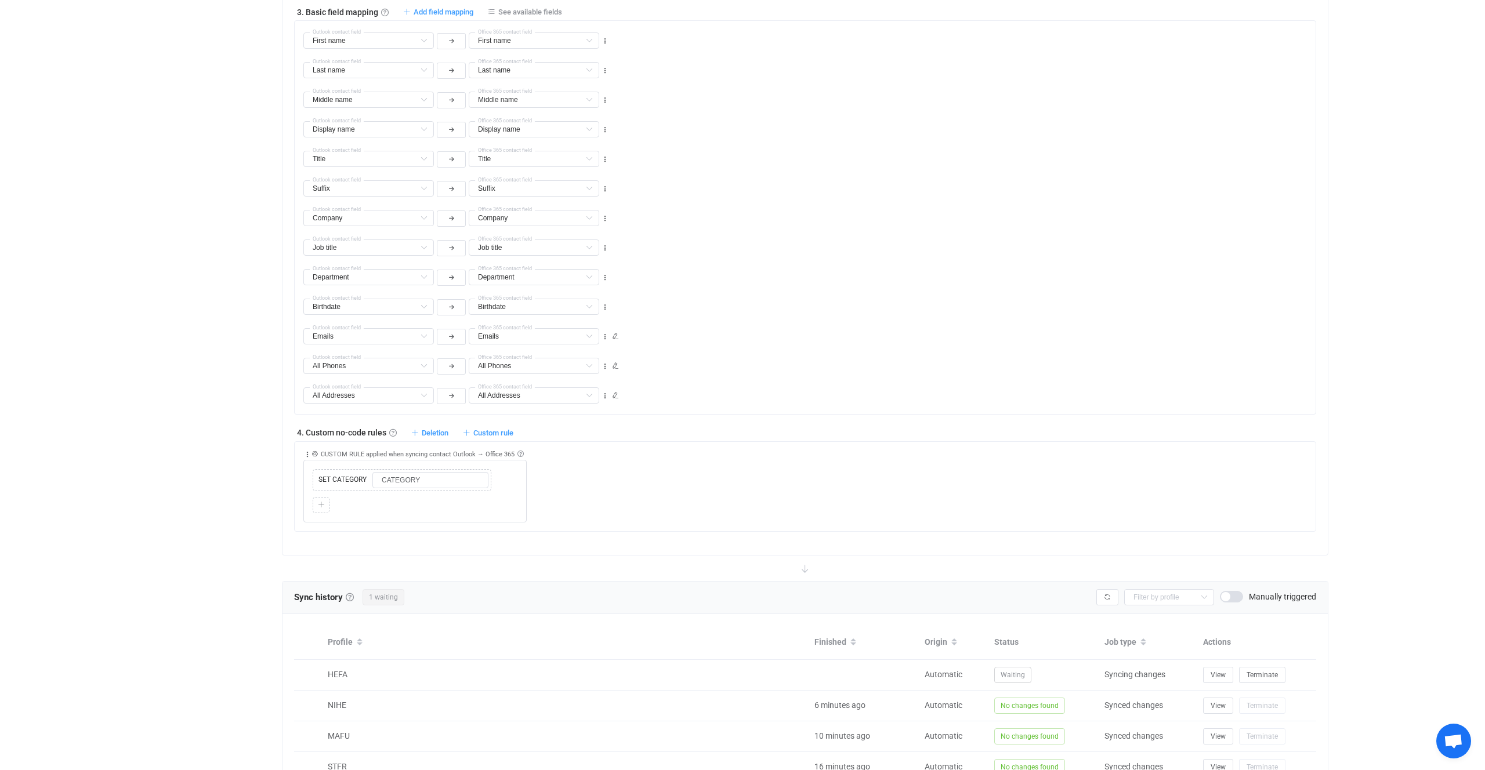
scroll to position [1534, 0]
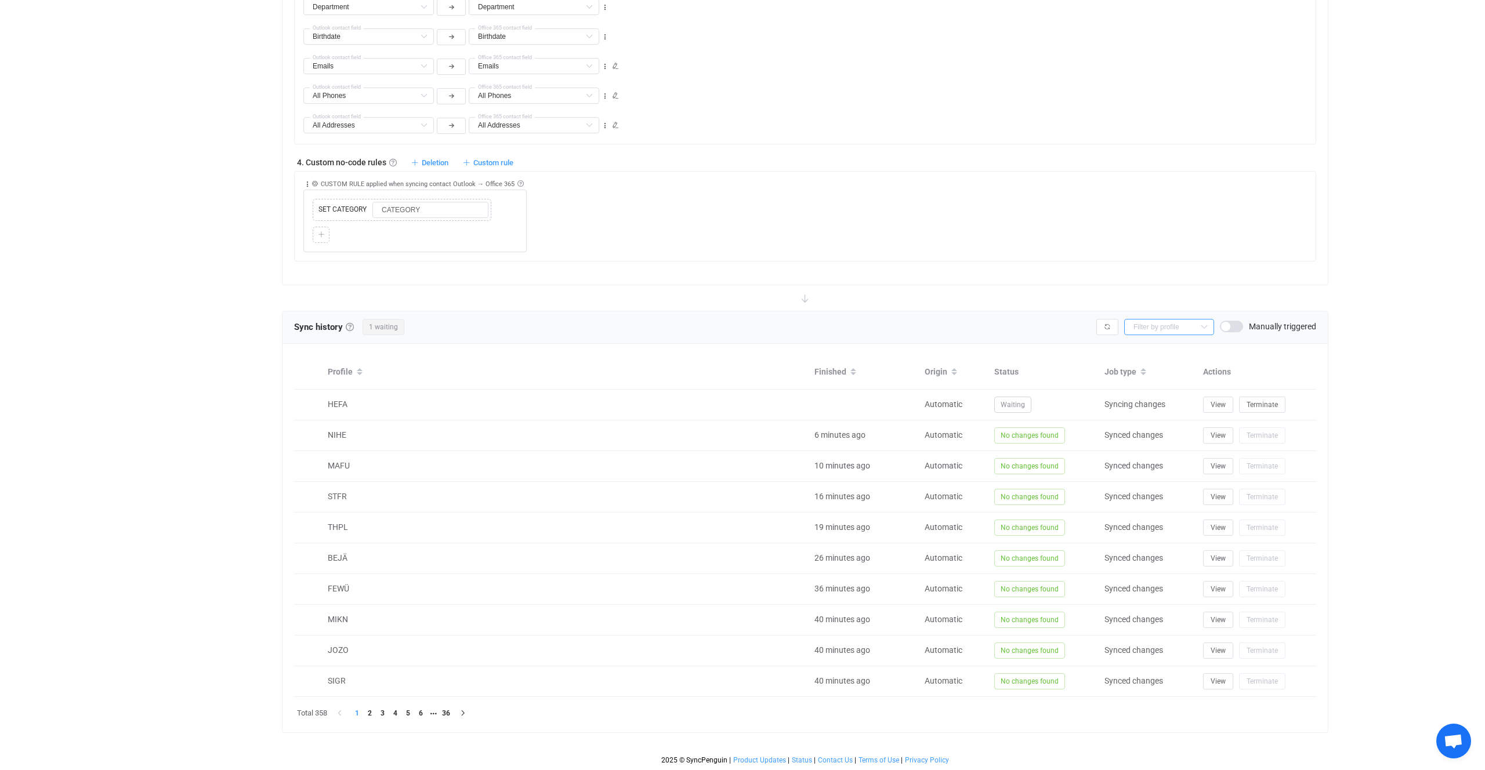
click at [1175, 329] on input "text" at bounding box center [1169, 327] width 90 height 16
click at [1158, 405] on li "STFR" at bounding box center [1169, 415] width 89 height 20
type input "STFR"
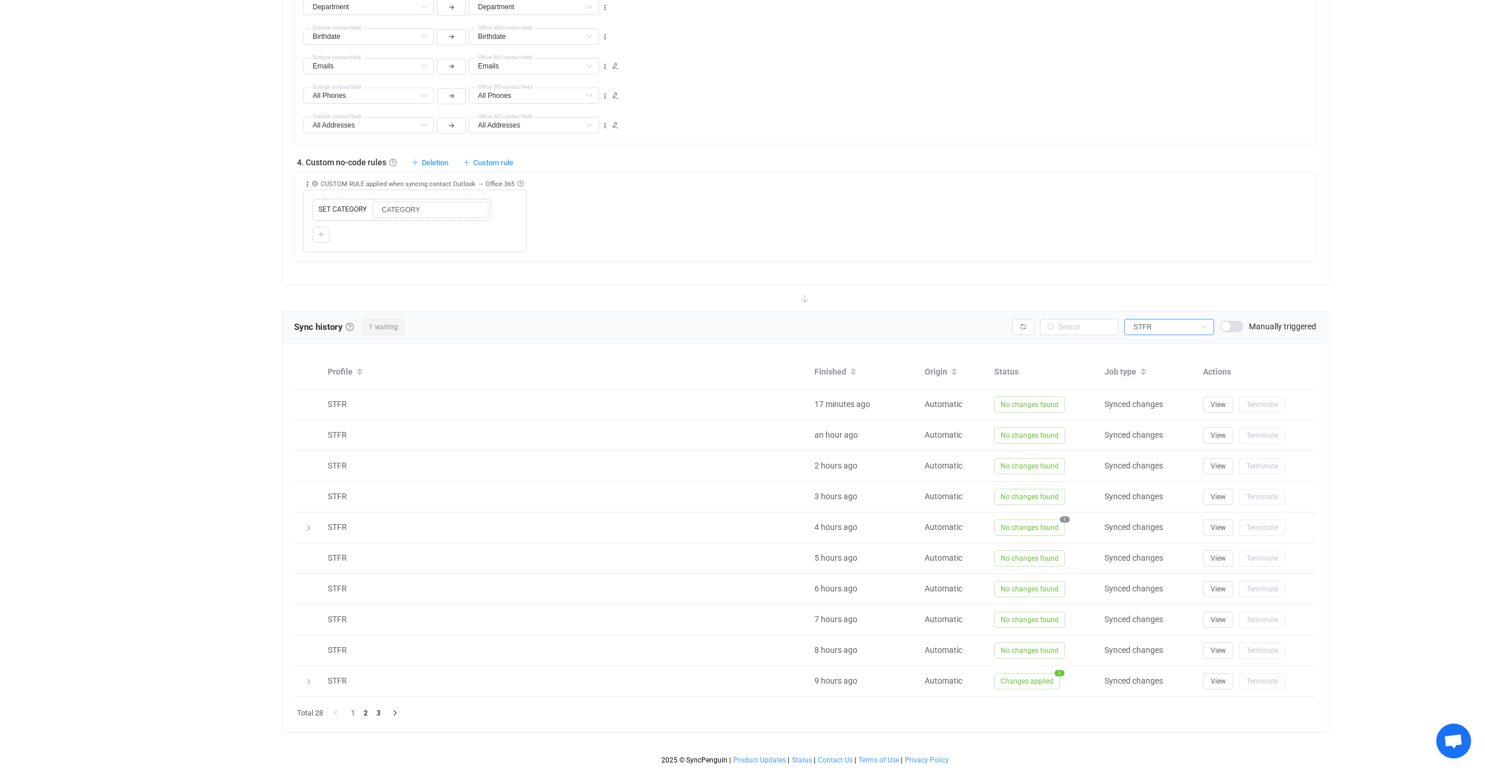
click at [1234, 329] on span at bounding box center [1231, 327] width 23 height 12
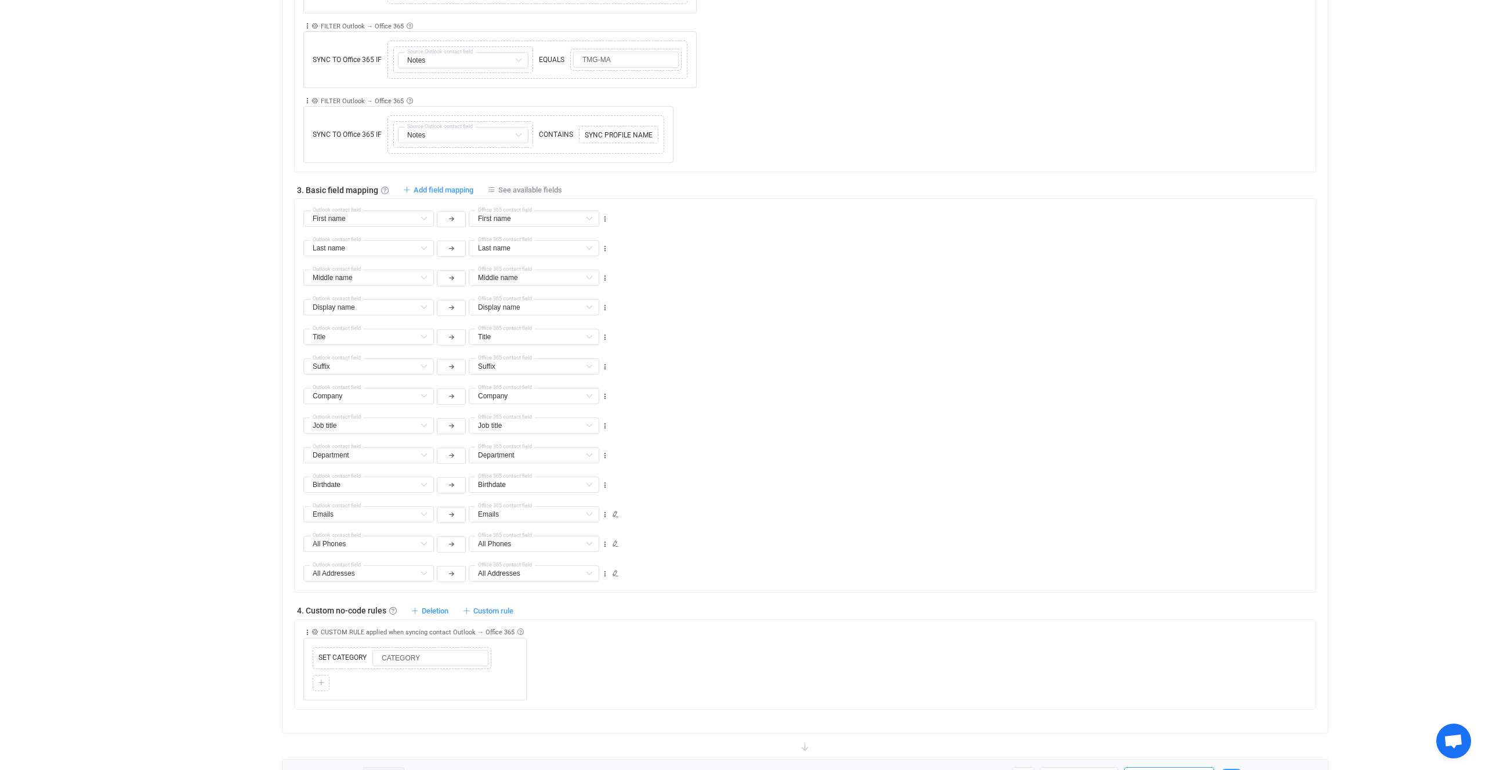
scroll to position [1078, 0]
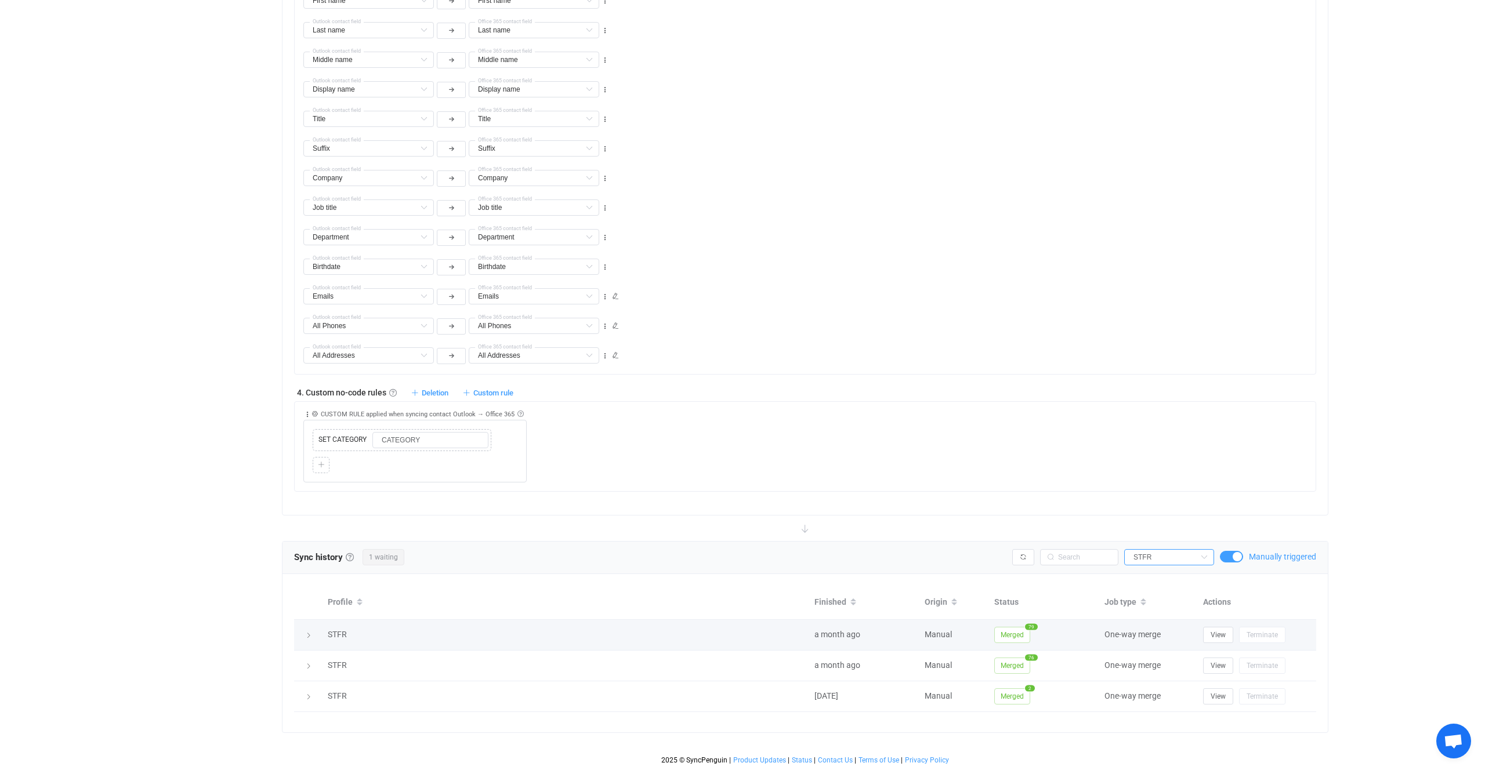
click at [1028, 629] on span "79" at bounding box center [1031, 627] width 13 height 6
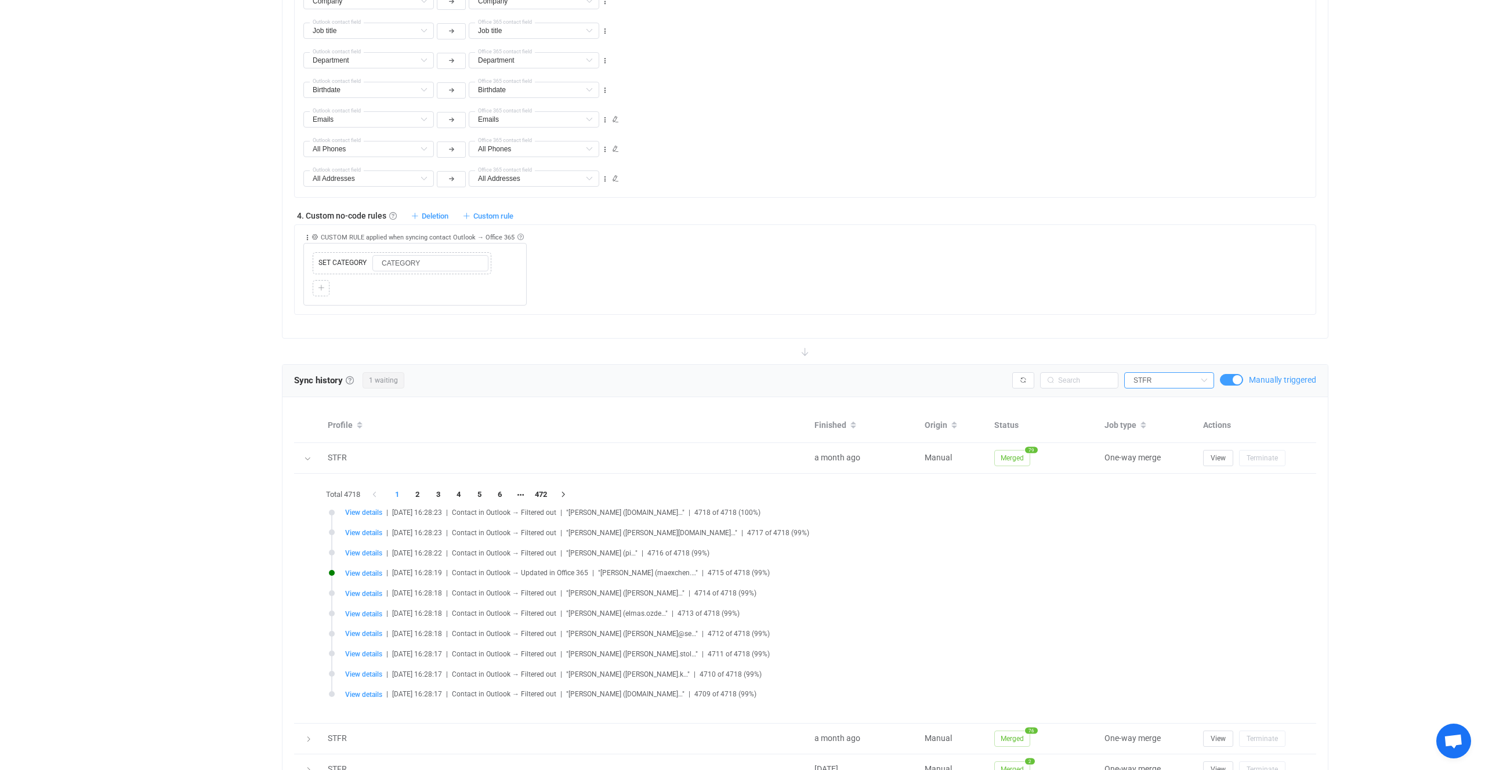
scroll to position [1328, 0]
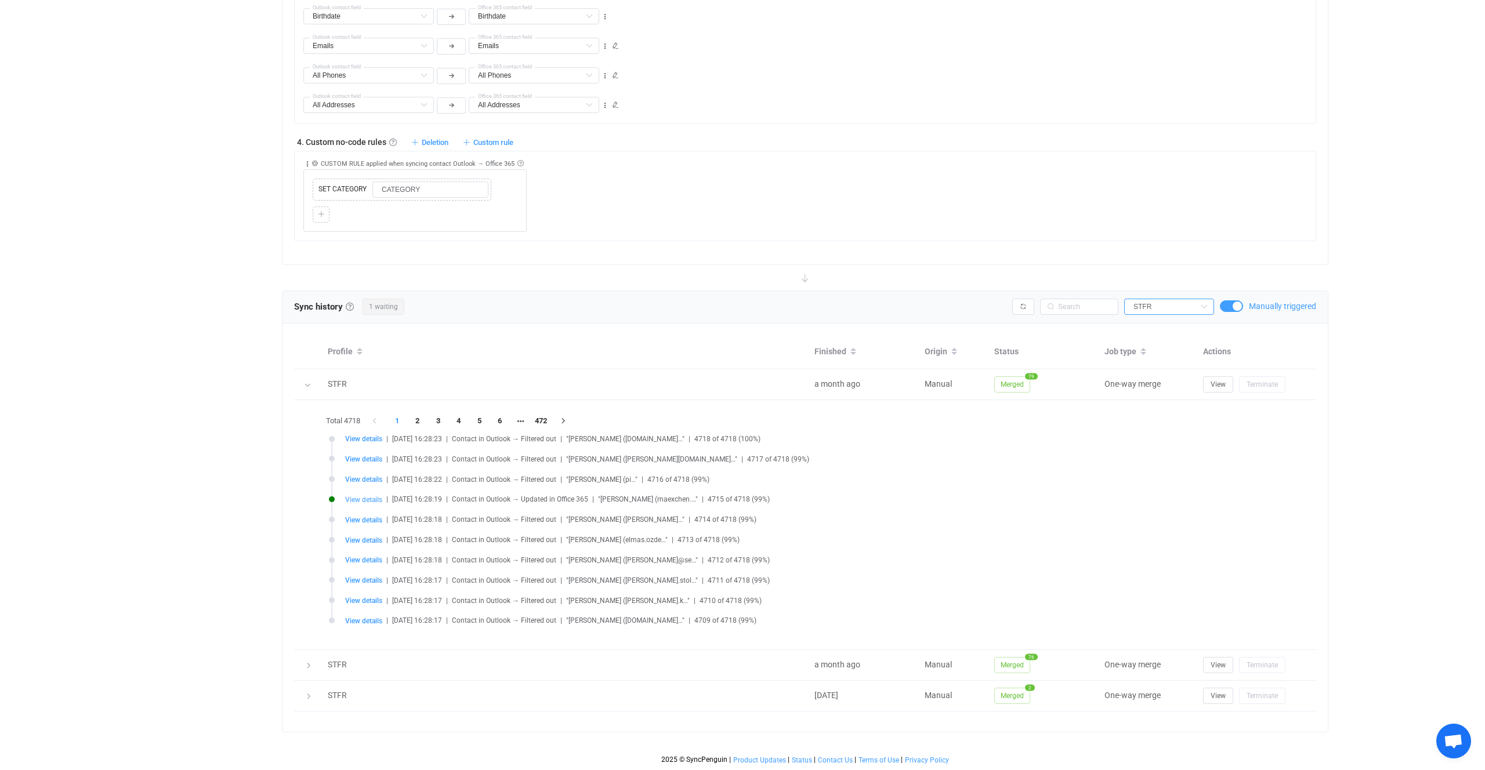
click at [361, 501] on span "View details" at bounding box center [363, 500] width 37 height 8
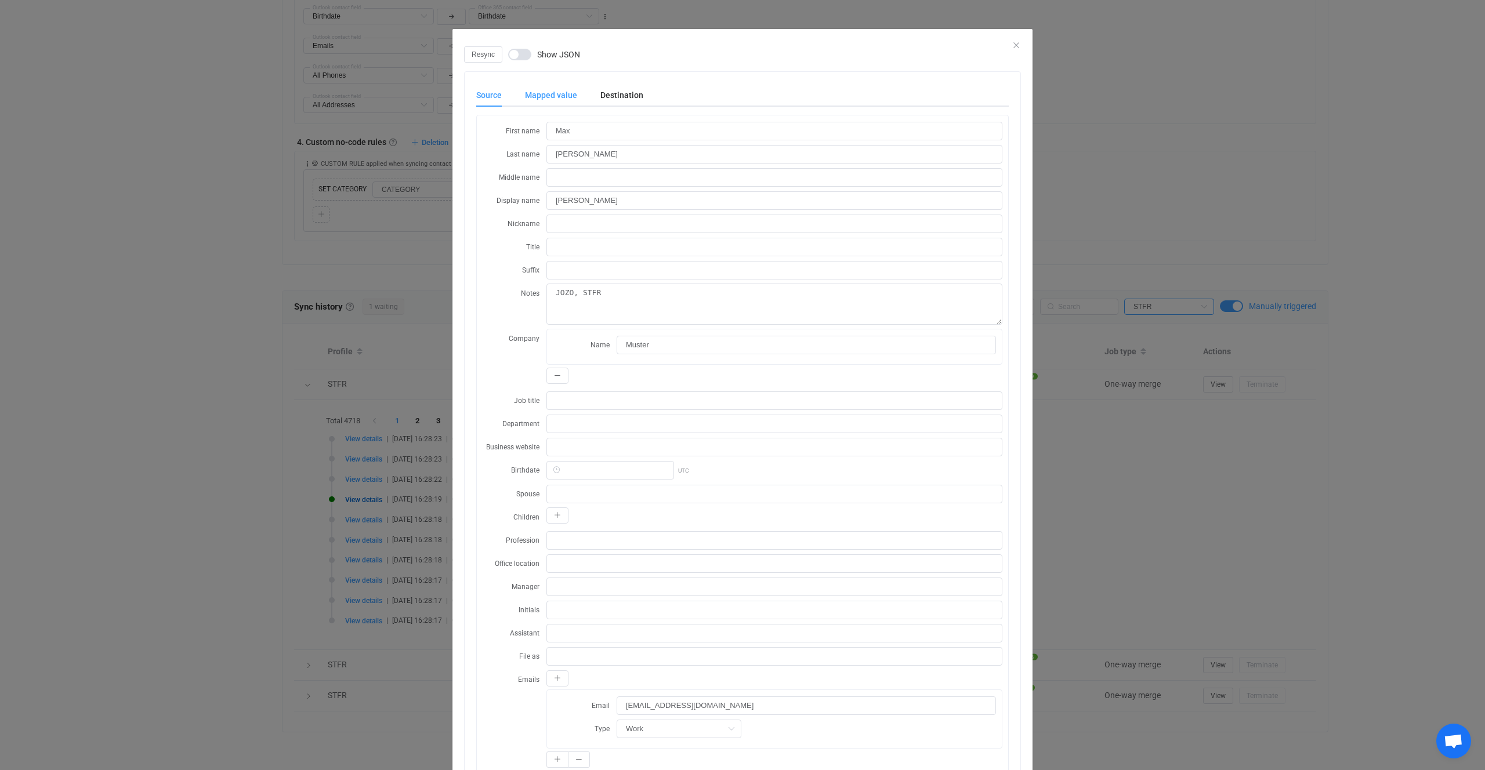
click at [577, 100] on div "Mapped value" at bounding box center [550, 95] width 75 height 23
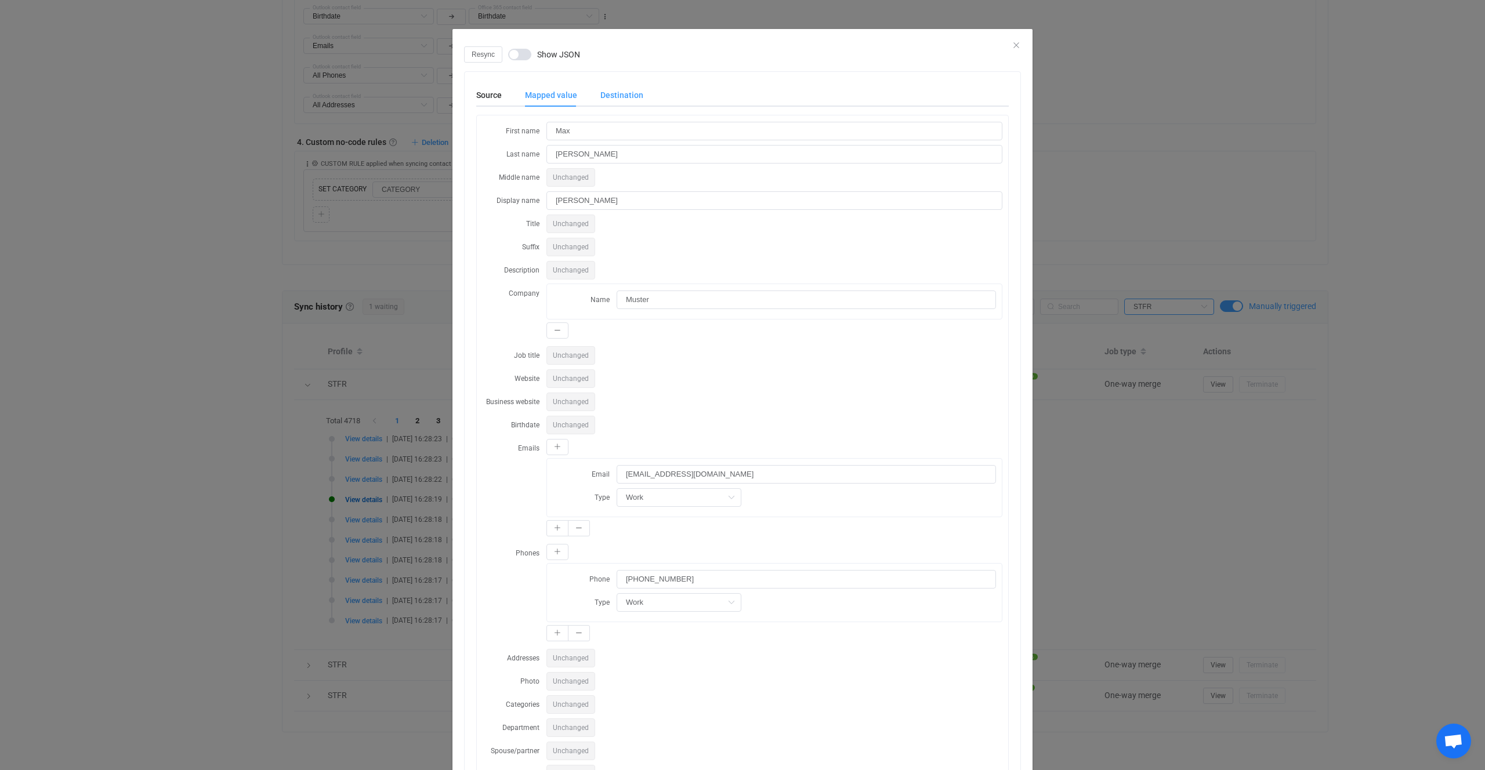
click at [633, 98] on div "Destination" at bounding box center [616, 95] width 55 height 23
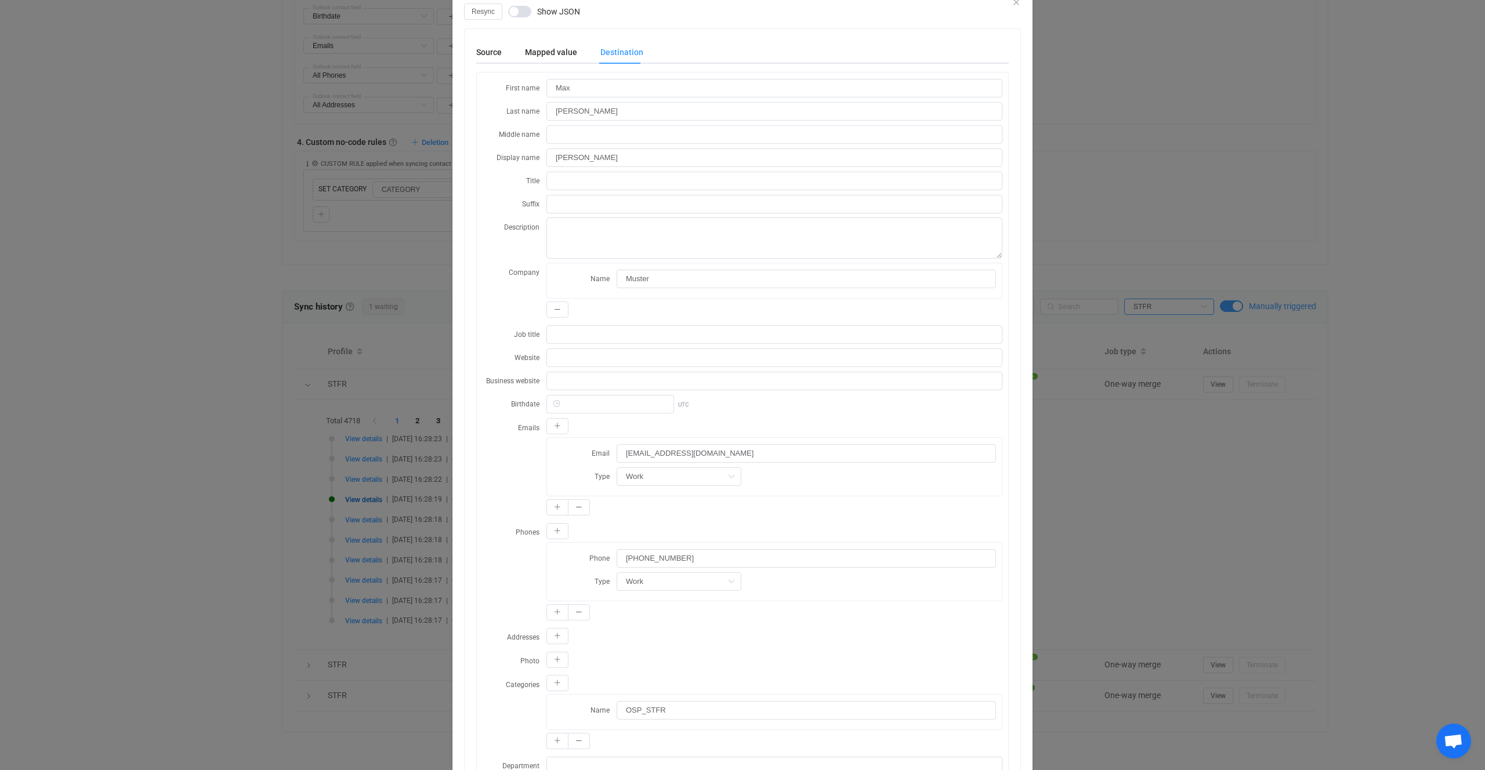
scroll to position [0, 0]
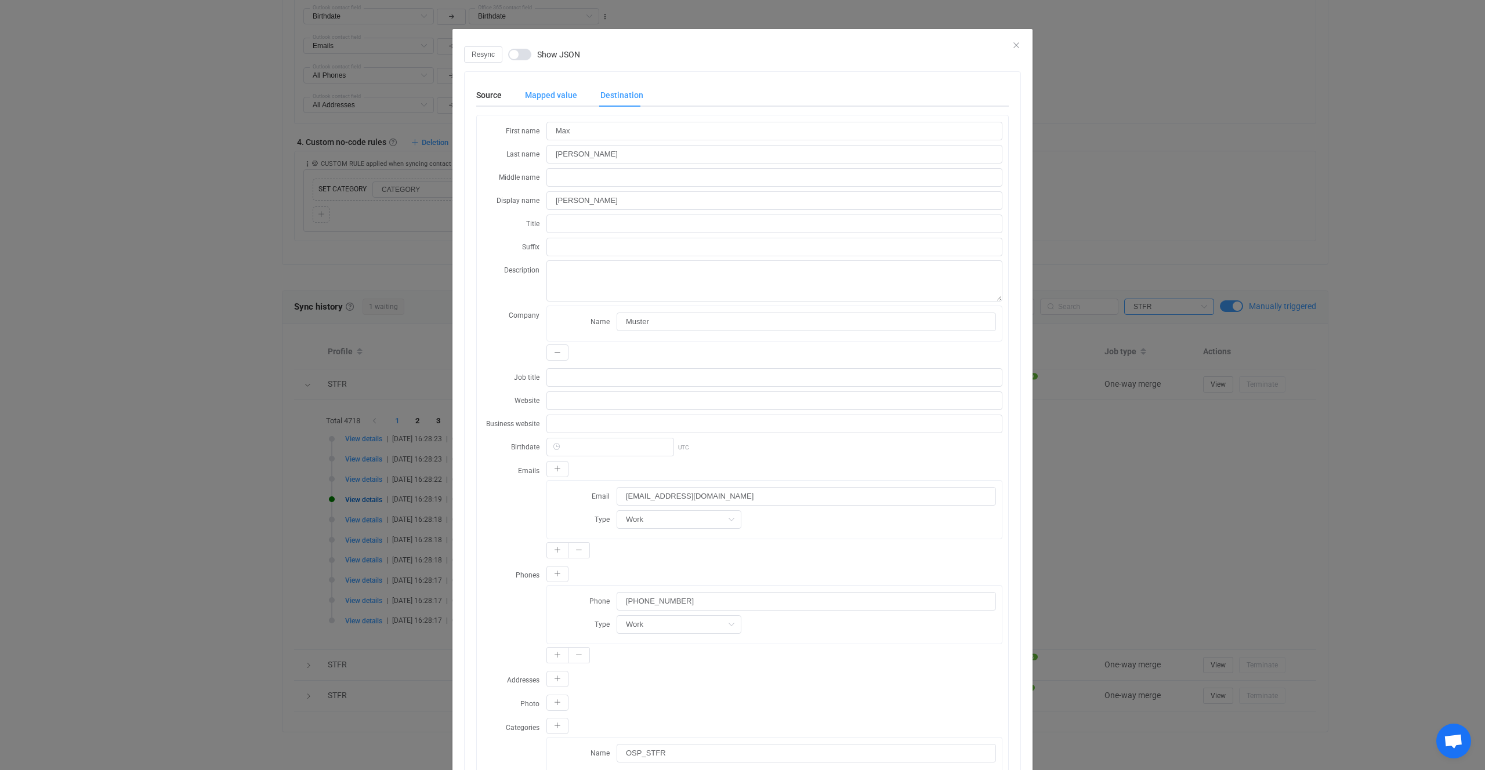
click at [543, 99] on div "Mapped value" at bounding box center [550, 95] width 75 height 23
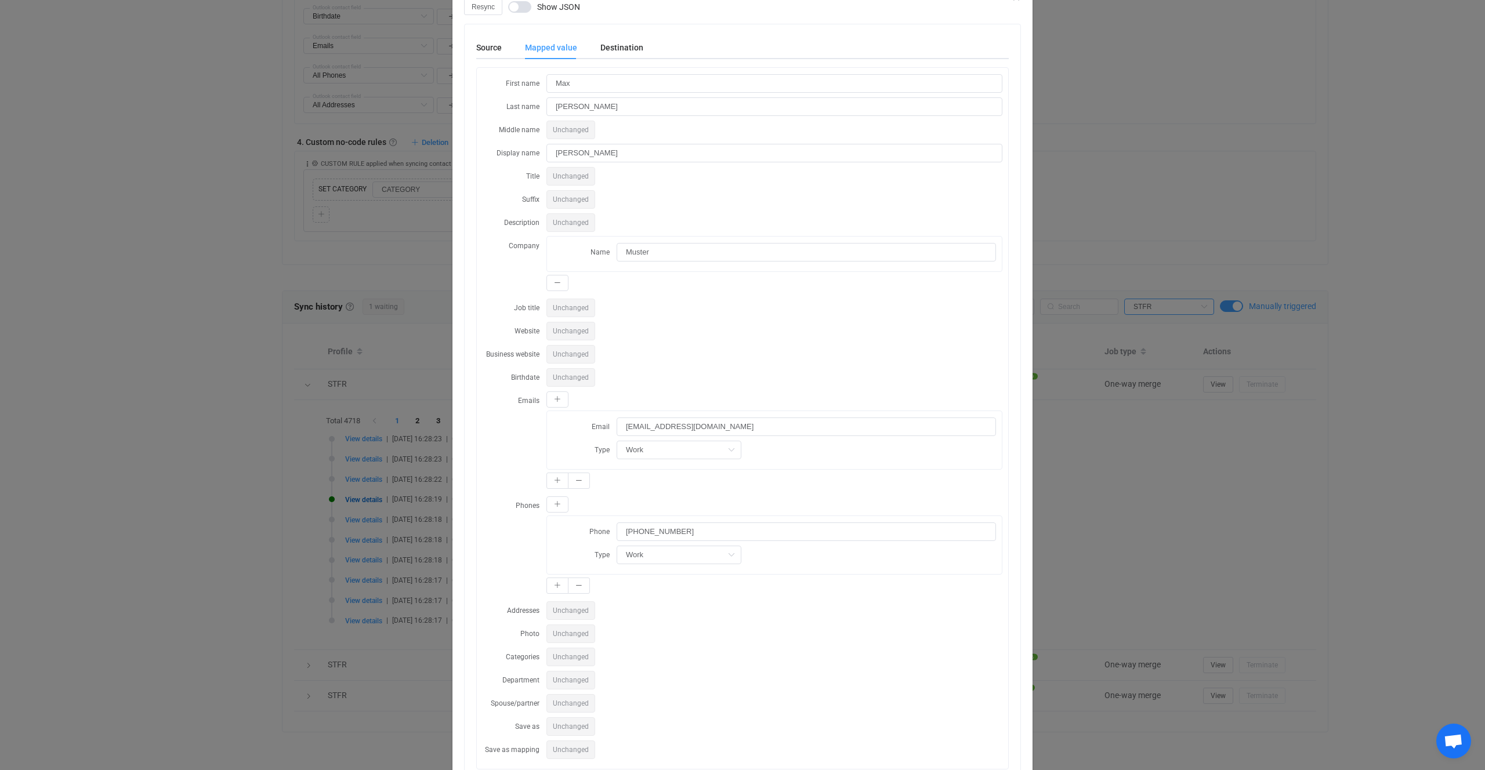
scroll to position [100, 0]
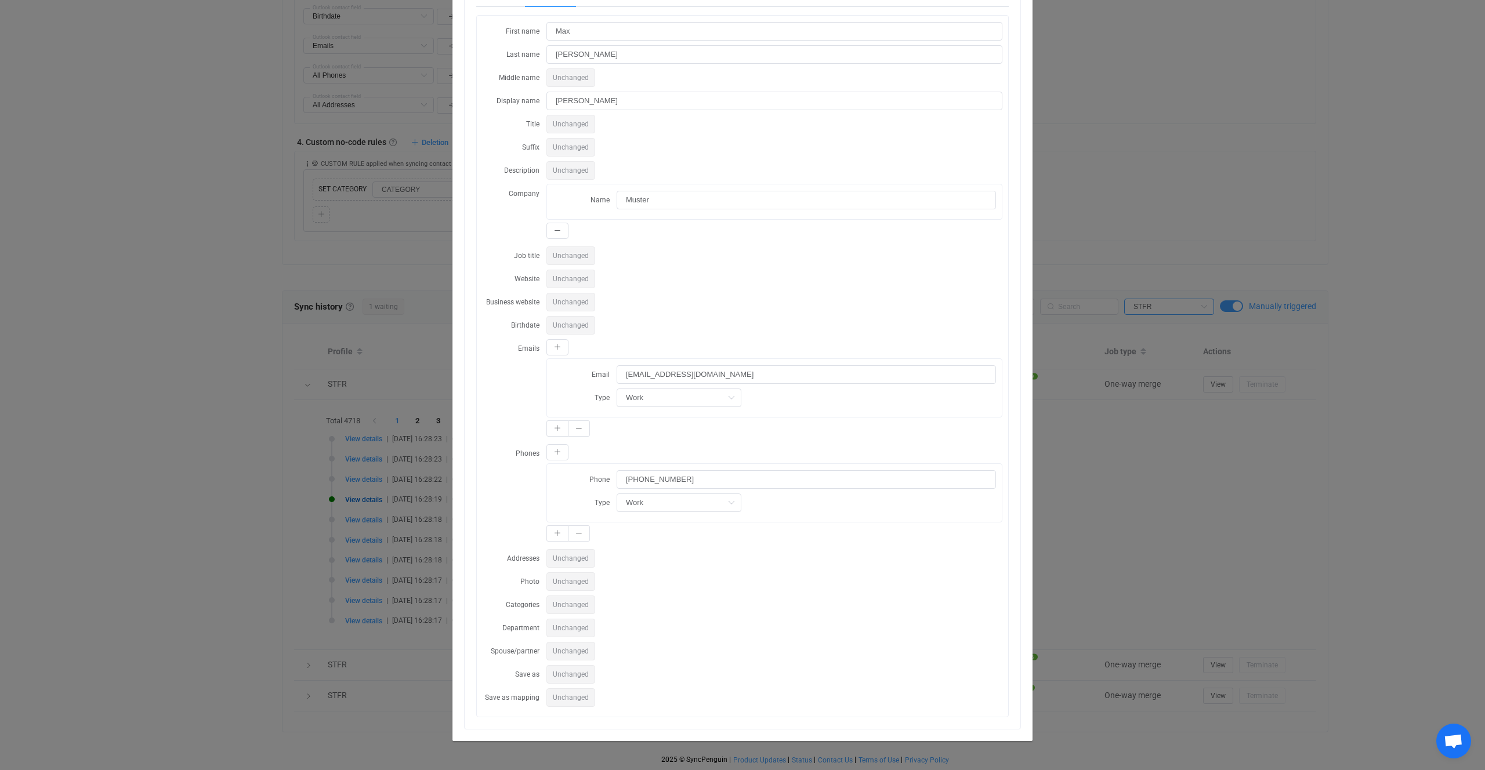
click at [299, 401] on div "Resync Show JSON Source Mapped value Destination First name Max Last name [PERS…" at bounding box center [742, 385] width 1485 height 770
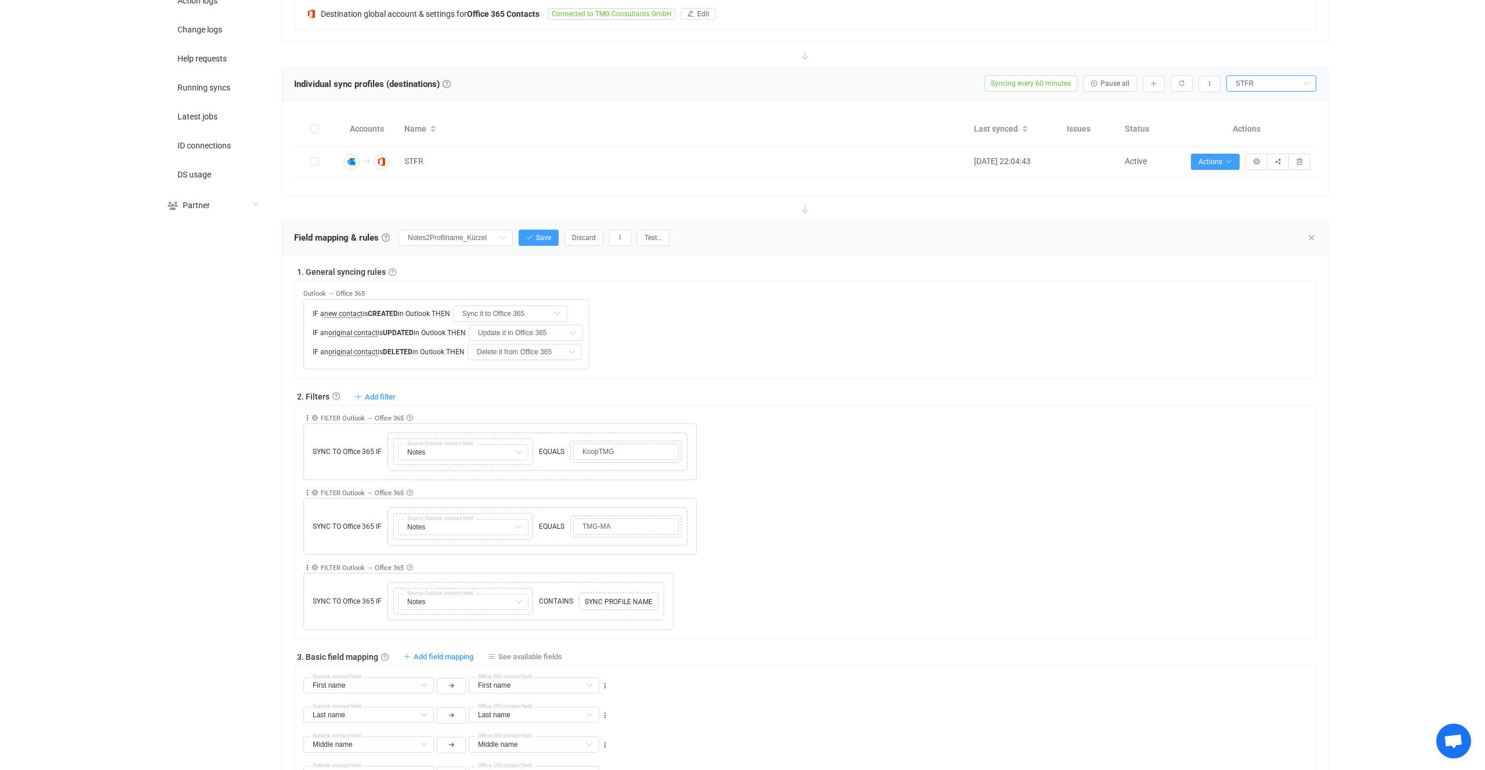
scroll to position [215, 0]
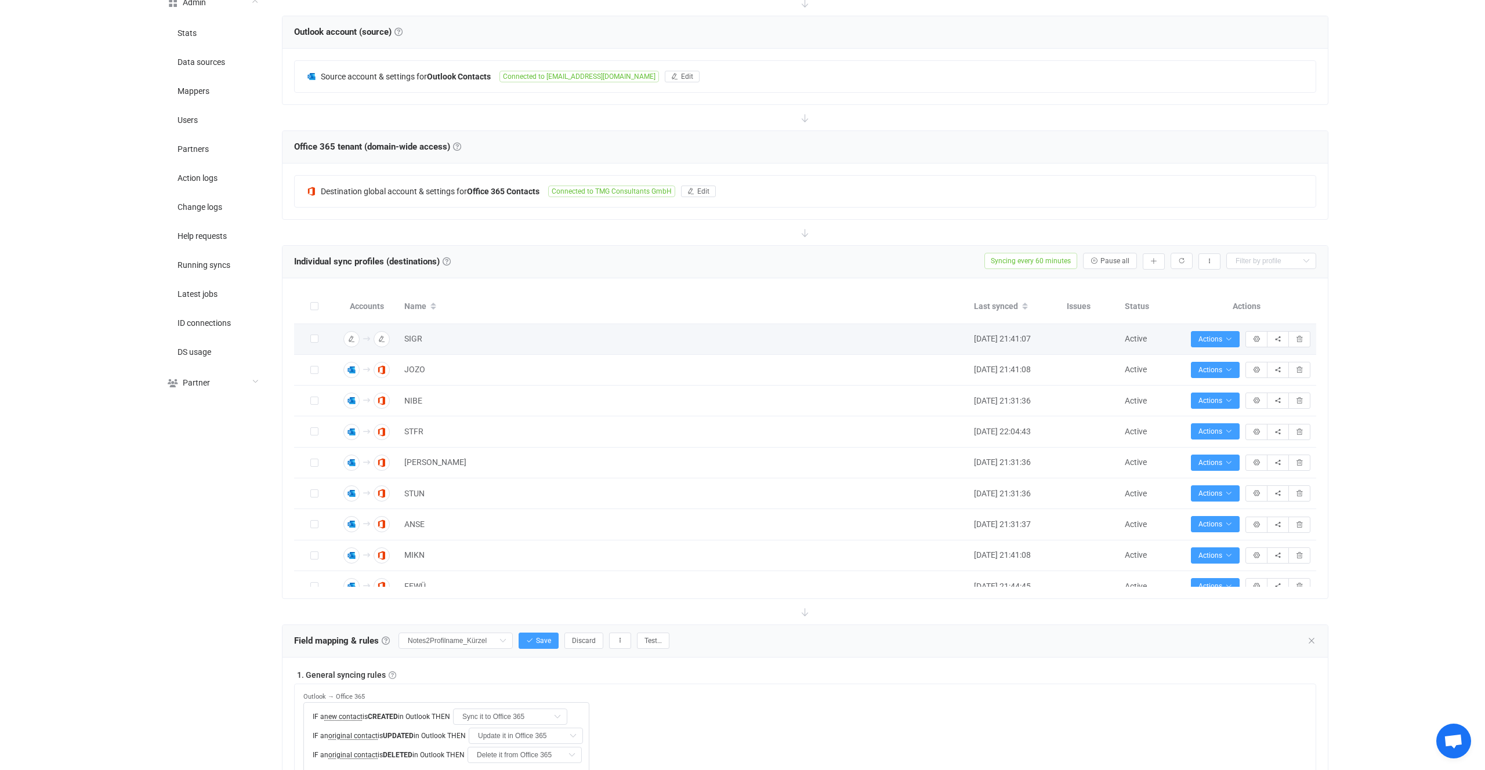
scroll to position [201, 0]
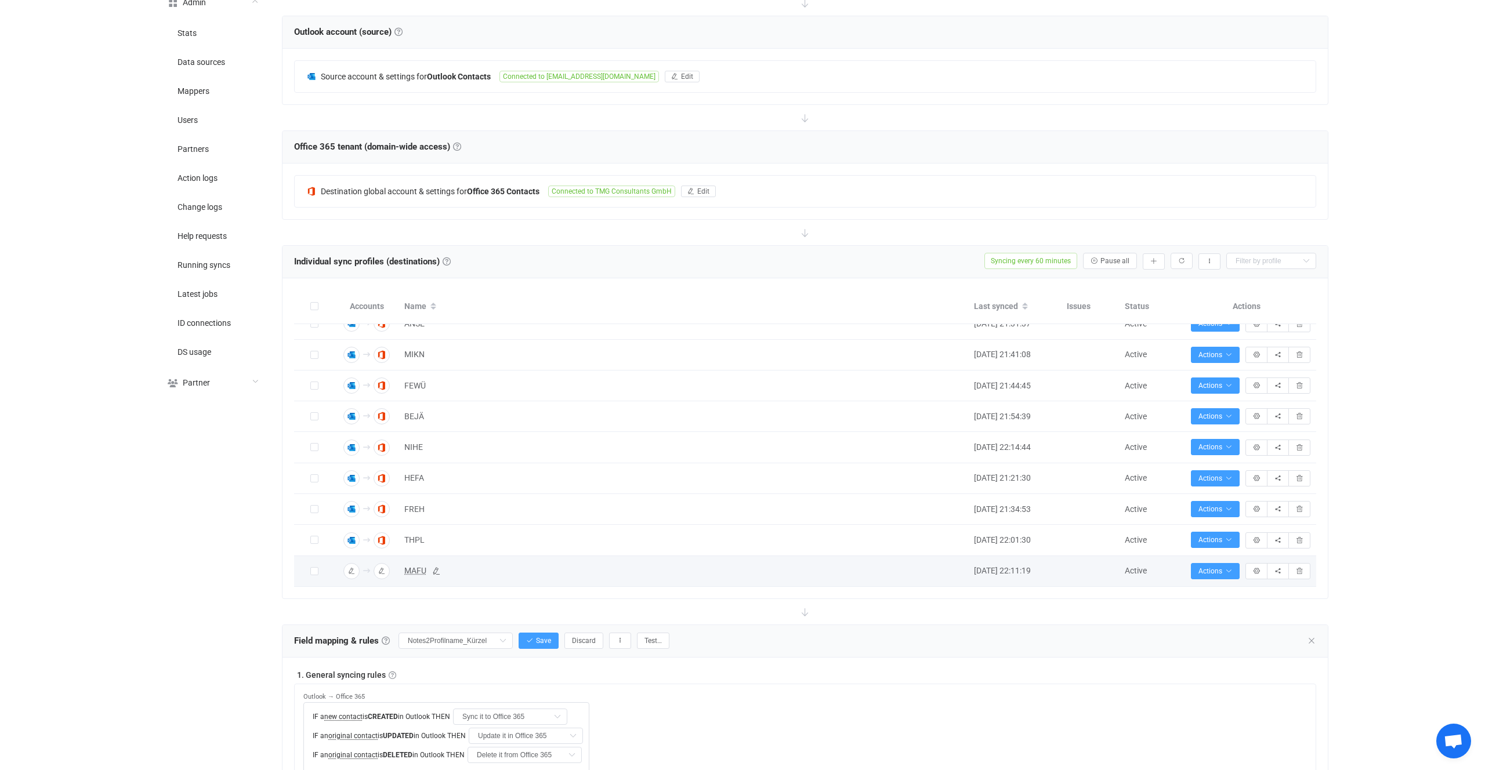
click at [421, 571] on span "MAFU" at bounding box center [415, 570] width 22 height 13
type input "MAFU"
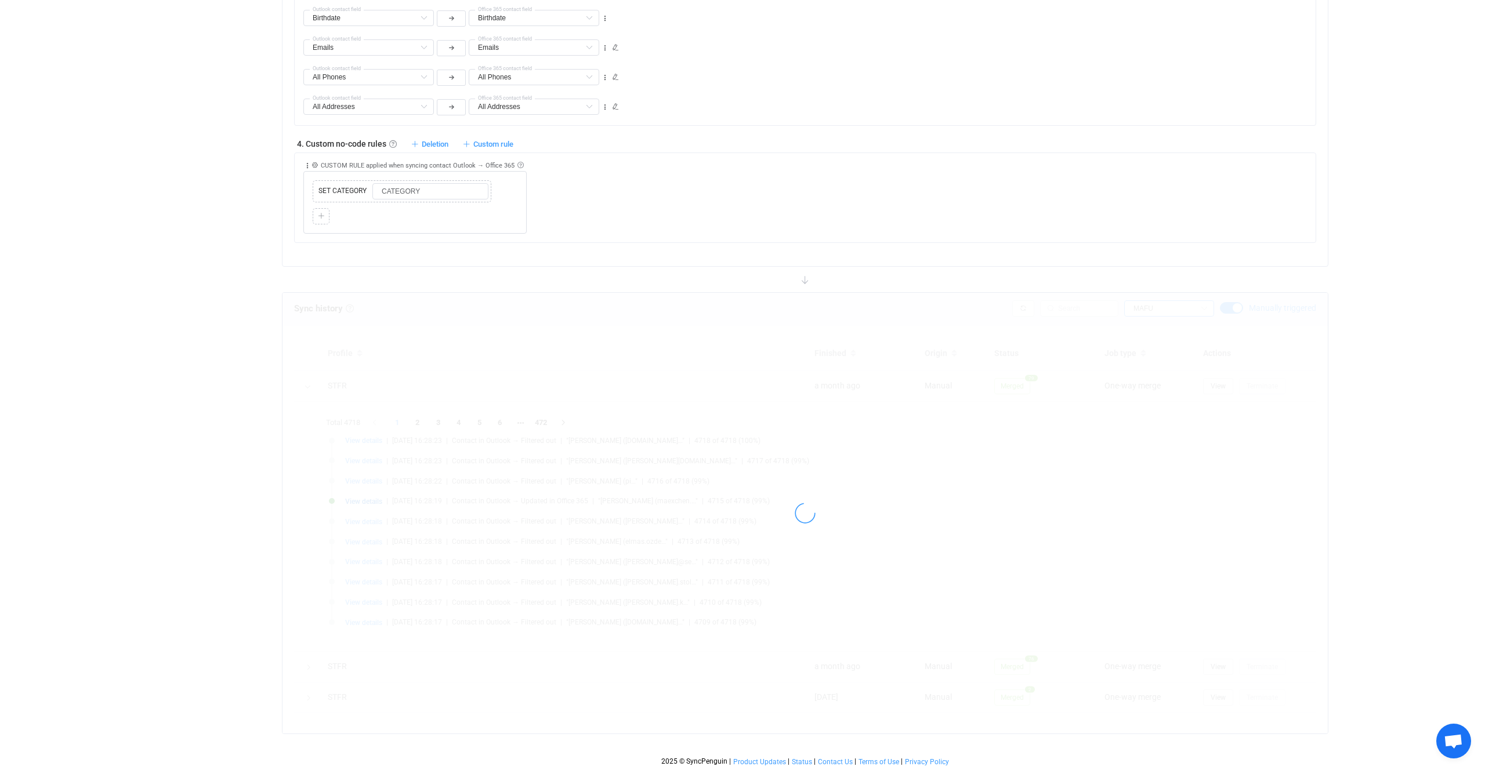
scroll to position [1328, 0]
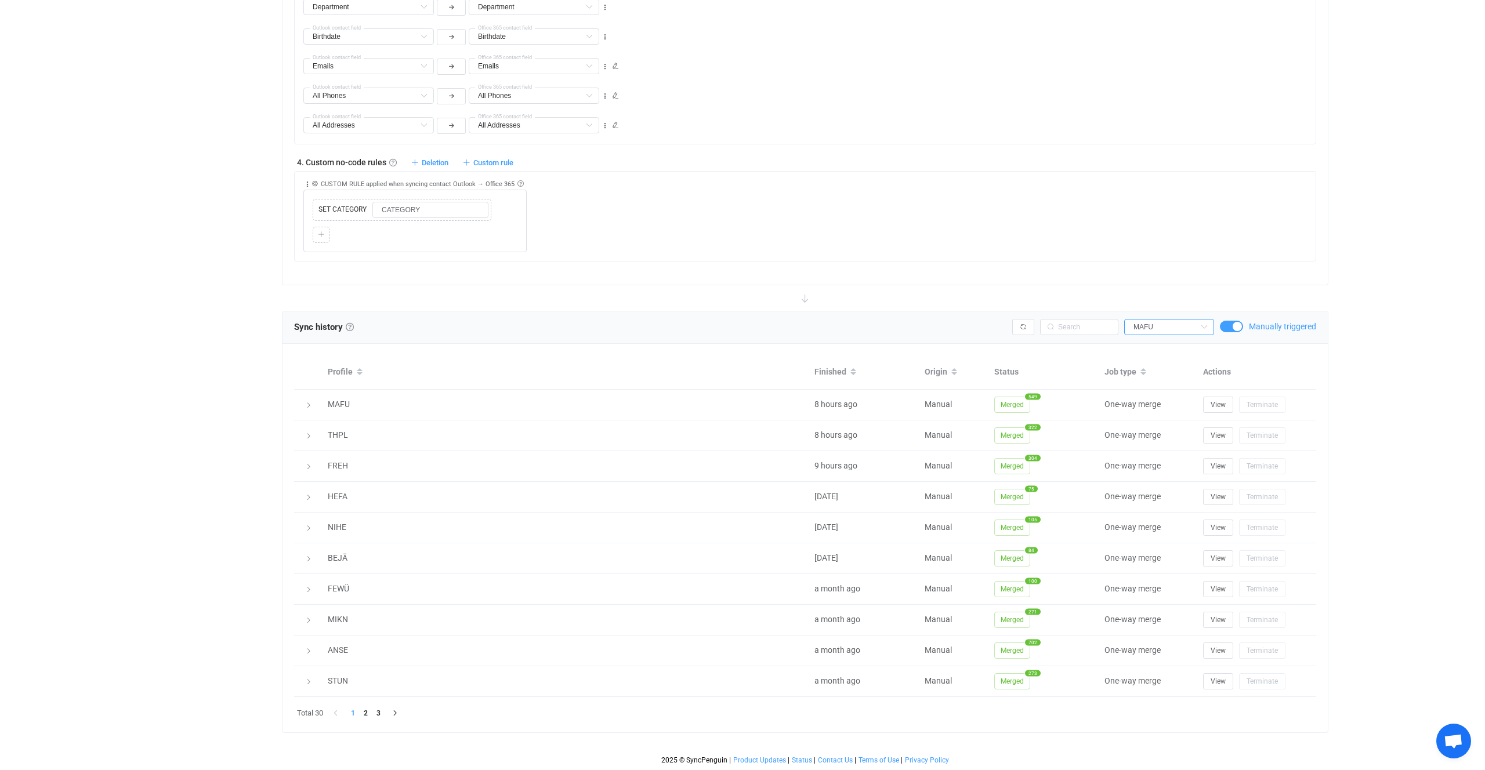
scroll to position [1308, 0]
click at [1021, 401] on span "Merged" at bounding box center [1012, 405] width 36 height 16
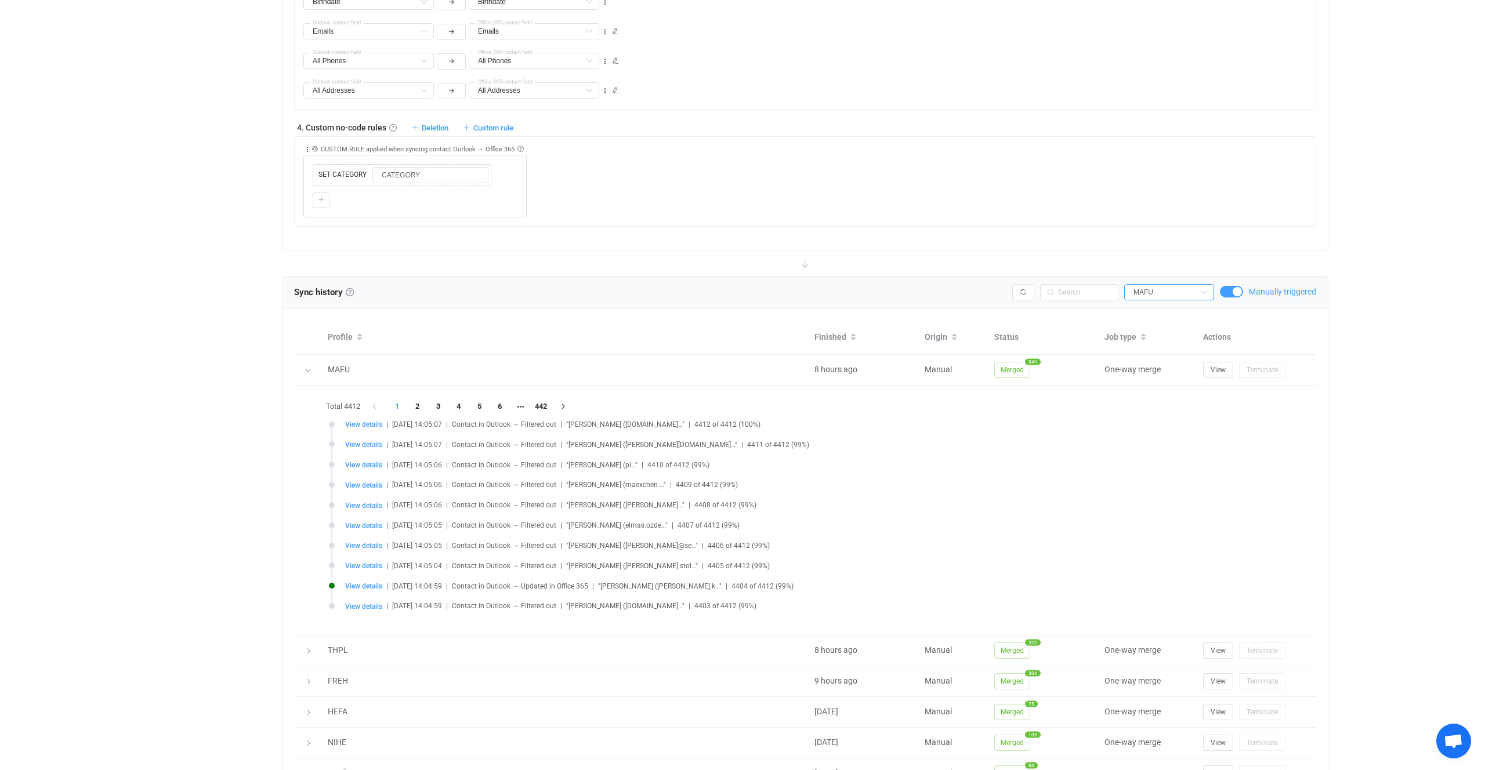
scroll to position [1343, 0]
click at [480, 407] on li "5" at bounding box center [479, 406] width 21 height 16
click at [529, 406] on li "7" at bounding box center [520, 406] width 21 height 16
click at [568, 406] on li "442" at bounding box center [562, 406] width 21 height 16
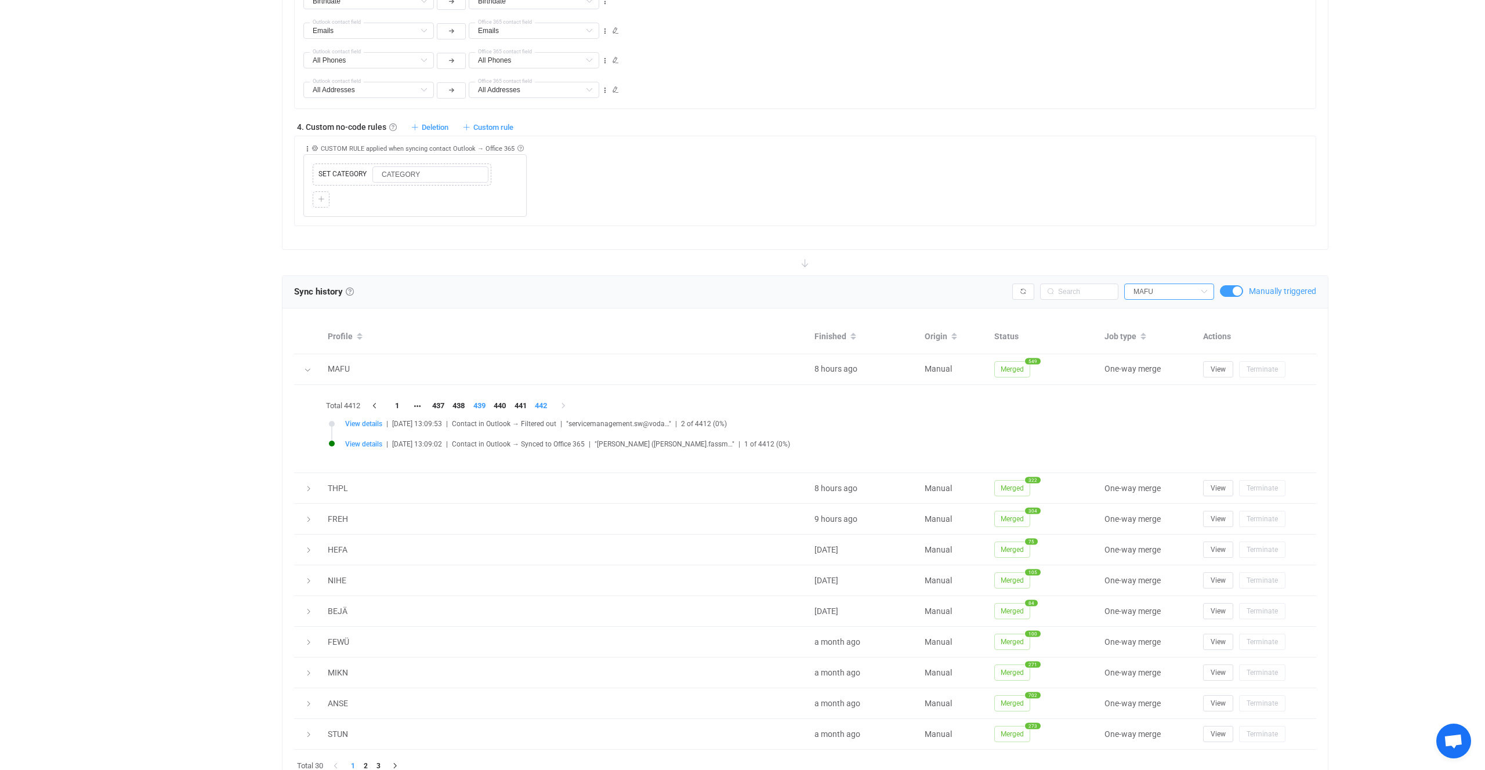
click at [470, 401] on li "439" at bounding box center [479, 406] width 21 height 16
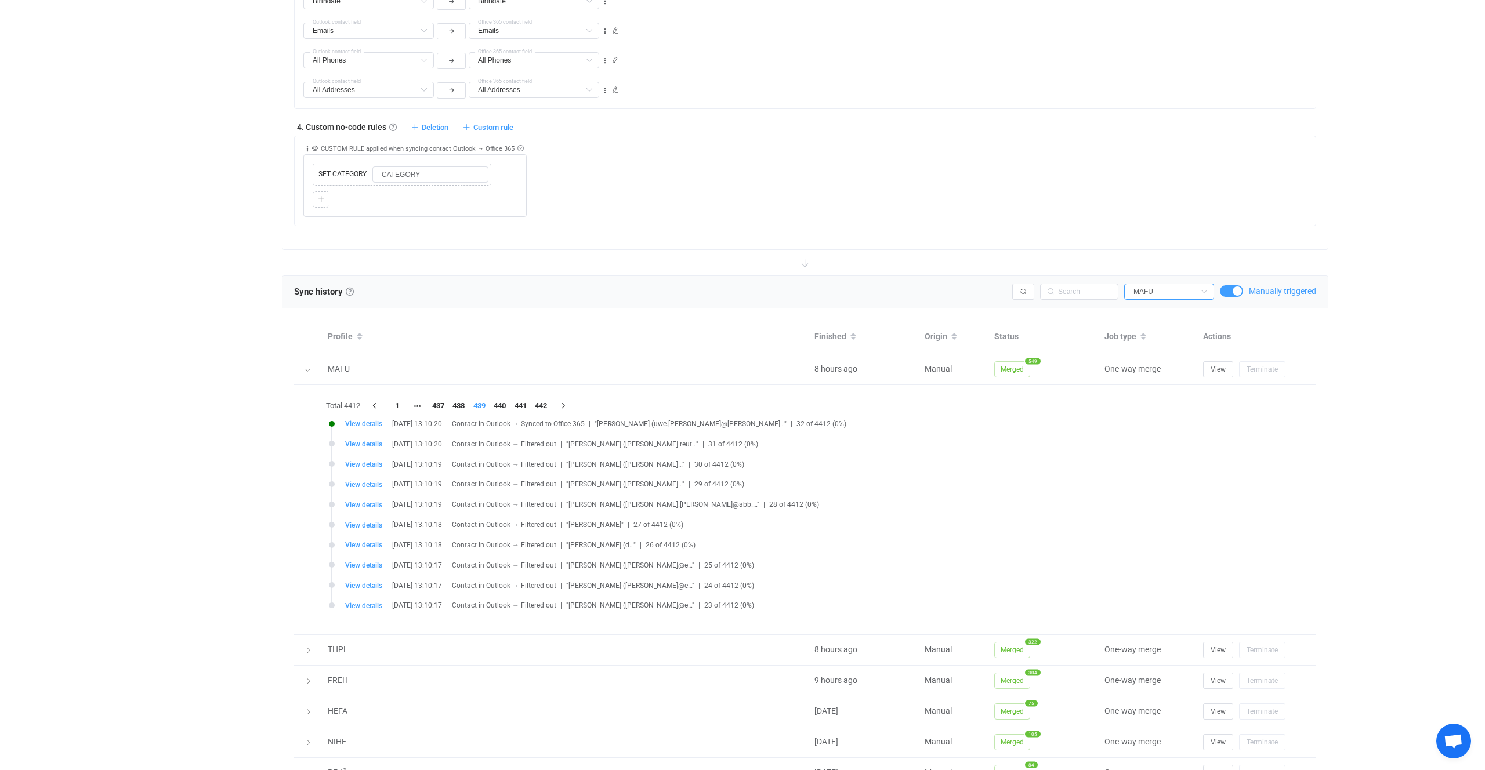
click at [471, 405] on li "439" at bounding box center [479, 406] width 21 height 16
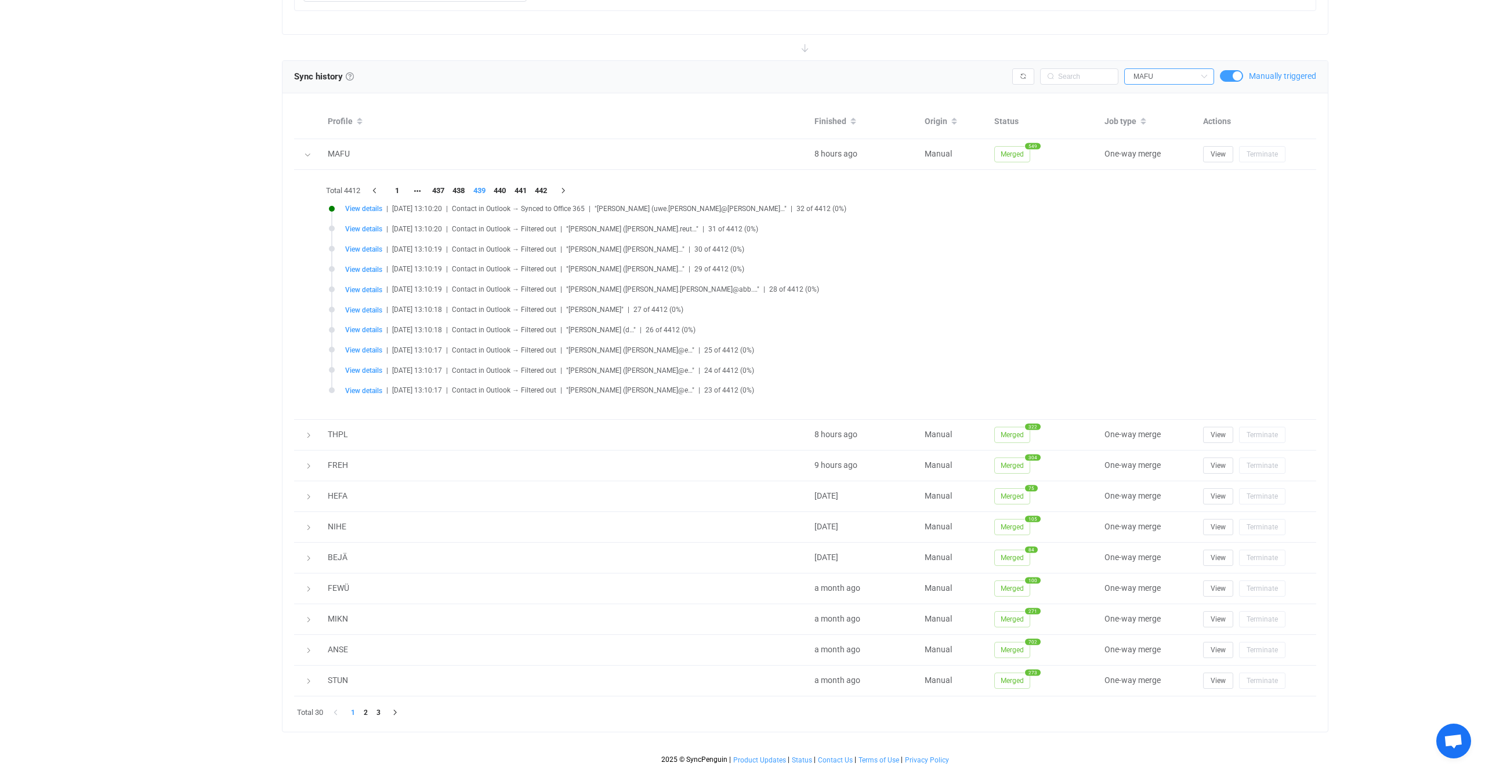
scroll to position [1413, 0]
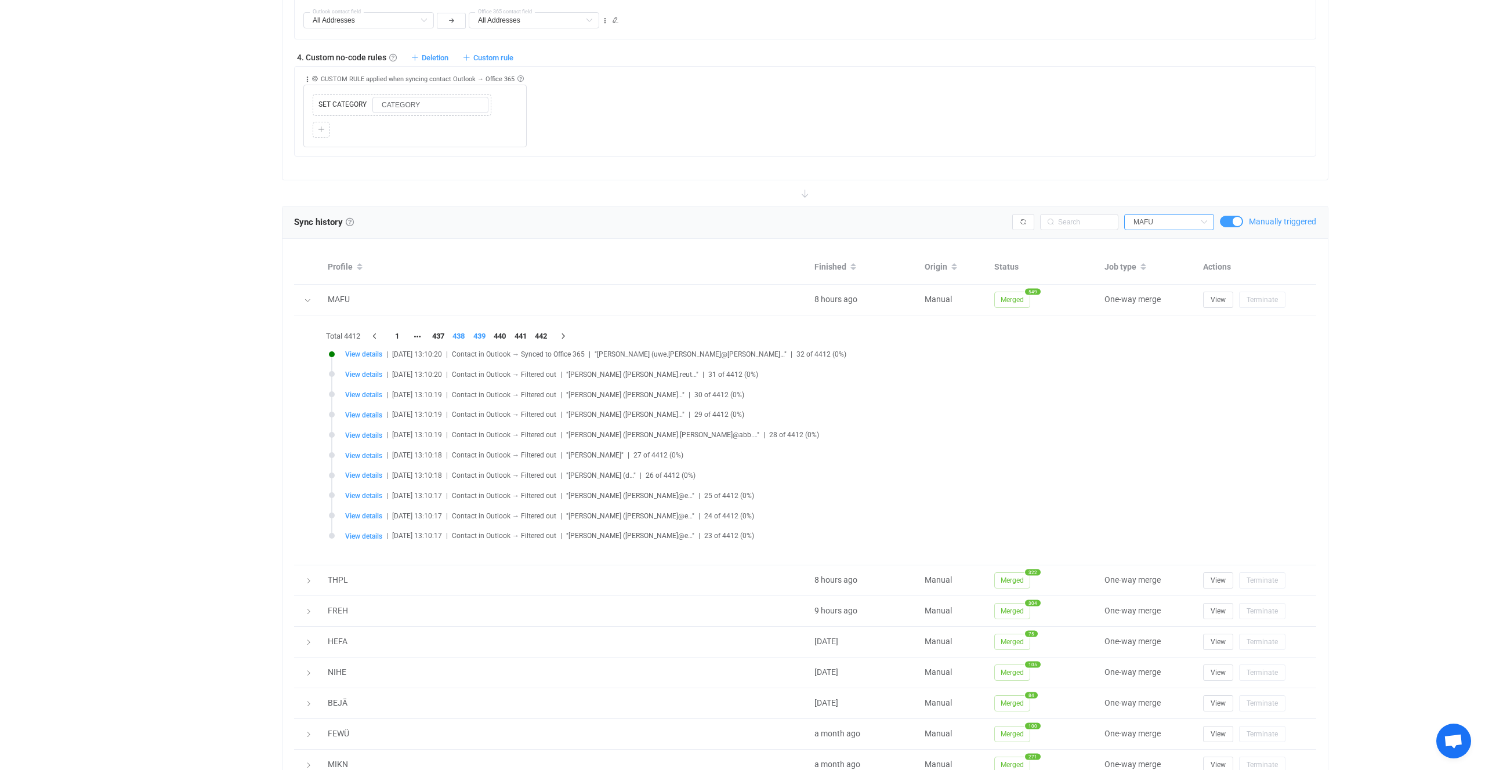
click at [449, 340] on li "438" at bounding box center [458, 336] width 21 height 16
click at [446, 339] on li "436" at bounding box center [438, 336] width 21 height 16
click at [368, 378] on span "View details" at bounding box center [363, 375] width 37 height 8
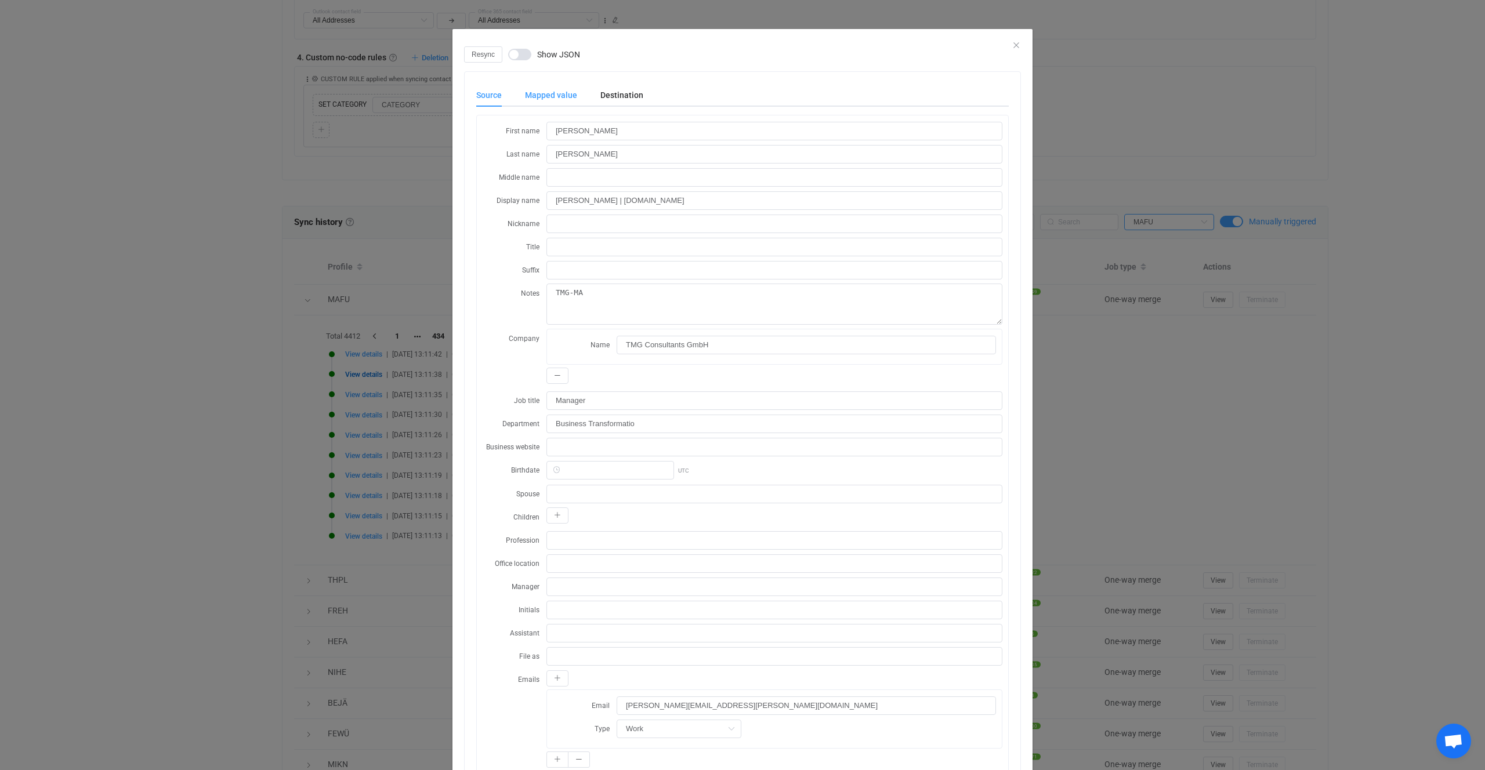
click at [557, 99] on div "Mapped value" at bounding box center [550, 95] width 75 height 23
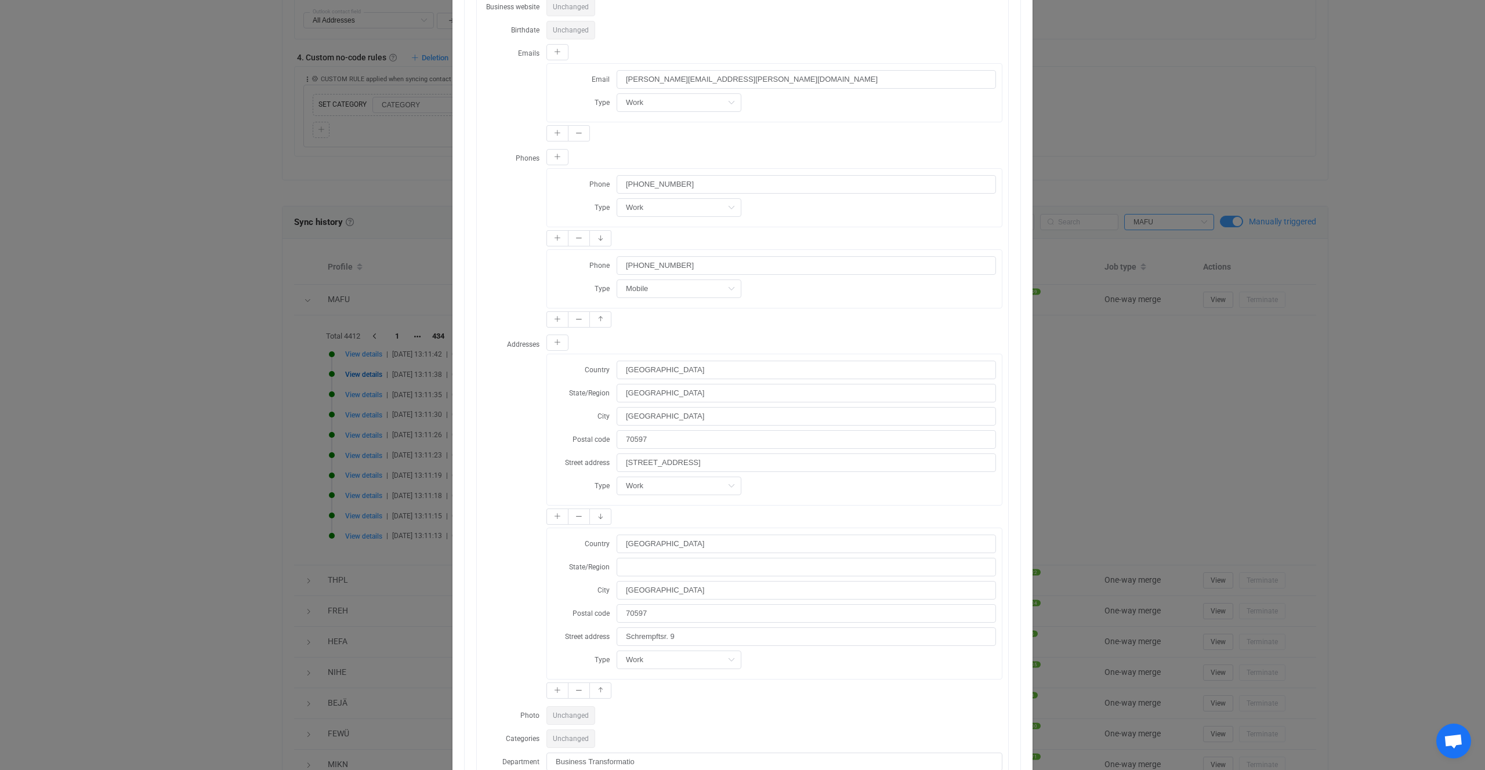
scroll to position [529, 0]
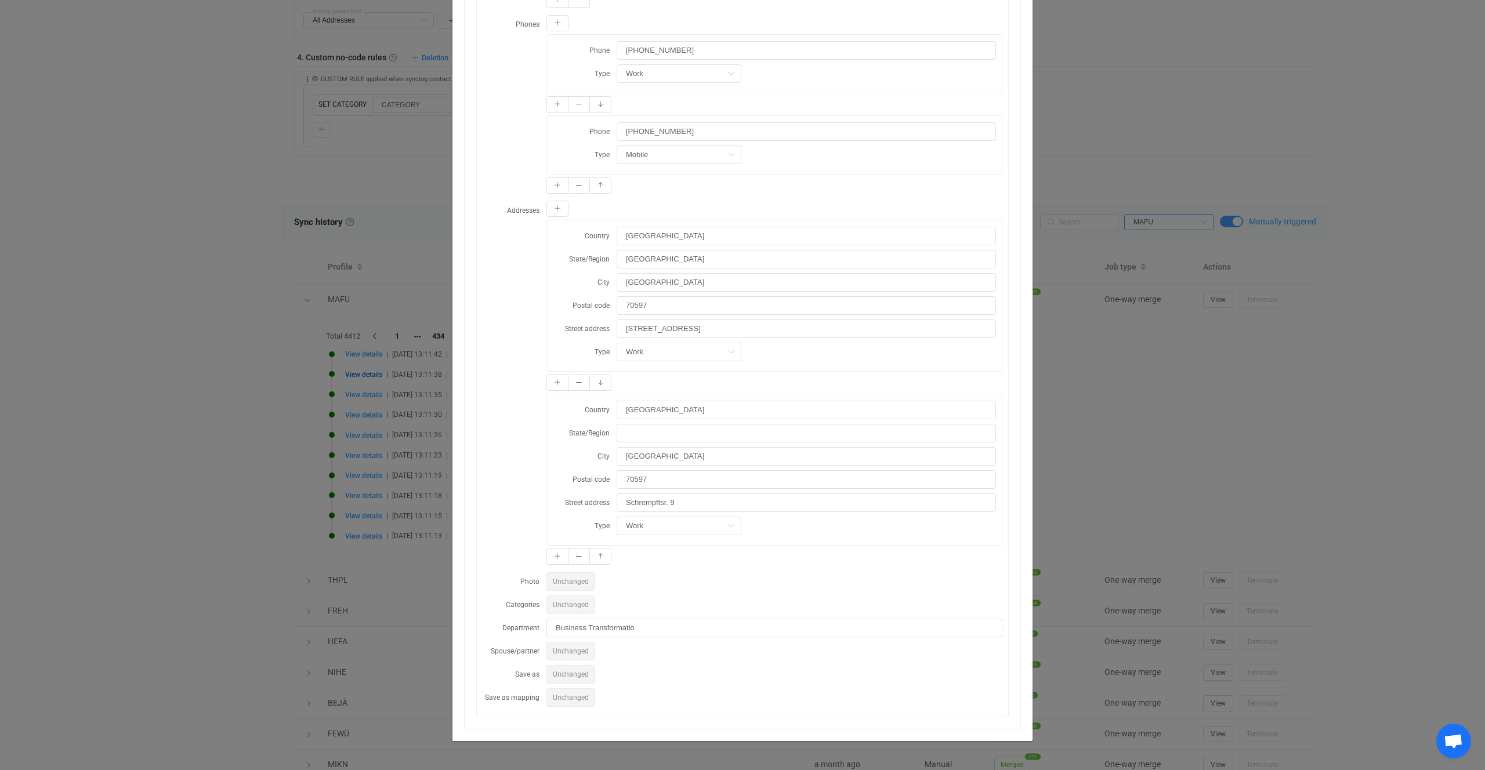
click at [418, 471] on div "Resync Show JSON Source Mapped value Destination First name [PERSON_NAME] Last …" at bounding box center [742, 385] width 1485 height 770
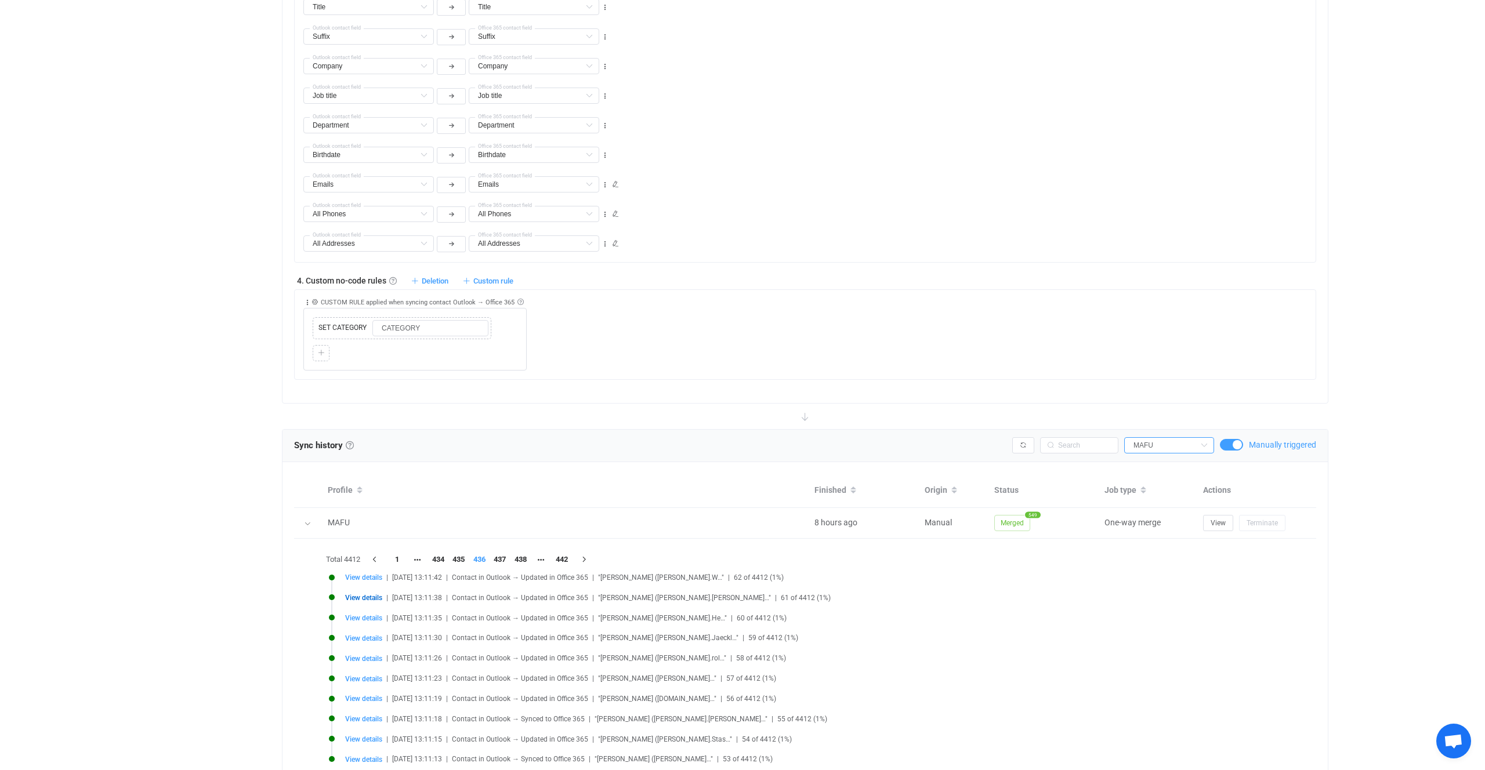
scroll to position [1165, 0]
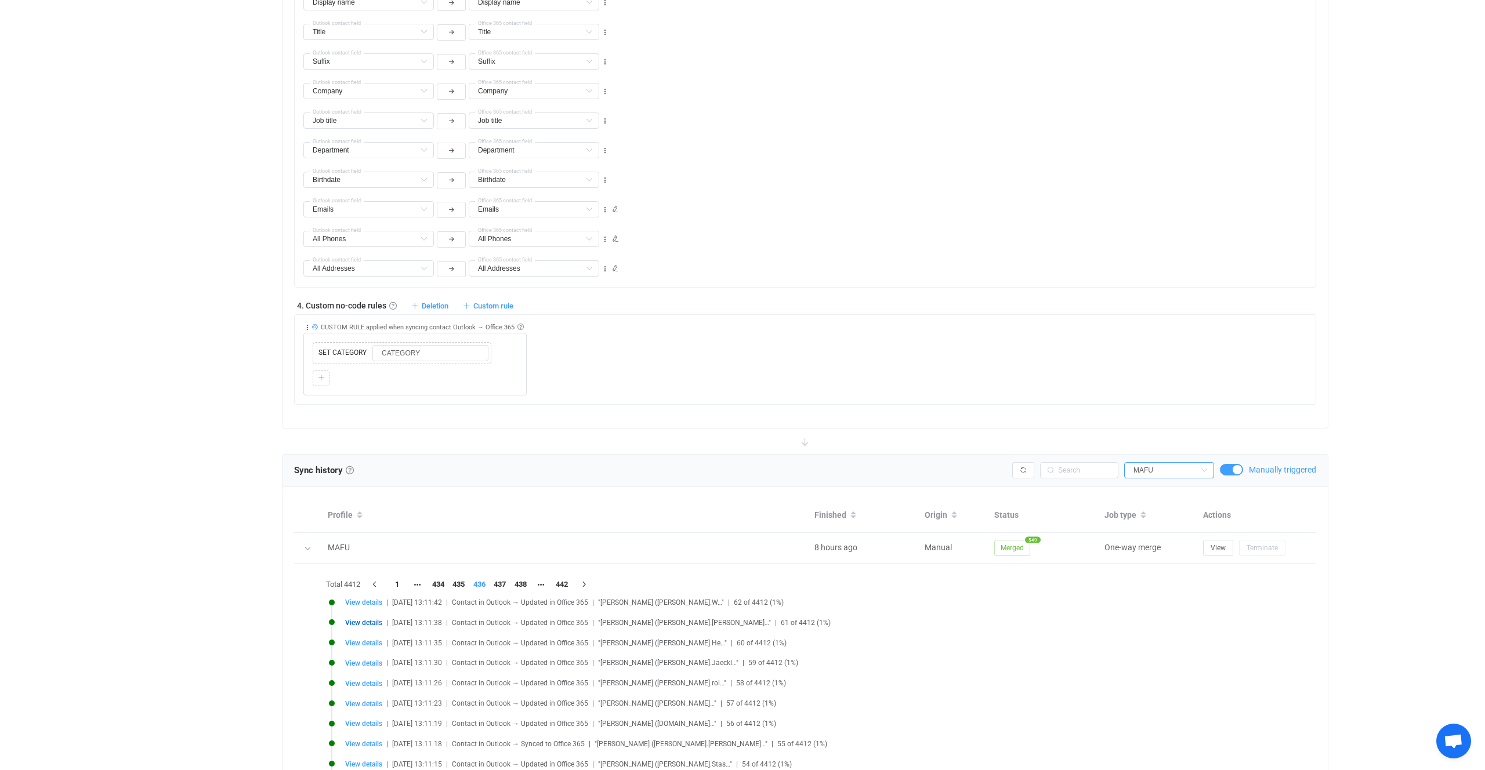
click at [314, 327] on icon at bounding box center [314, 327] width 6 height 6
click at [763, 367] on div "Collapse Move up Move down Delete CUSTOM RULE applied when syncing contact Outl…" at bounding box center [809, 355] width 1012 height 81
click at [650, 488] on div "Profile Finished Origin Status Job type Actions MAFU 8 hours ago Manual Merged …" at bounding box center [804, 660] width 1045 height 347
